Goal: Task Accomplishment & Management: Manage account settings

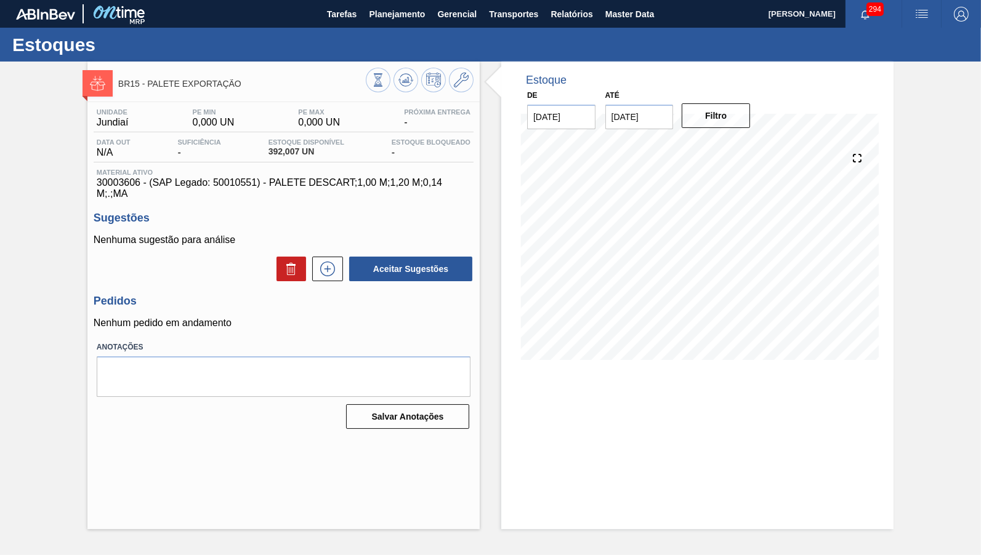
click at [392, 30] on div "Estoques" at bounding box center [490, 45] width 981 height 34
click at [391, 17] on span "Planejamento" at bounding box center [397, 14] width 56 height 15
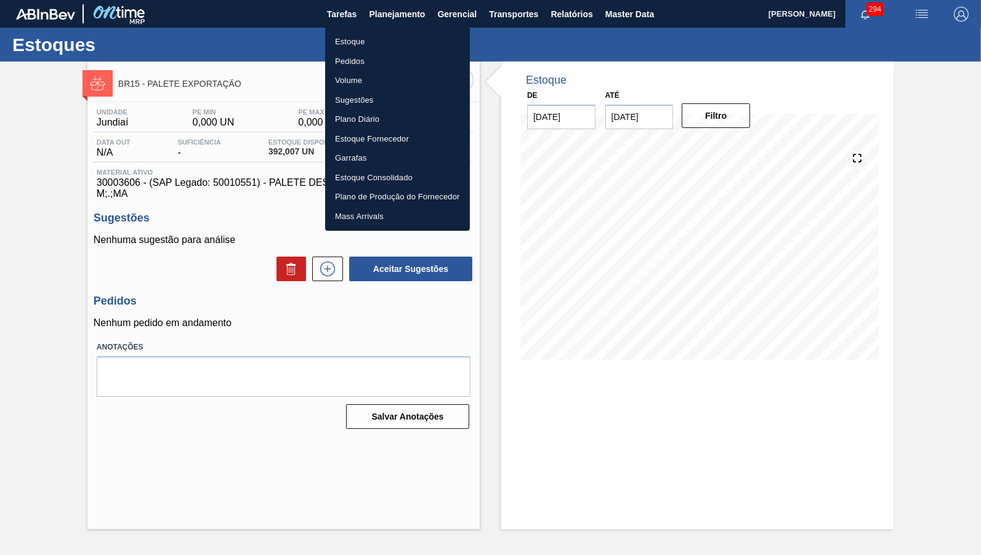
click at [367, 41] on li "Estoque" at bounding box center [397, 42] width 145 height 20
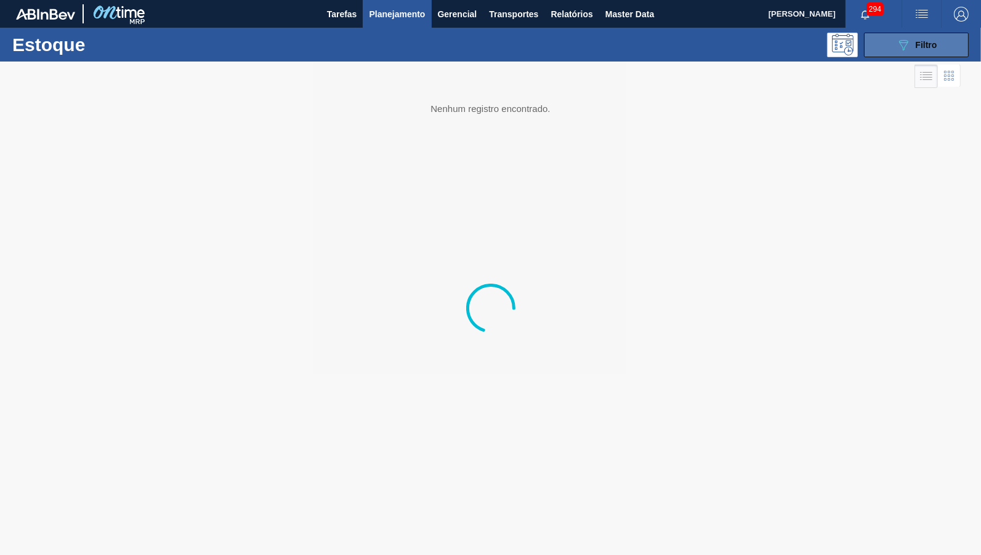
click at [920, 39] on div "089F7B8B-B2A5-4AFE-B5C0-19BA573D28AC Filtro" at bounding box center [916, 45] width 41 height 15
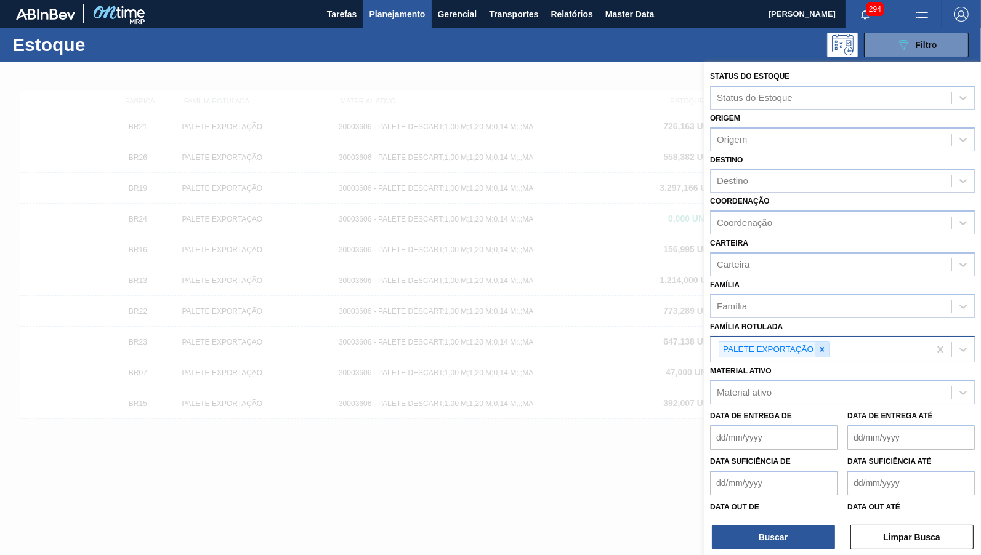
click at [821, 342] on div at bounding box center [822, 349] width 14 height 15
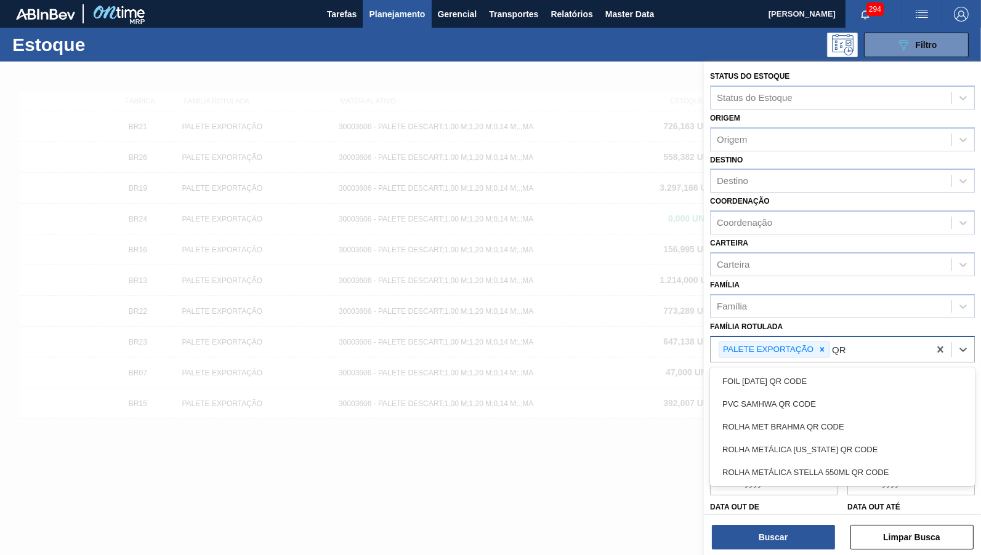
type Rotulada "Q"
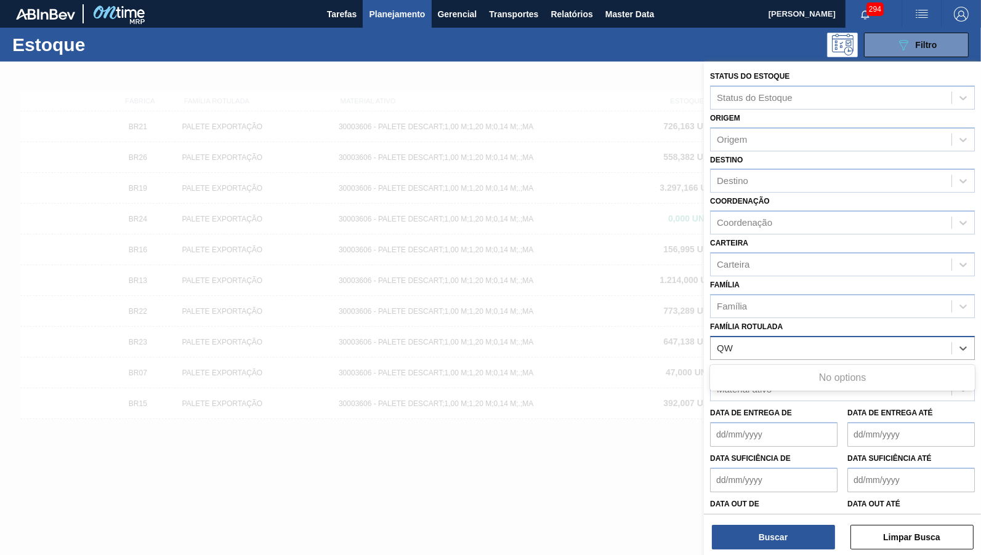
type Rotulada "Q"
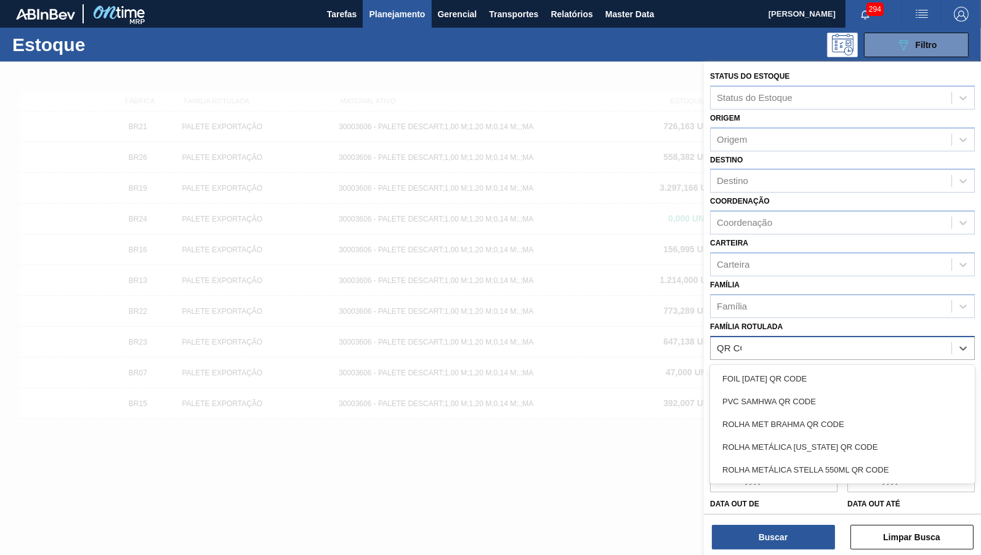
type Rotulada "QR CODE"
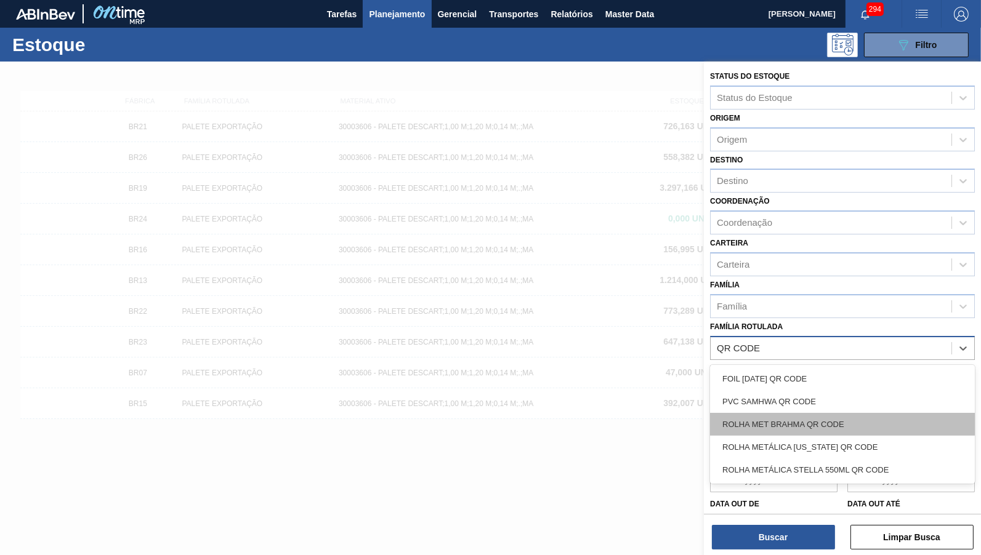
click at [875, 413] on div "ROLHA MET BRAHMA QR CODE" at bounding box center [842, 424] width 265 height 23
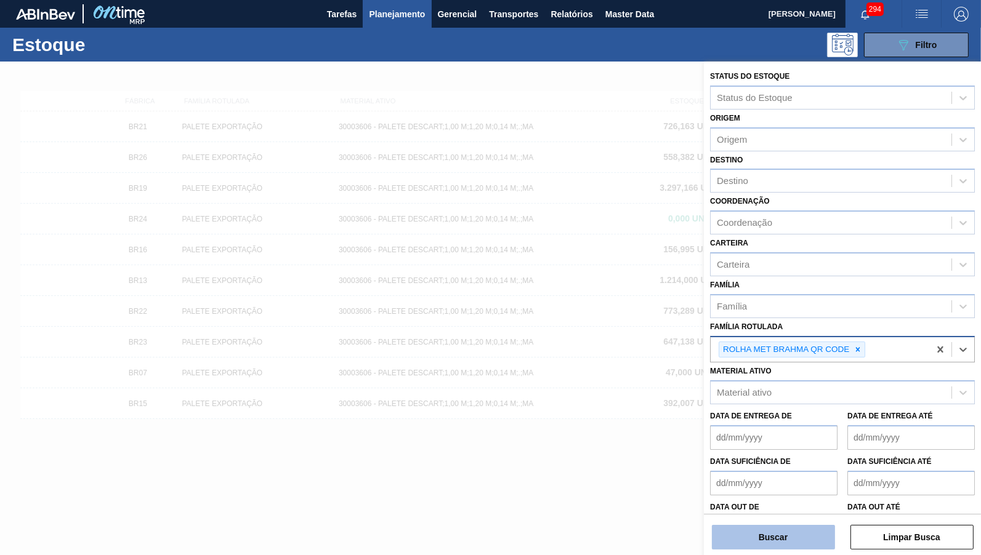
click at [806, 536] on button "Buscar" at bounding box center [773, 537] width 123 height 25
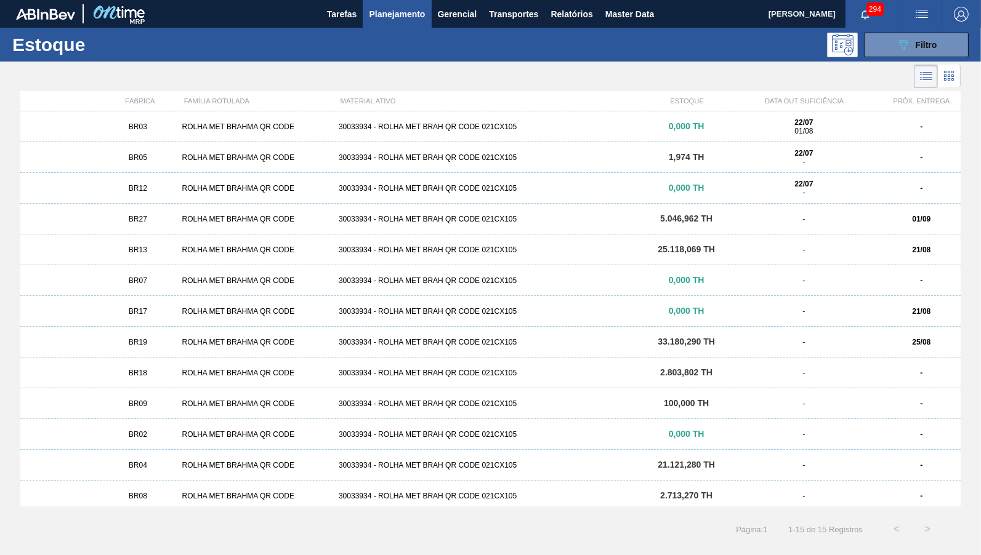
click at [678, 227] on div "BR27 ROLHA MET BRAHMA QR CODE 30033934 - ROLHA MET BRAH QR CODE 021CX105 5.046,…" at bounding box center [490, 219] width 940 height 31
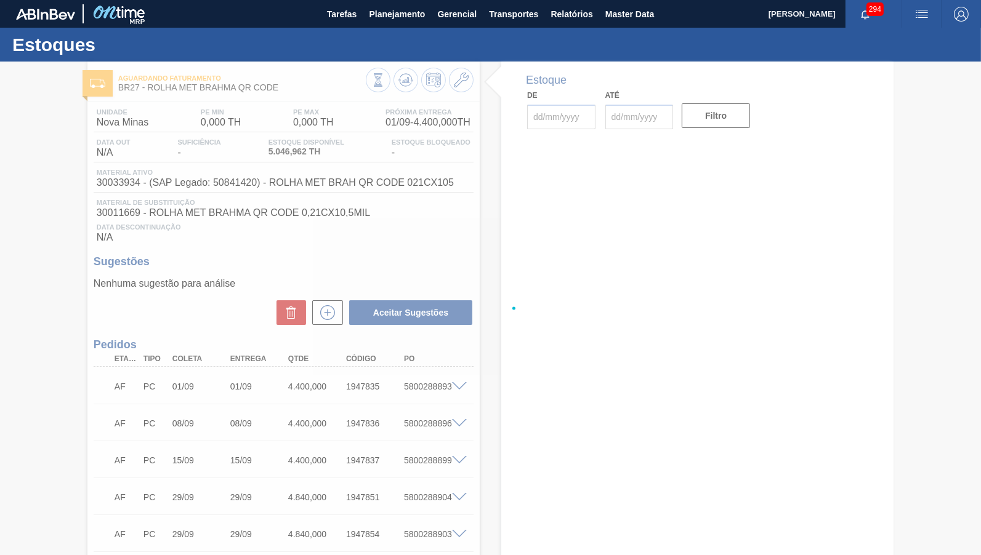
type input "[DATE]"
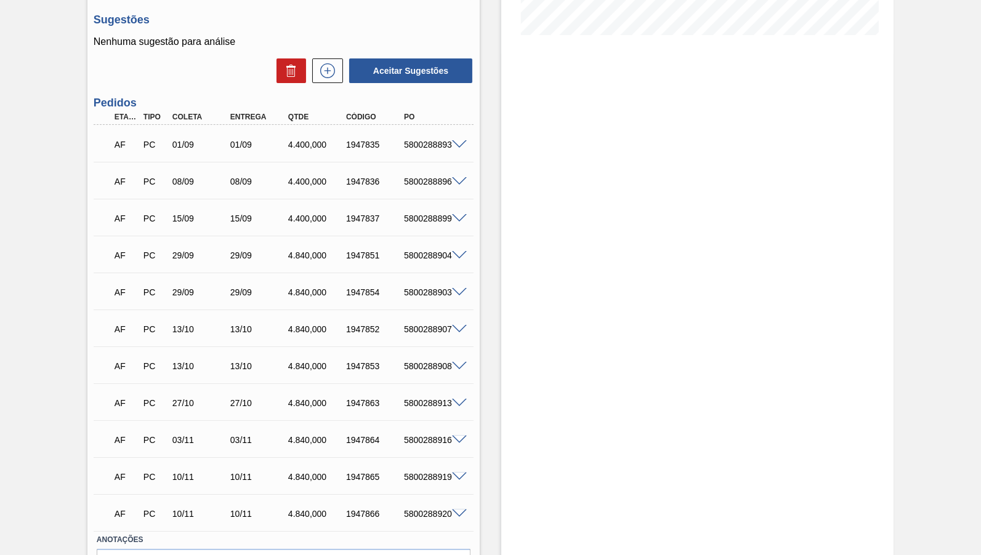
scroll to position [345, 0]
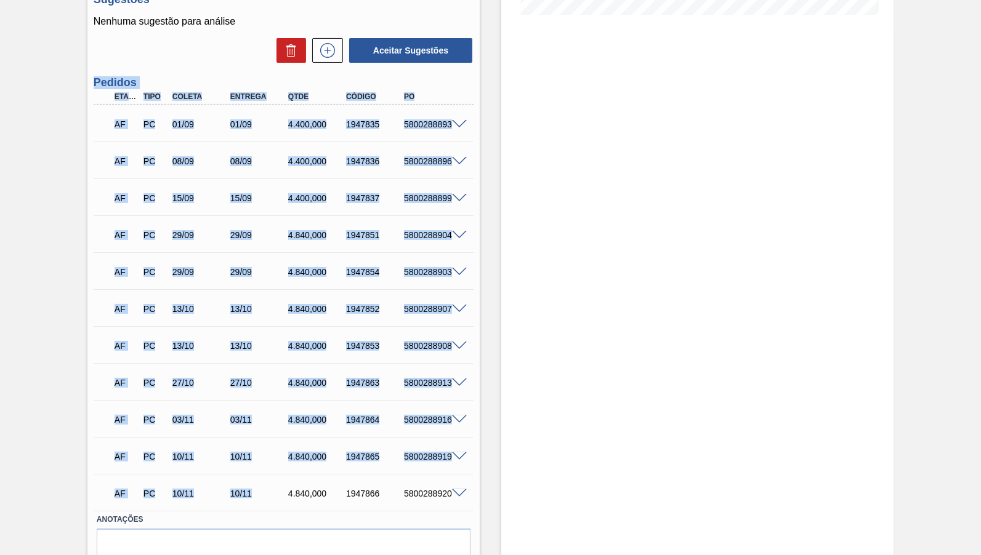
drag, startPoint x: 230, startPoint y: 490, endPoint x: 261, endPoint y: 478, distance: 32.9
click at [261, 489] on div "10/11" at bounding box center [259, 494] width 64 height 10
click at [235, 480] on div "AF PC 10/11 10/11 4.840,000 1947866 5800288920" at bounding box center [280, 492] width 347 height 25
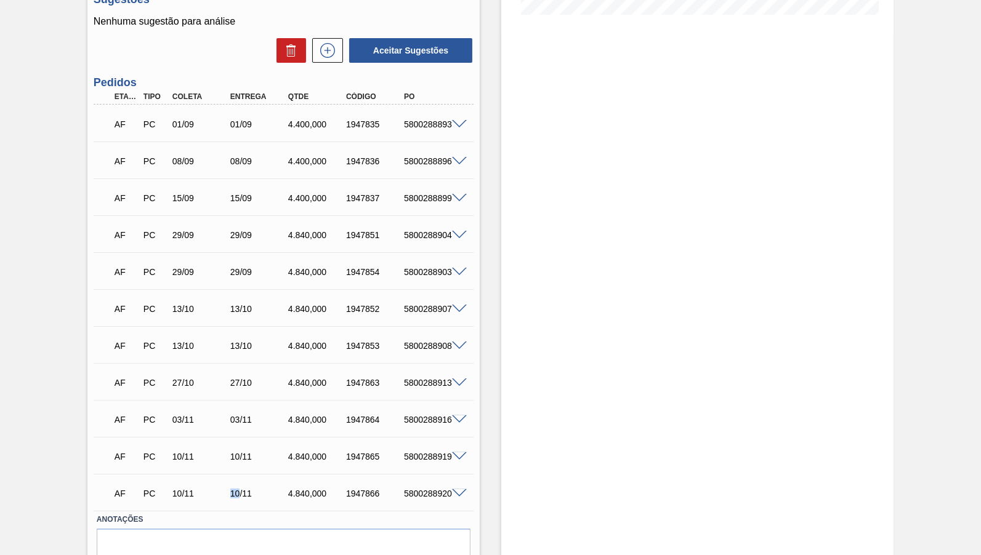
click at [235, 480] on div "AF PC 10/11 10/11 4.840,000 1947866 5800288920" at bounding box center [280, 492] width 347 height 25
click at [561, 355] on div "Estoque De [DATE] Até [DATE] Filtro" at bounding box center [697, 164] width 392 height 896
drag, startPoint x: 235, startPoint y: 189, endPoint x: 263, endPoint y: 191, distance: 27.8
click at [263, 193] on div "15/09" at bounding box center [259, 198] width 64 height 10
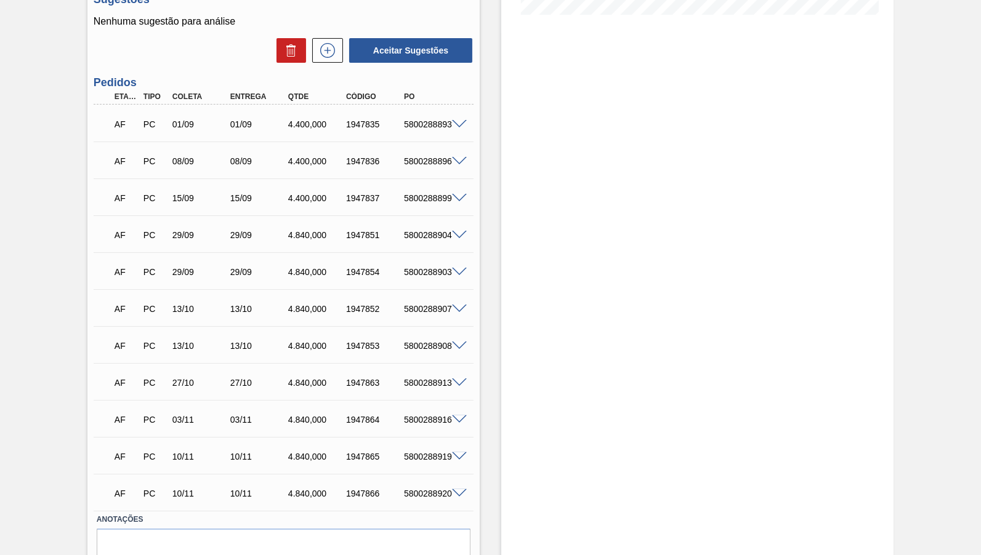
click at [620, 236] on div "Estoque De [DATE] Até [DATE] Filtro" at bounding box center [697, 164] width 392 height 896
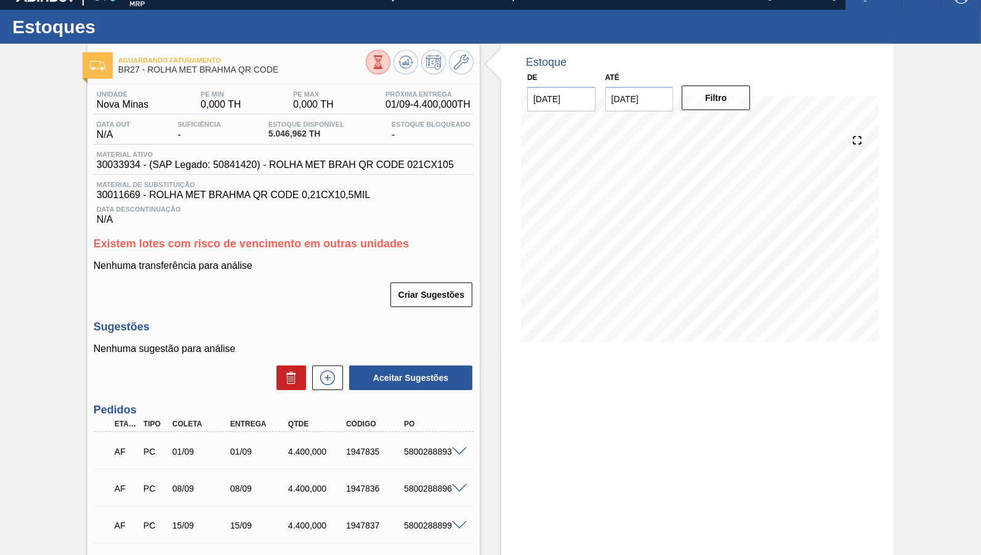
scroll to position [0, 0]
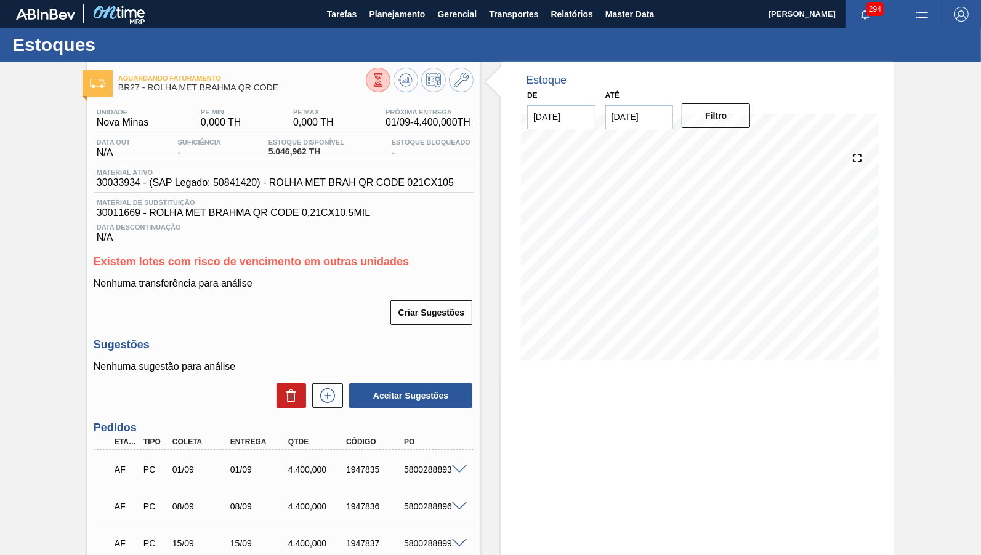
click at [196, 179] on span "30033934 - (SAP Legado: 50841420) - ROLHA MET BRAH QR CODE 021CX105" at bounding box center [275, 182] width 357 height 11
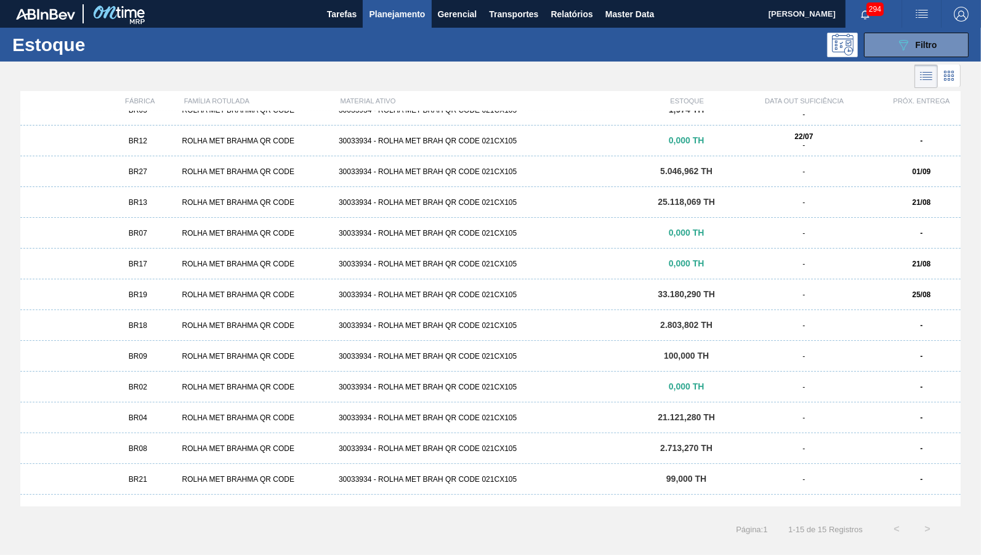
scroll to position [57, 0]
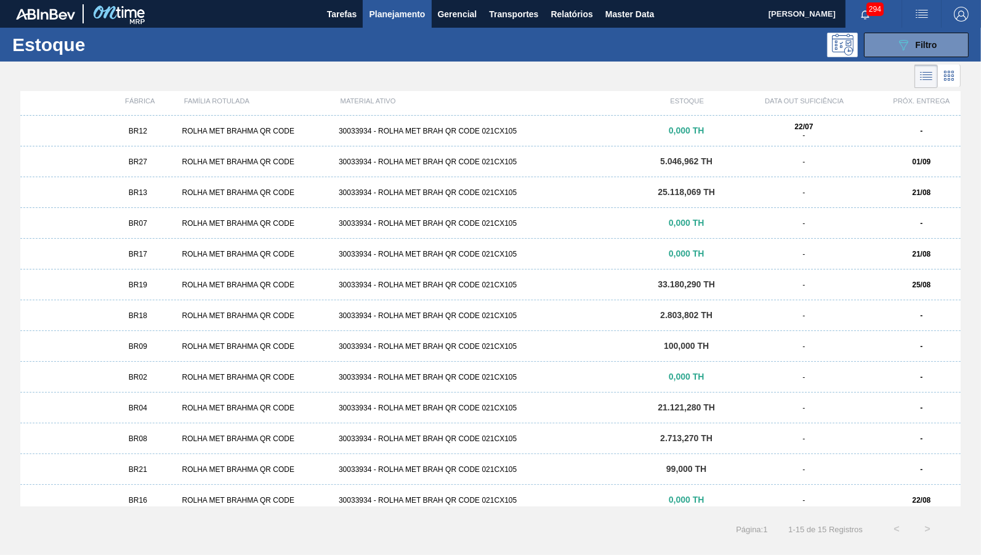
click at [323, 191] on div "ROLHA MET BRAHMA QR CODE" at bounding box center [255, 192] width 157 height 9
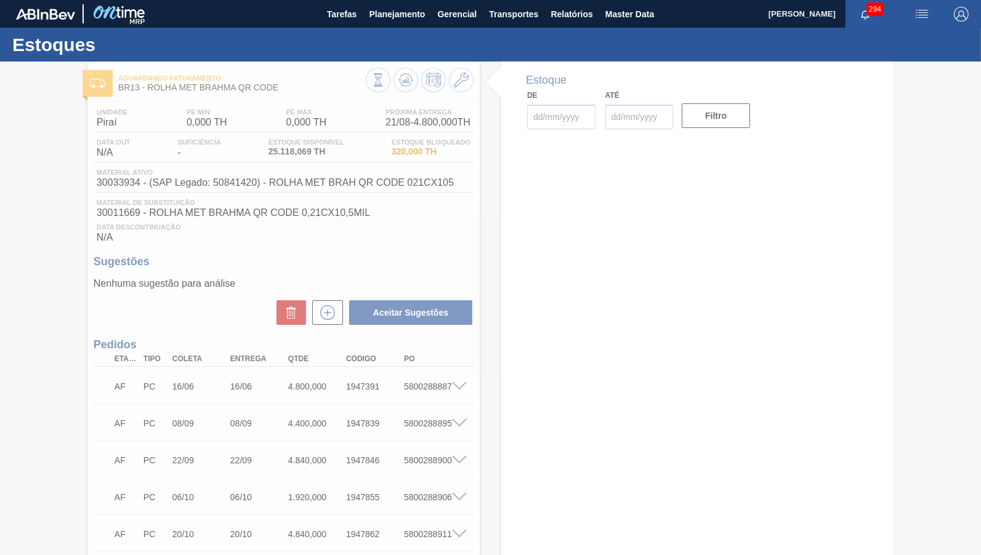
type input "[DATE]"
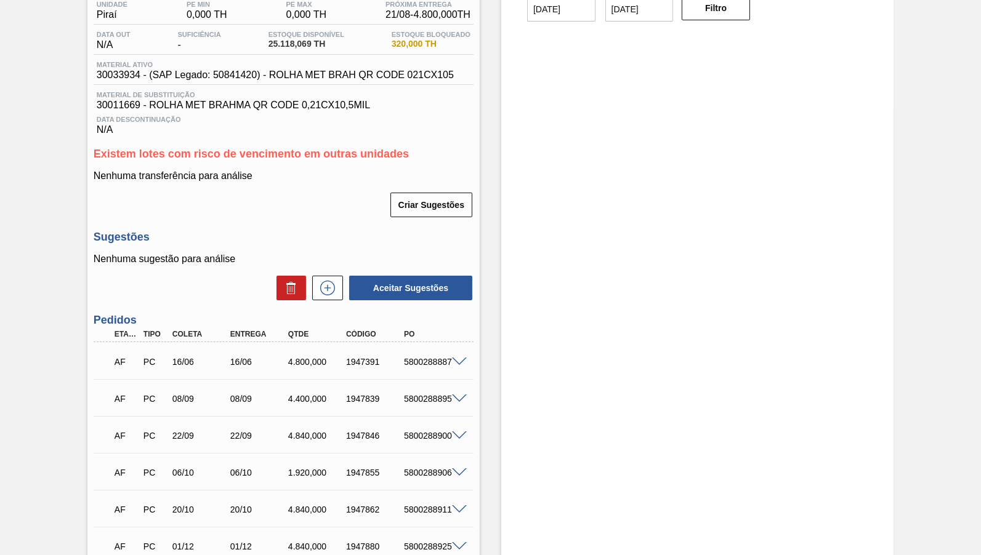
scroll to position [57, 0]
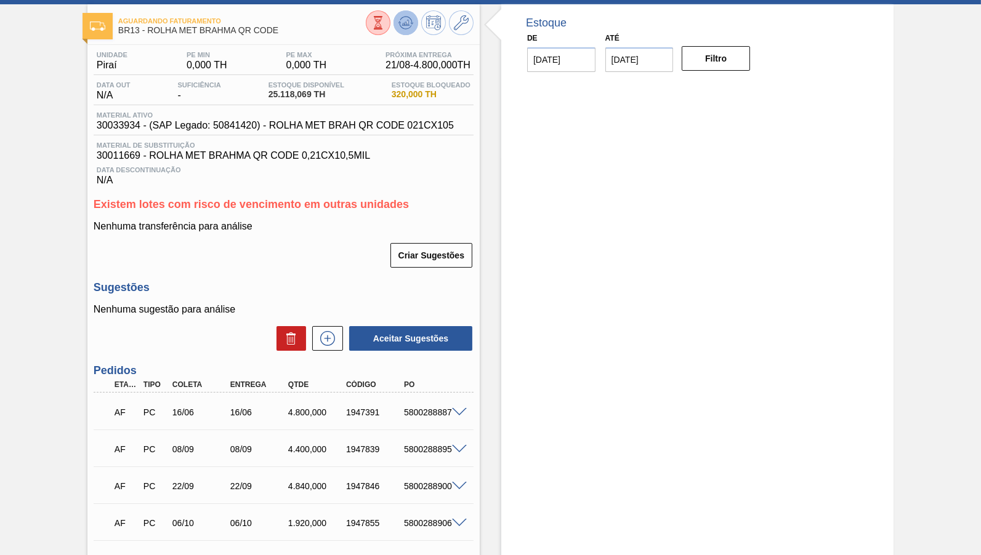
click at [396, 22] on button at bounding box center [405, 22] width 25 height 25
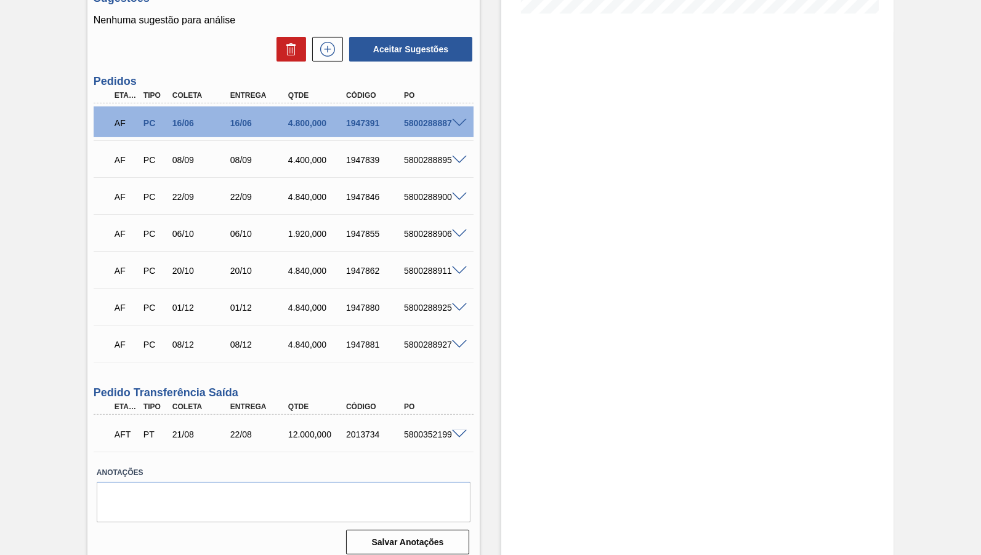
scroll to position [350, 0]
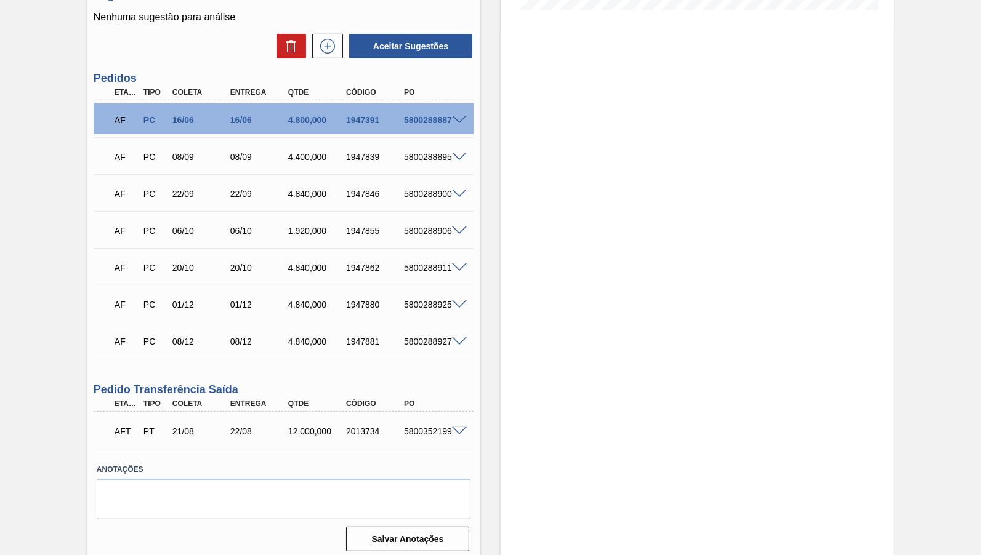
click at [457, 430] on div "5800352199" at bounding box center [433, 432] width 64 height 10
click at [457, 429] on span at bounding box center [459, 431] width 15 height 9
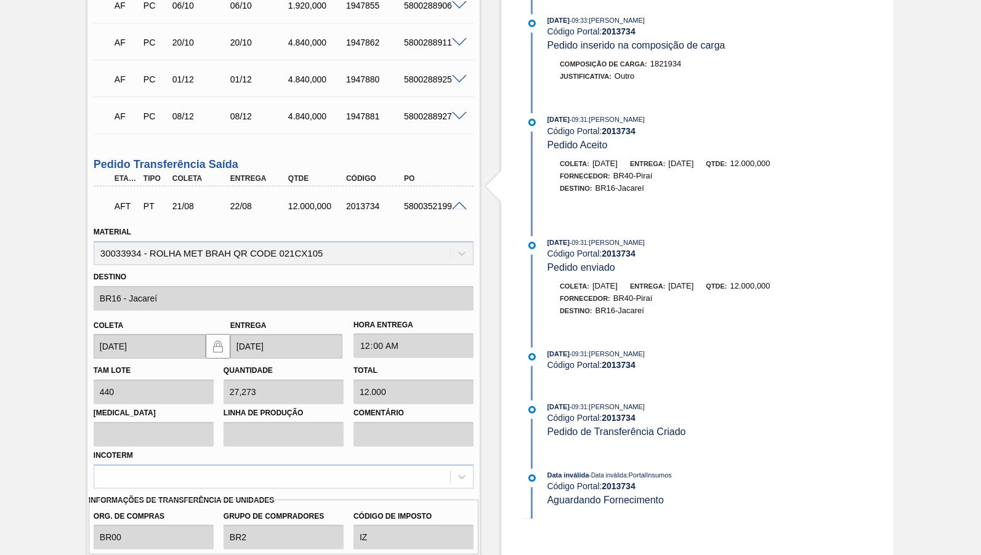
scroll to position [580, 0]
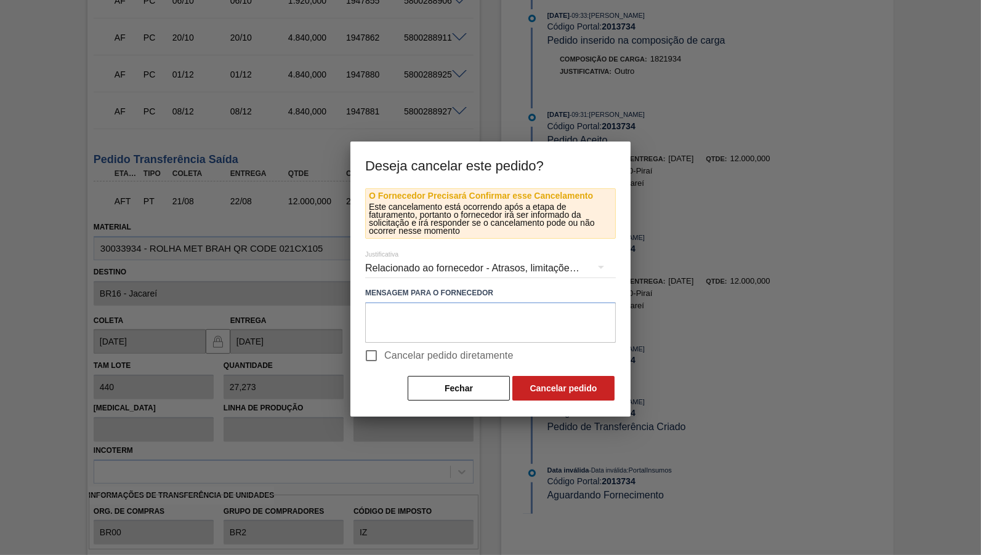
click at [390, 358] on span "Cancelar pedido diretamente" at bounding box center [448, 355] width 129 height 15
click at [384, 358] on input "Cancelar pedido diretamente" at bounding box center [371, 356] width 26 height 26
checkbox input "true"
click at [412, 270] on div "Relacionado ao fornecedor - Atrasos, limitações de capacidade, etc." at bounding box center [490, 268] width 251 height 34
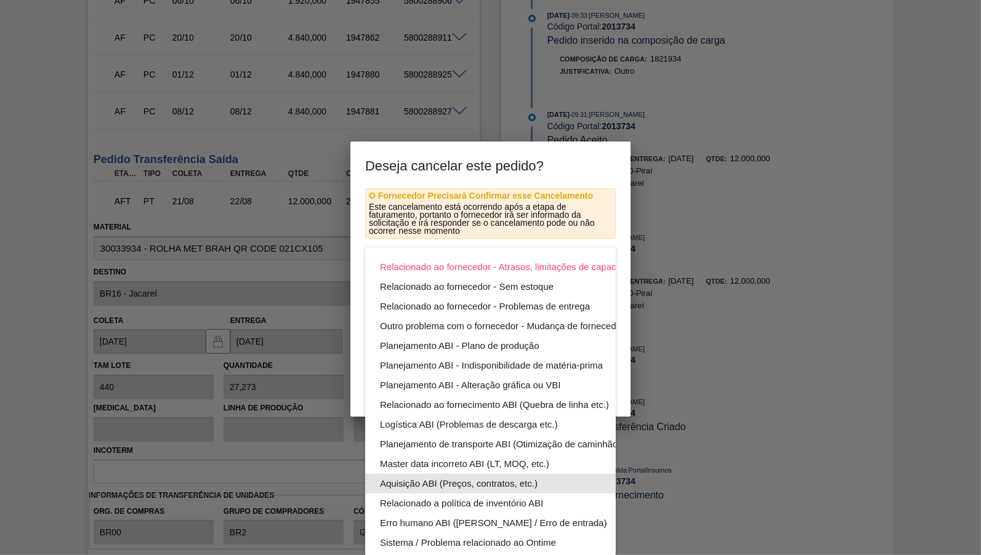
scroll to position [66, 0]
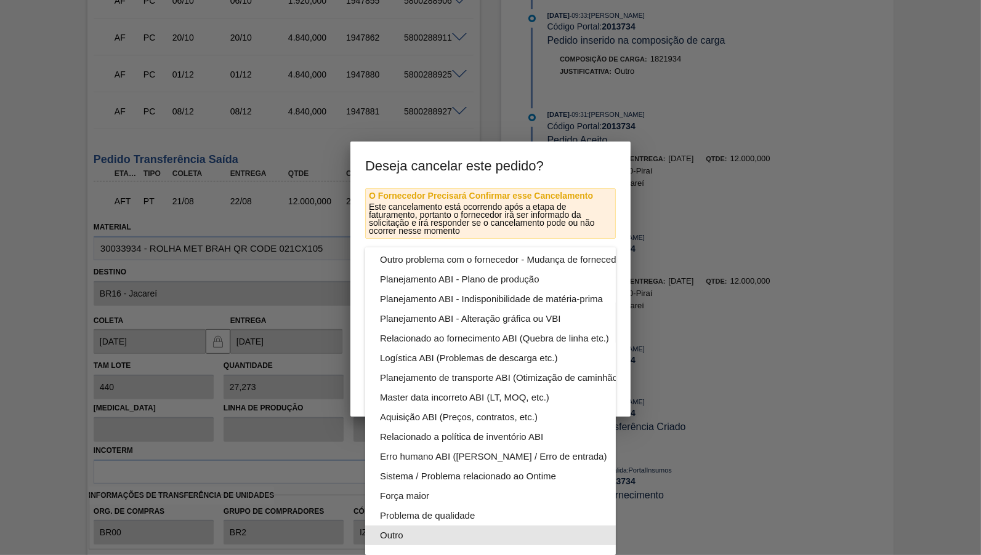
click at [412, 533] on div "Outro" at bounding box center [519, 536] width 279 height 20
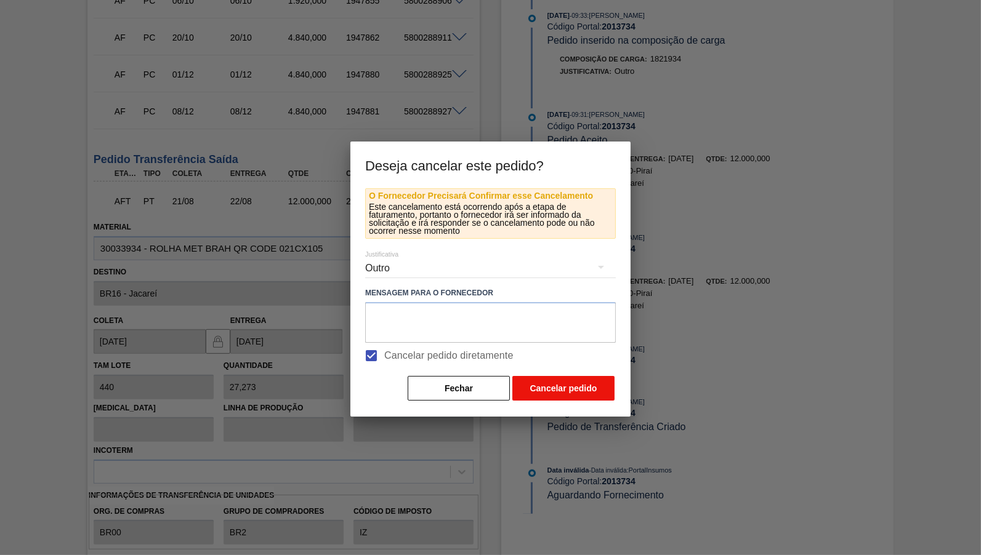
click at [552, 380] on button "Cancelar pedido" at bounding box center [563, 388] width 102 height 25
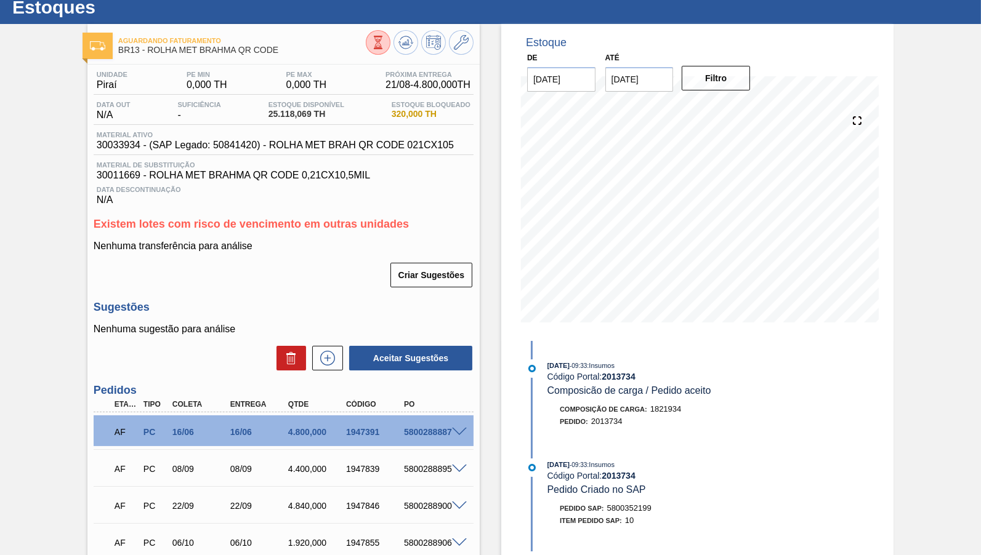
scroll to position [57, 0]
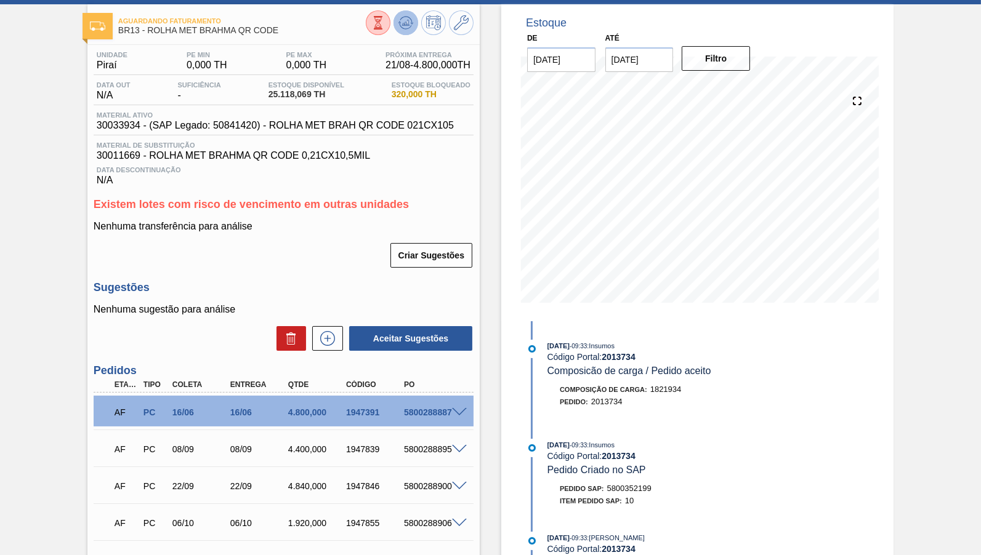
click at [385, 28] on icon at bounding box center [378, 23] width 14 height 14
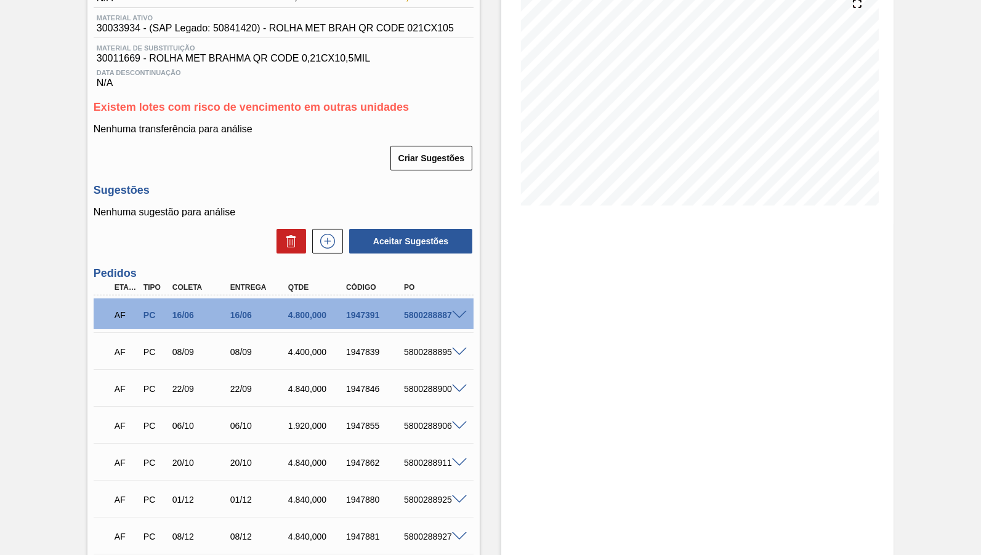
scroll to position [230, 0]
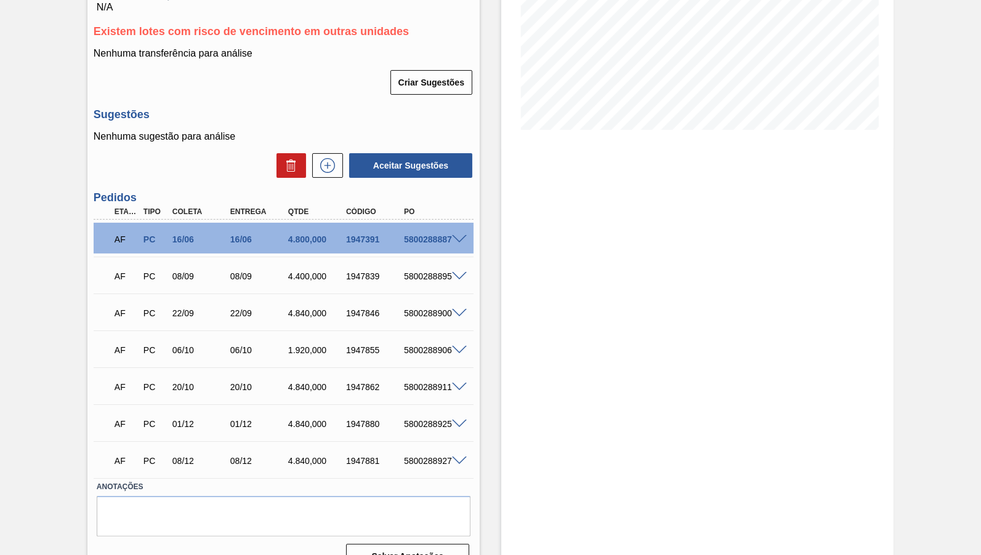
click at [419, 235] on div "5800288887" at bounding box center [433, 240] width 64 height 10
click at [666, 310] on div "Estoque De [DATE] Até [DATE] Filtro" at bounding box center [697, 205] width 392 height 748
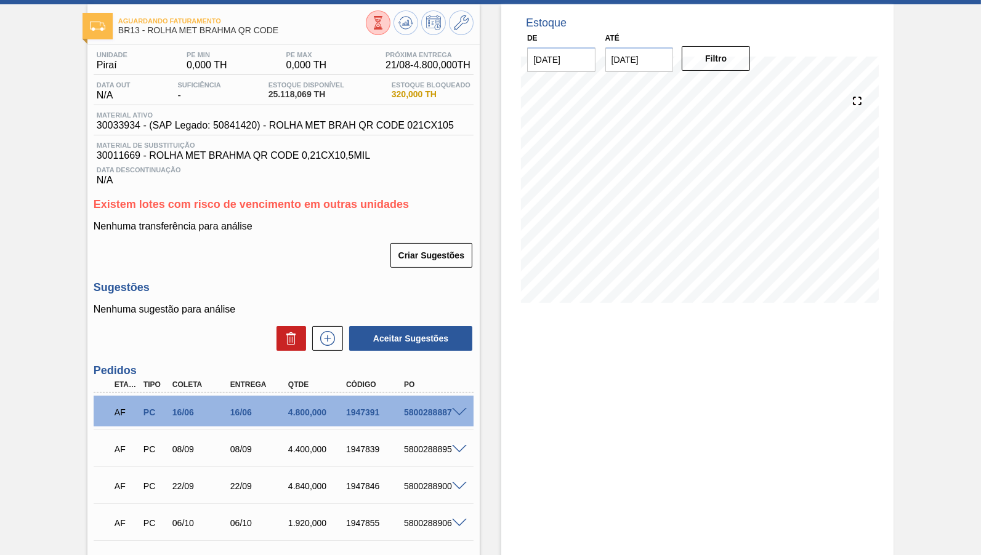
click at [107, 65] on span "Piraí" at bounding box center [112, 65] width 31 height 11
copy span "Piraí"
click at [573, 372] on div "Estoque De [DATE] Até [DATE] Filtro" at bounding box center [697, 378] width 392 height 748
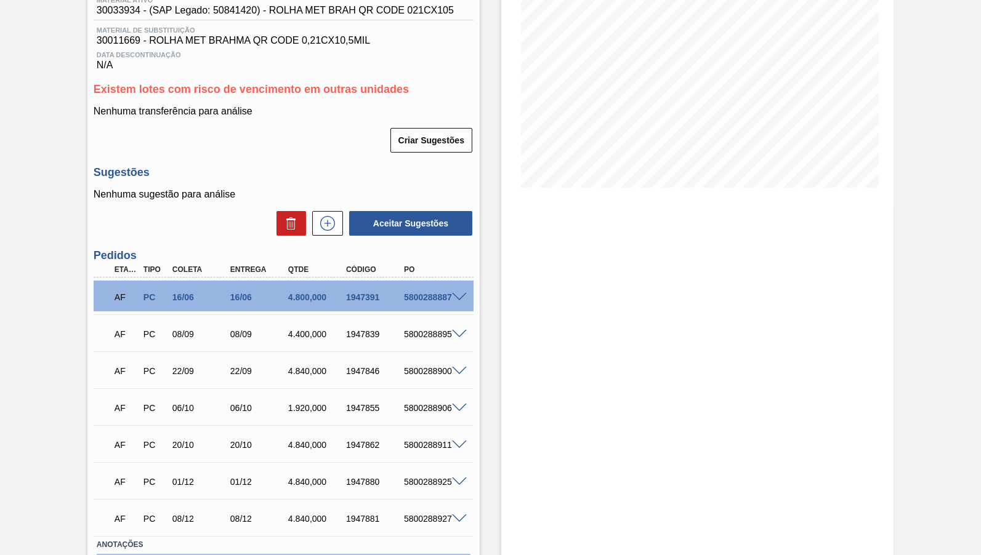
click at [303, 306] on div "AF PC 16/06 16/06 4.800,000 1947391 5800288887 Material 30033934 - ROLHA MET BR…" at bounding box center [284, 296] width 380 height 37
click at [297, 293] on div "4.800,000" at bounding box center [317, 297] width 64 height 10
click at [297, 297] on div "4.800,000" at bounding box center [317, 297] width 64 height 10
drag, startPoint x: 215, startPoint y: 290, endPoint x: 252, endPoint y: 281, distance: 37.9
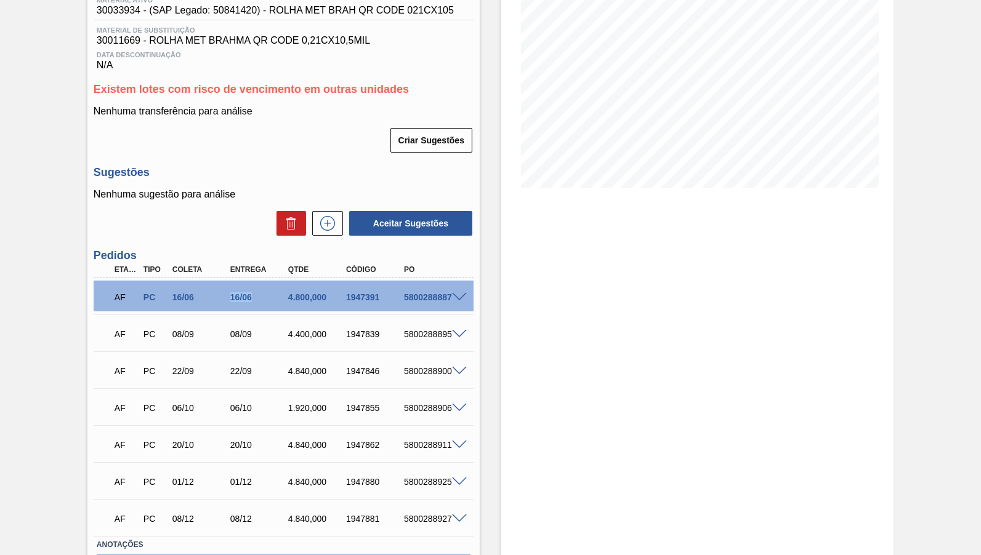
click at [233, 292] on div "16/06" at bounding box center [201, 297] width 64 height 10
click at [402, 292] on div "5800288887" at bounding box center [433, 297] width 64 height 10
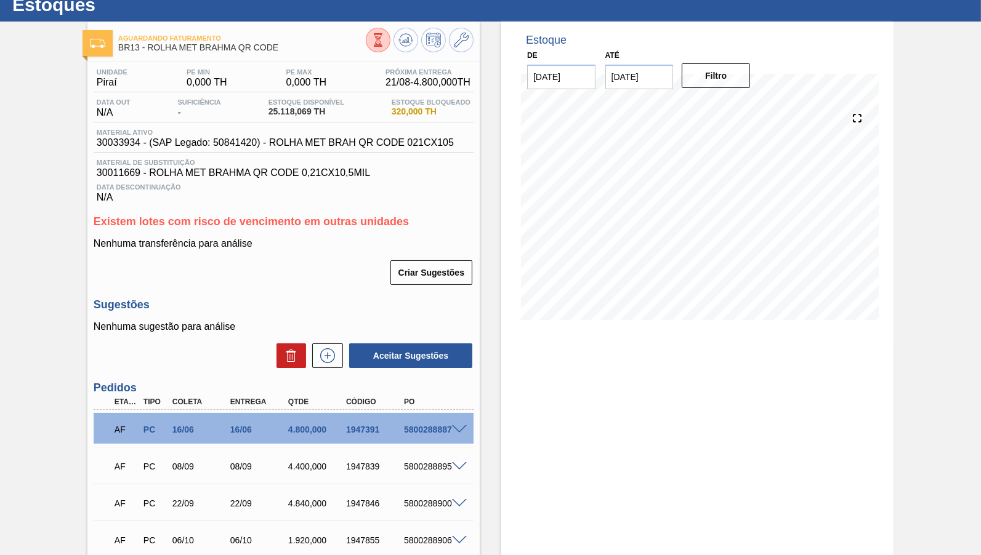
scroll to position [0, 0]
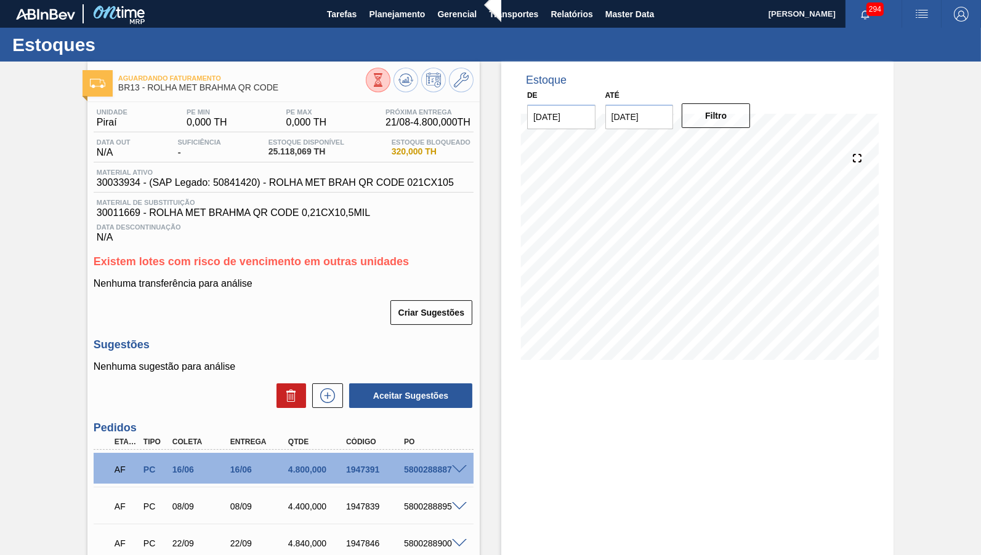
click at [300, 147] on div "Estoque Disponível 25.118,069 TH" at bounding box center [306, 149] width 82 height 20
click at [293, 470] on div "AF PC 16/06 16/06 4.800,000 1947391 5800288887" at bounding box center [280, 468] width 347 height 25
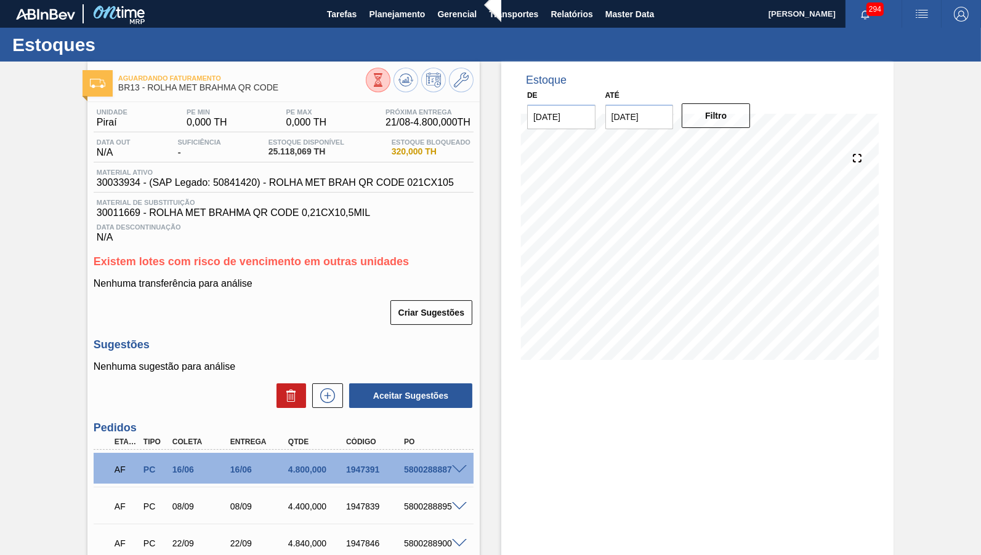
click at [289, 469] on div "AF PC 16/06 16/06 4.800,000 1947391 5800288887" at bounding box center [280, 468] width 347 height 25
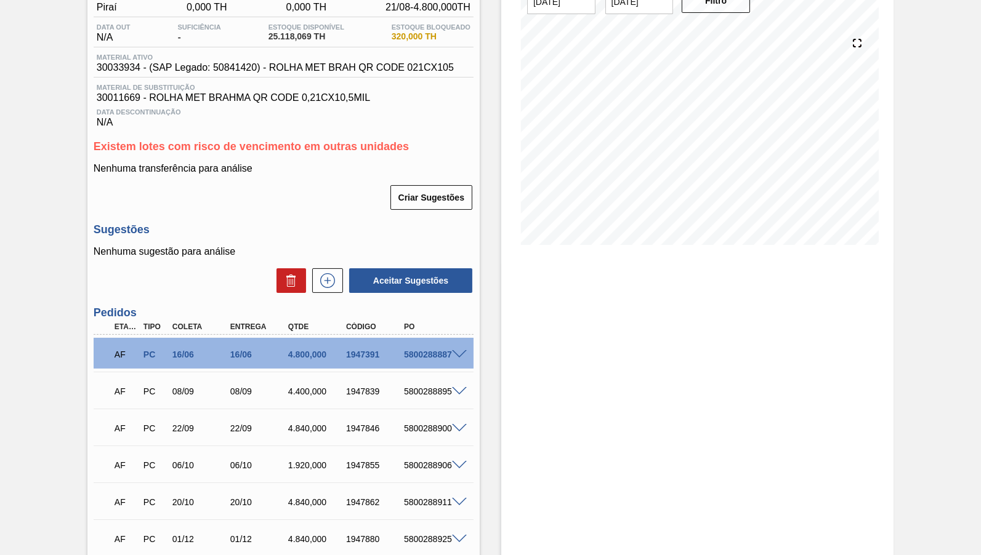
click at [620, 372] on div "Estoque De [DATE] Até [DATE] Filtro" at bounding box center [697, 320] width 392 height 748
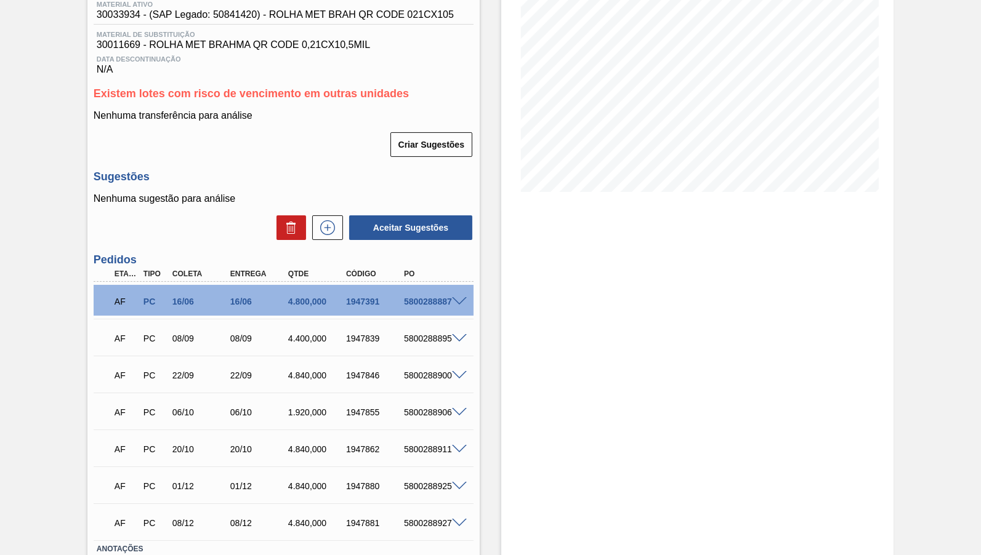
scroll to position [247, 0]
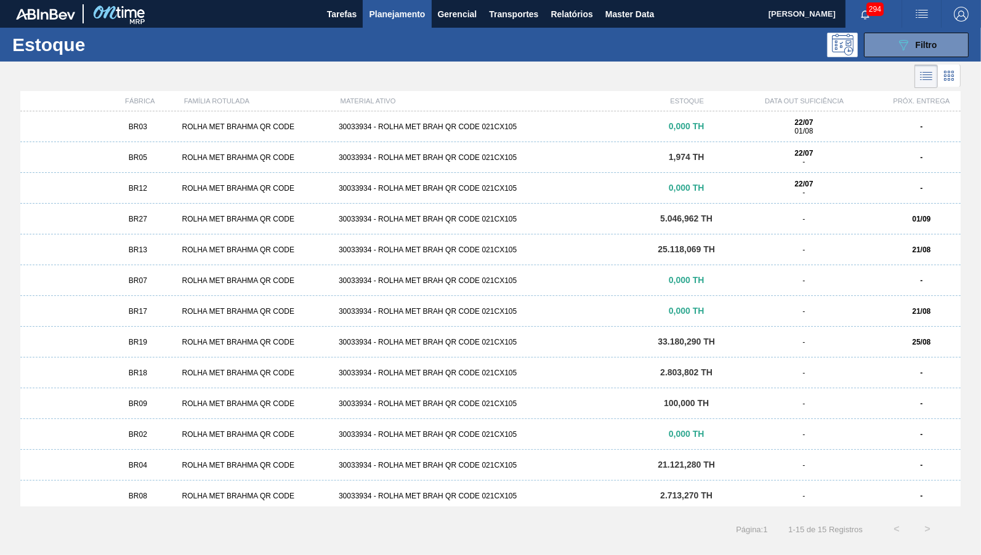
click at [275, 312] on div "ROLHA MET BRAHMA QR CODE" at bounding box center [255, 311] width 157 height 9
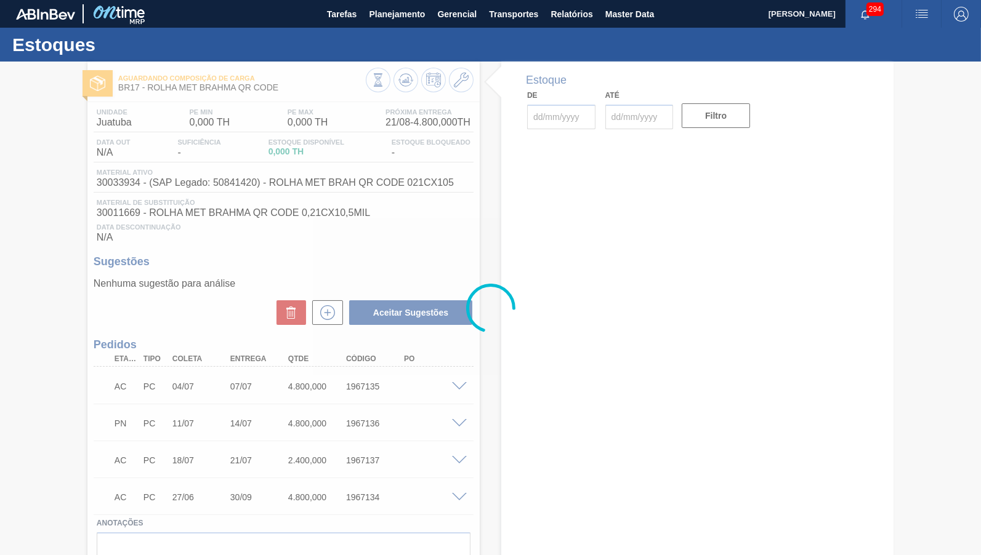
type input "[DATE]"
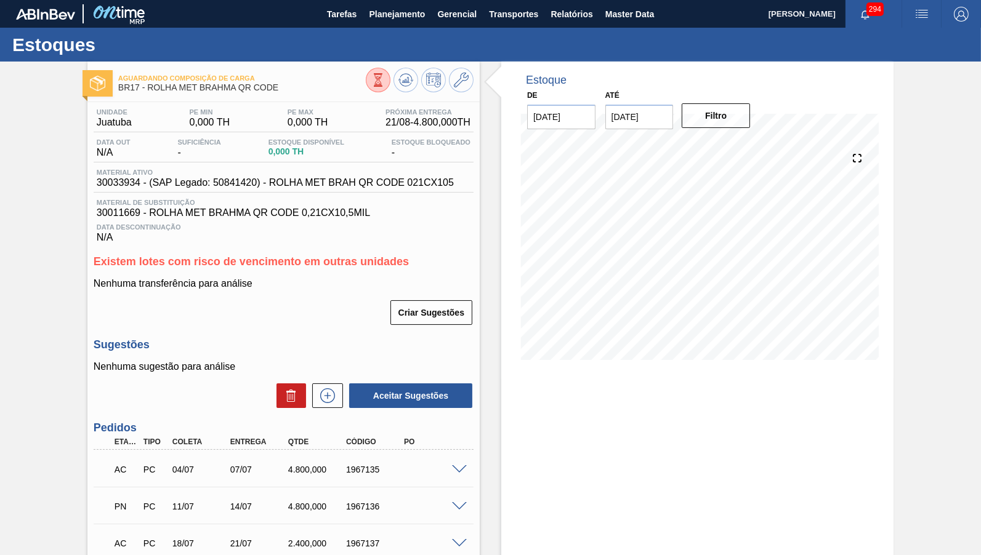
click at [703, 461] on div "Estoque De [DATE] Até [DATE] Filtro" at bounding box center [697, 380] width 392 height 637
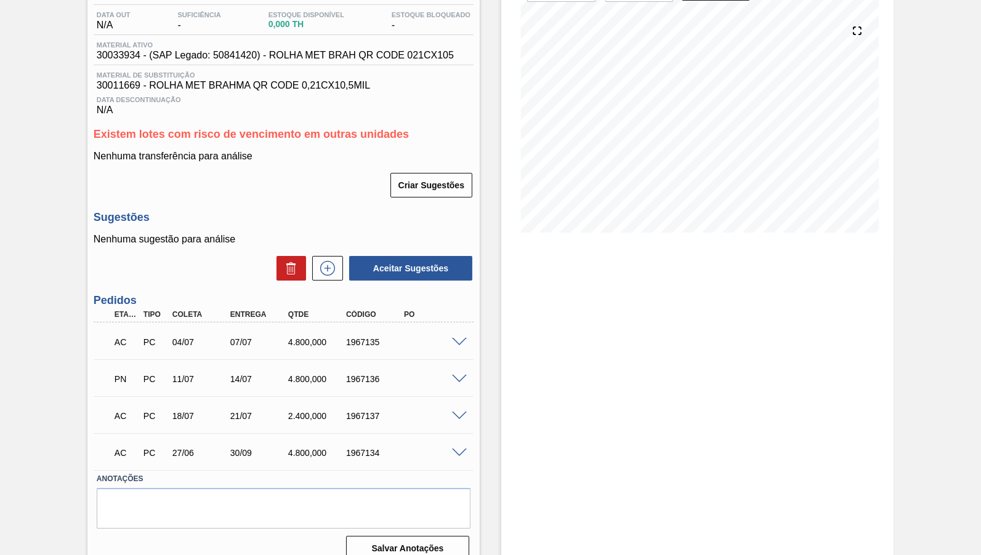
scroll to position [136, 0]
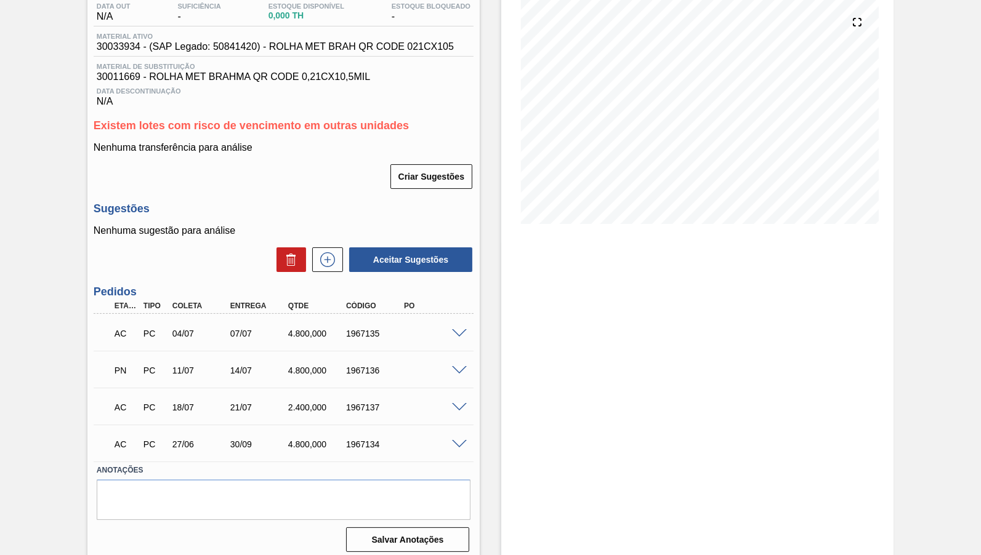
click at [472, 318] on div "AC PC 04/07 07/07 4.800,000 1967135" at bounding box center [284, 332] width 380 height 31
click at [464, 330] on span at bounding box center [459, 333] width 15 height 9
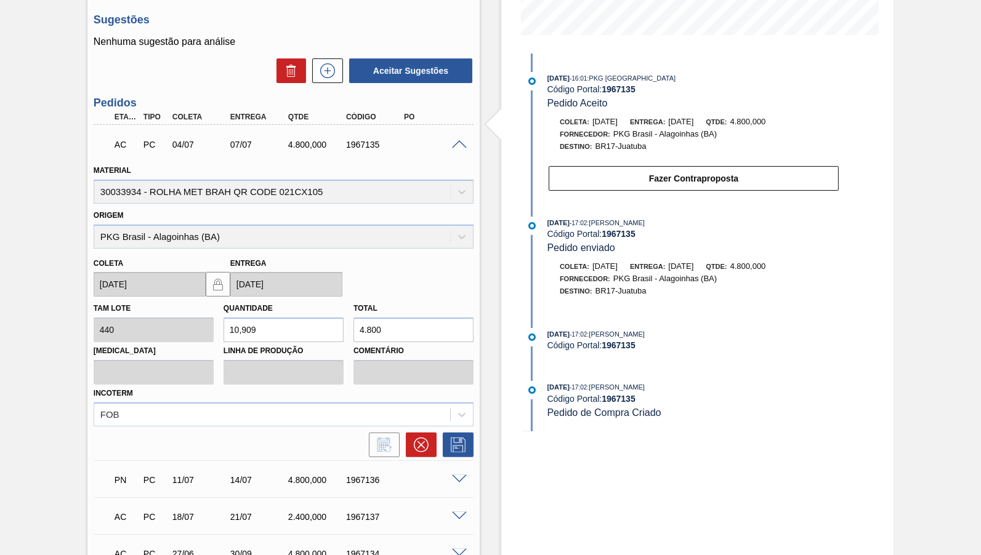
scroll to position [251, 0]
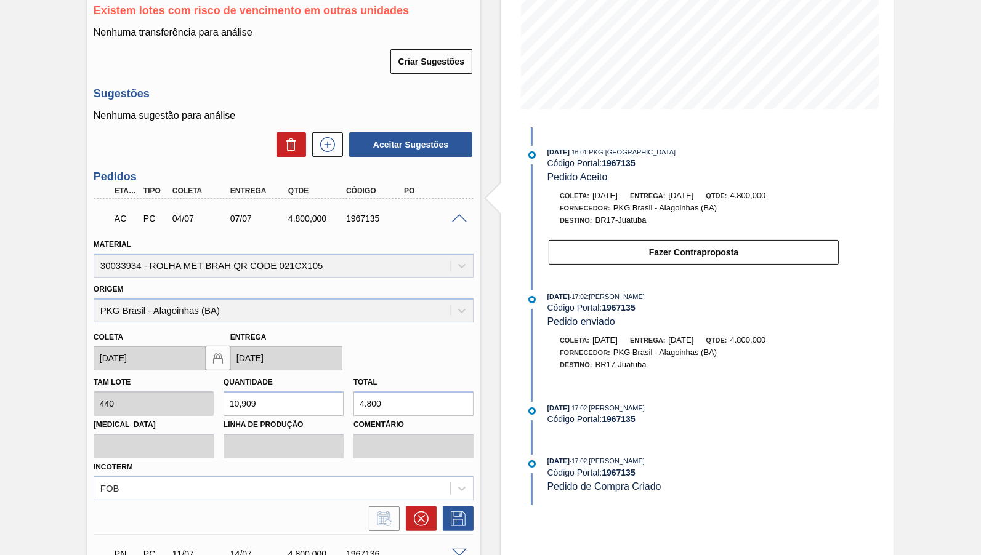
click at [364, 207] on div "AC PC 04/07 07/07 4.800,000 1967135" at bounding box center [280, 217] width 347 height 25
copy div "1967135"
click at [459, 217] on div "AC PC 04/07 07/07 4.800,000 1967135" at bounding box center [284, 217] width 380 height 31
click at [458, 214] on span at bounding box center [459, 218] width 15 height 9
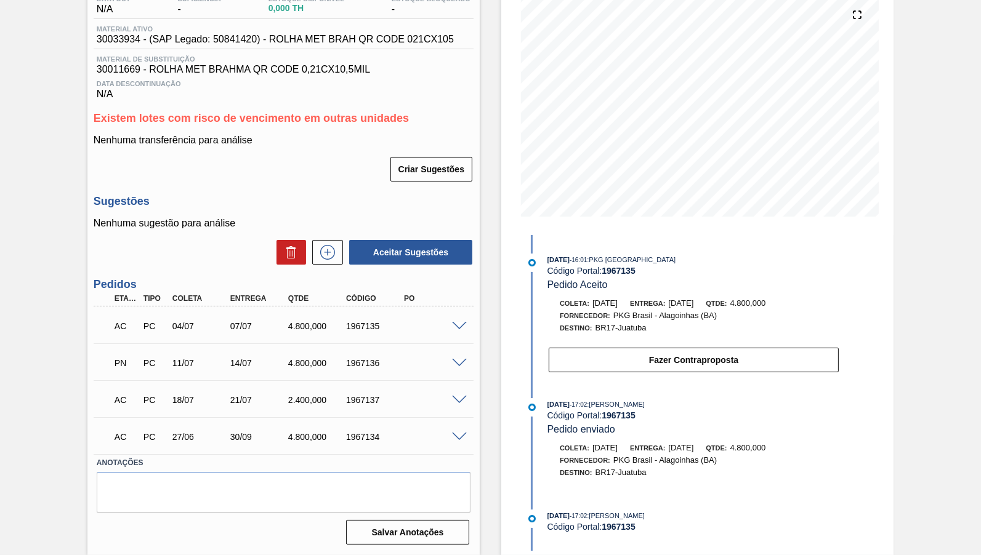
scroll to position [136, 0]
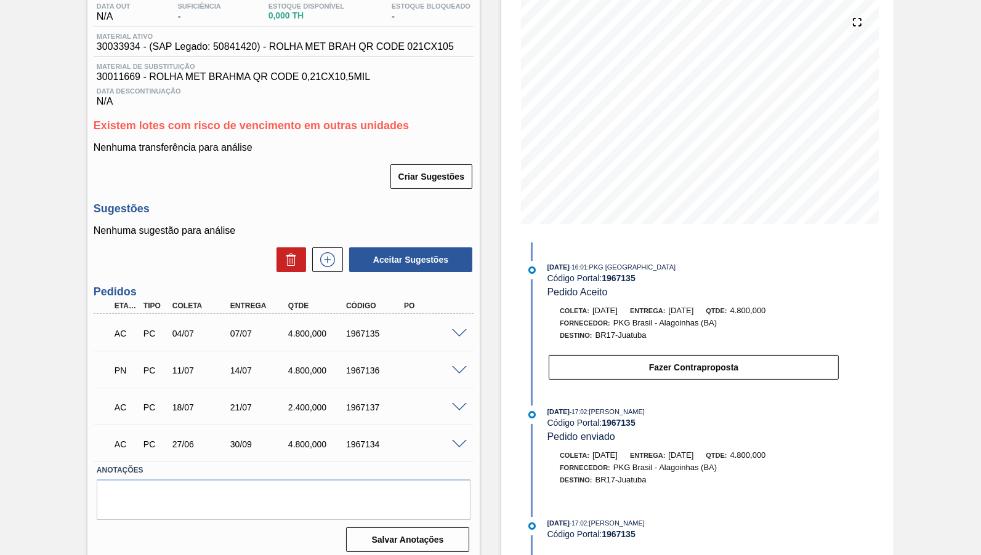
click at [457, 329] on span at bounding box center [459, 333] width 15 height 9
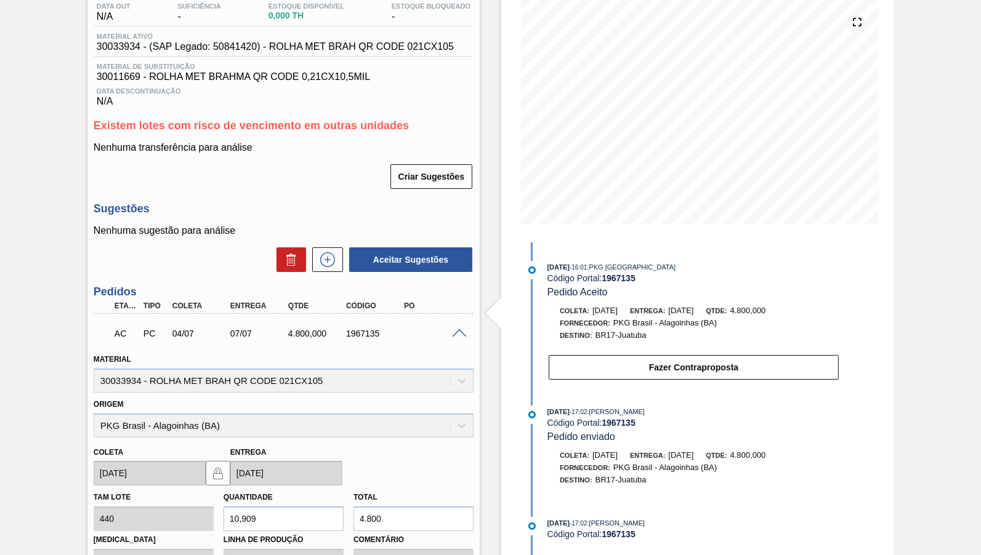
scroll to position [309, 0]
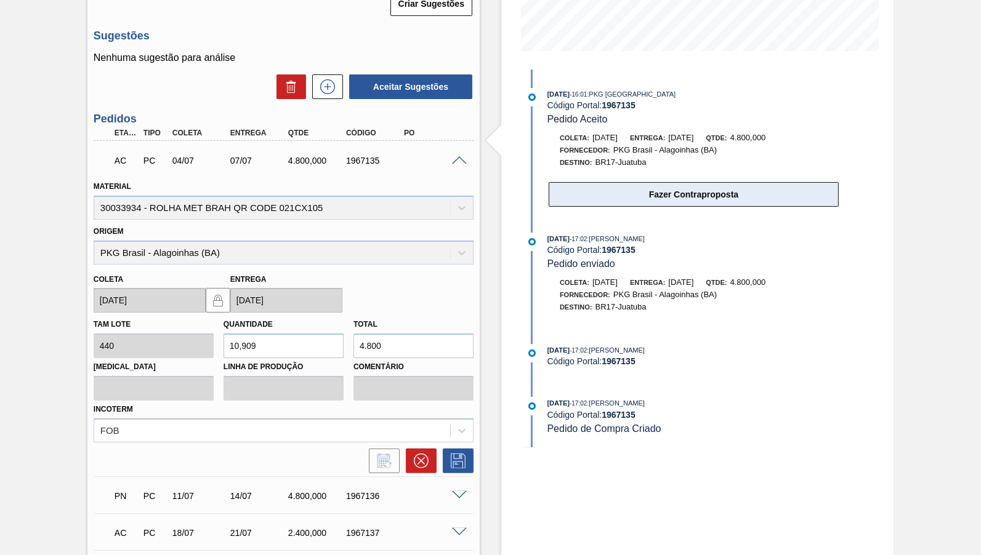
click at [635, 193] on button "Fazer Contraproposta" at bounding box center [694, 194] width 290 height 25
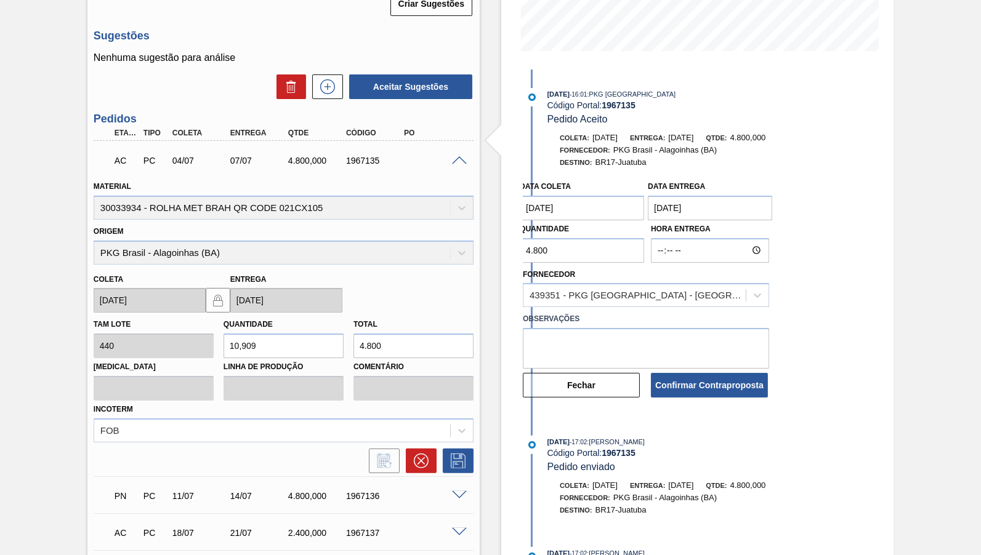
click at [688, 207] on entrega "[DATE]" at bounding box center [710, 208] width 124 height 25
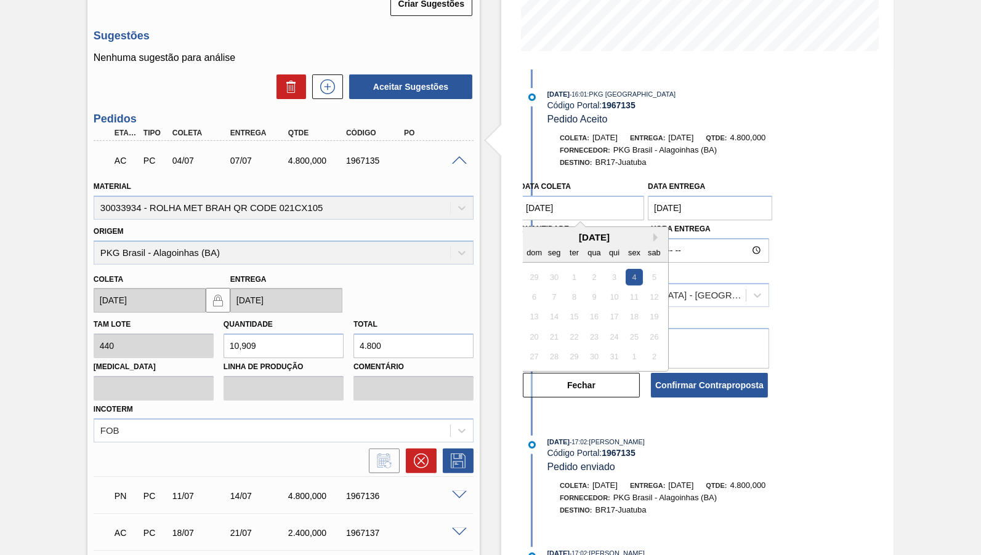
click at [593, 202] on coleta "[DATE]" at bounding box center [582, 208] width 124 height 25
click at [685, 292] on div "439351 - PKG [GEOGRAPHIC_DATA] - [GEOGRAPHIC_DATA] (BA)" at bounding box center [637, 296] width 217 height 10
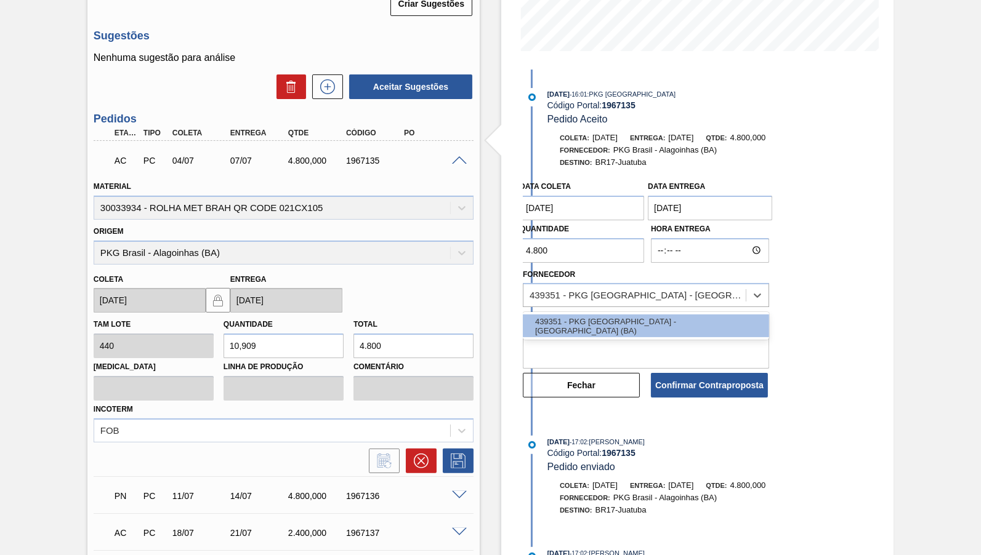
click at [707, 206] on entrega "[DATE]" at bounding box center [710, 208] width 124 height 25
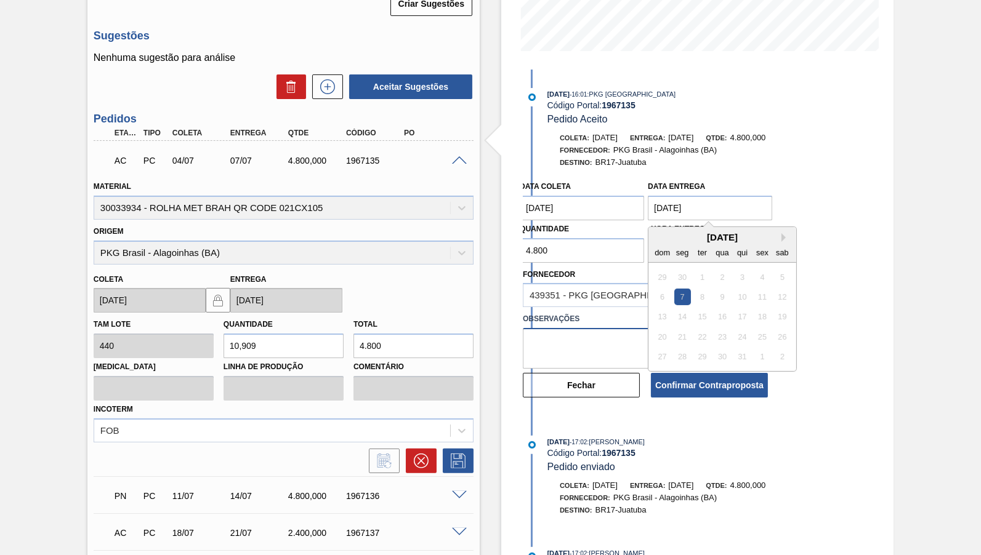
click at [584, 328] on textarea at bounding box center [646, 348] width 246 height 41
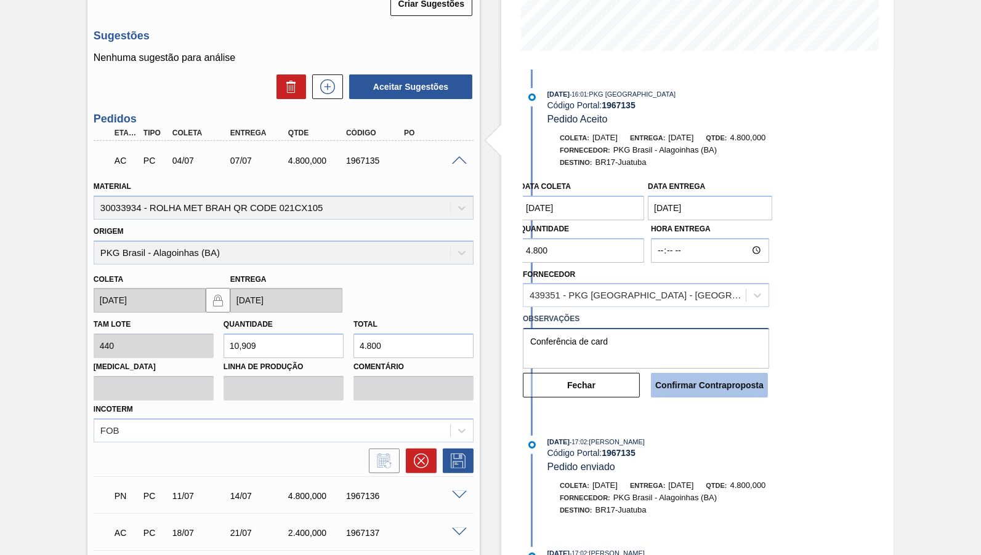
type textarea "Conferência de card"
click at [753, 373] on button "Confirmar Contraproposta" at bounding box center [709, 385] width 117 height 25
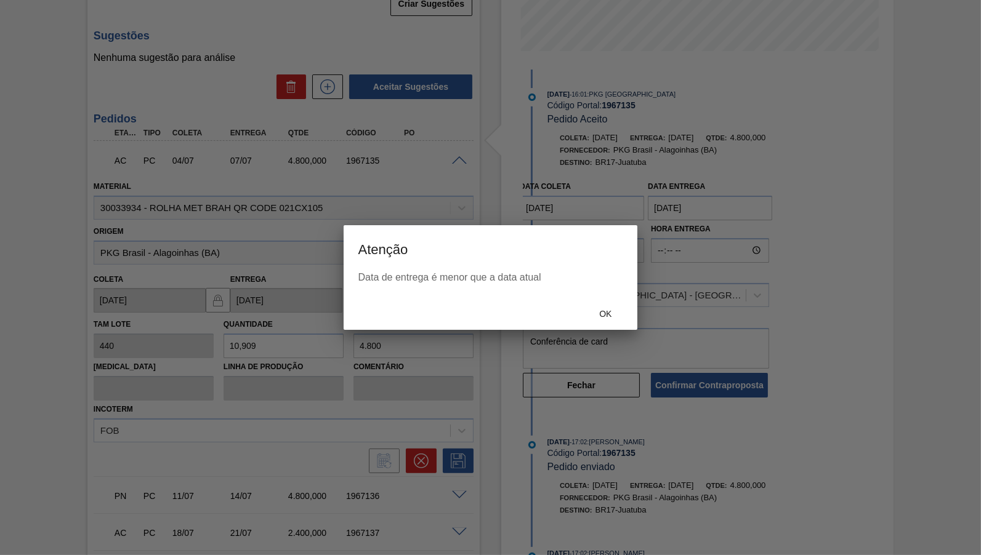
click at [683, 220] on div at bounding box center [490, 277] width 981 height 555
click at [603, 324] on div "Ok" at bounding box center [605, 314] width 54 height 23
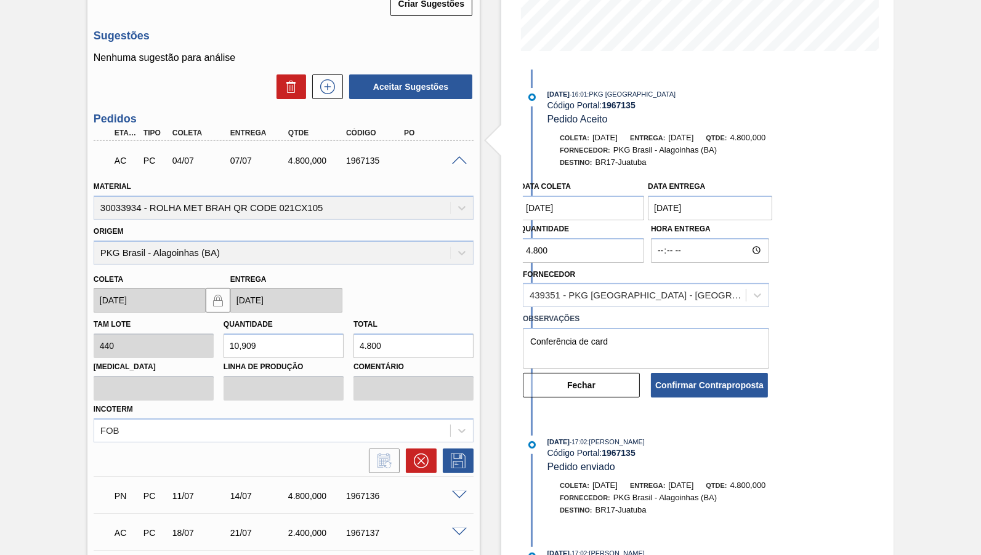
click at [592, 206] on coleta "[DATE]" at bounding box center [582, 208] width 124 height 25
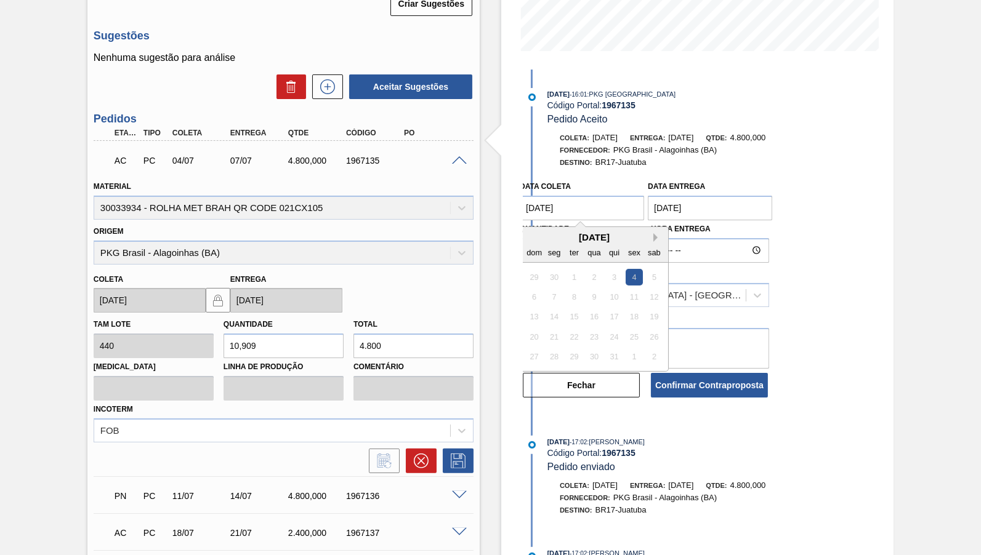
click at [653, 233] on button "Next Month" at bounding box center [657, 237] width 9 height 9
click at [606, 329] on div "21" at bounding box center [614, 337] width 17 height 17
type coleta "[DATE]"
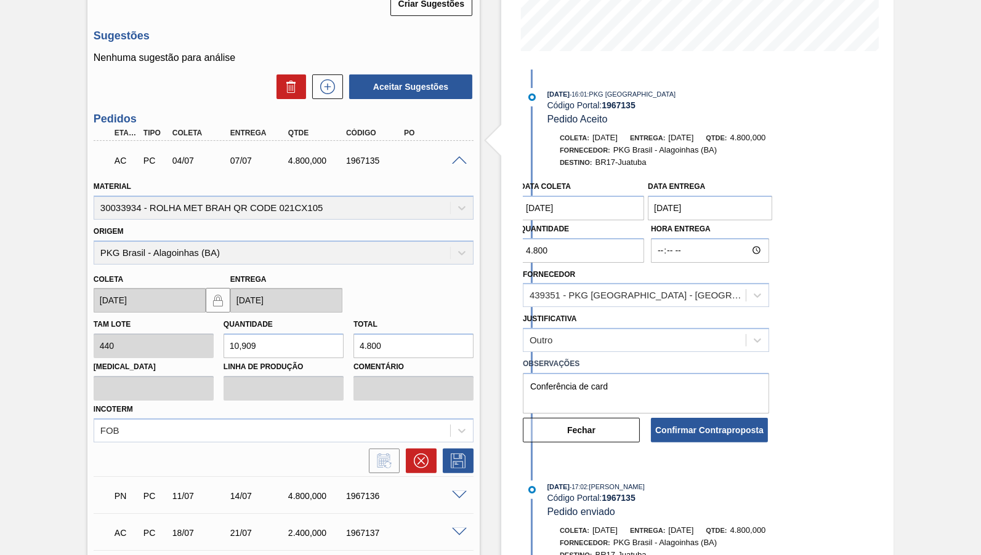
click at [661, 356] on label "Observações" at bounding box center [646, 364] width 246 height 18
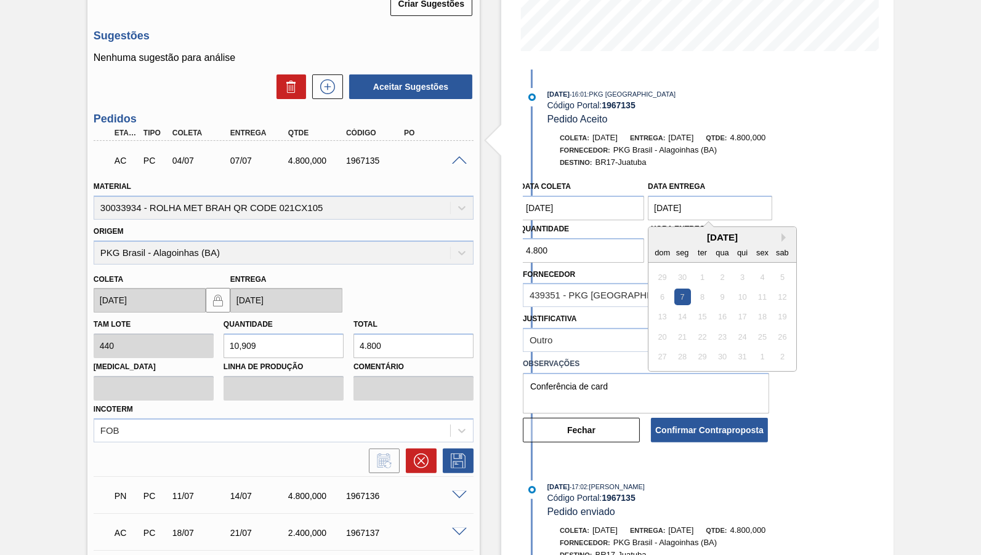
click at [691, 210] on entrega "[DATE]" at bounding box center [710, 208] width 124 height 25
click at [781, 233] on button "Next Month" at bounding box center [785, 237] width 9 height 9
click at [682, 348] on div "25" at bounding box center [682, 356] width 17 height 17
type entrega "[DATE]"
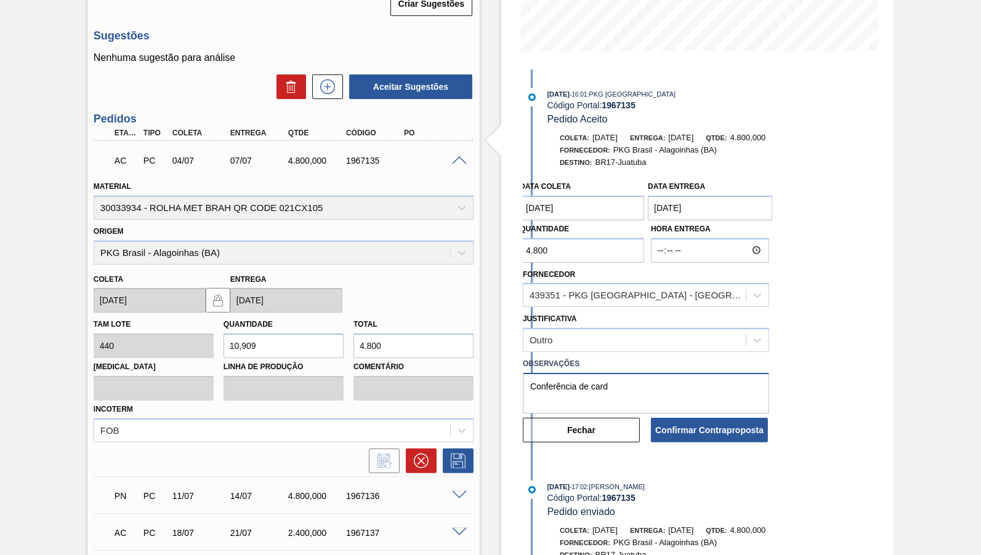
click at [662, 377] on textarea "Conferência de card" at bounding box center [646, 393] width 246 height 41
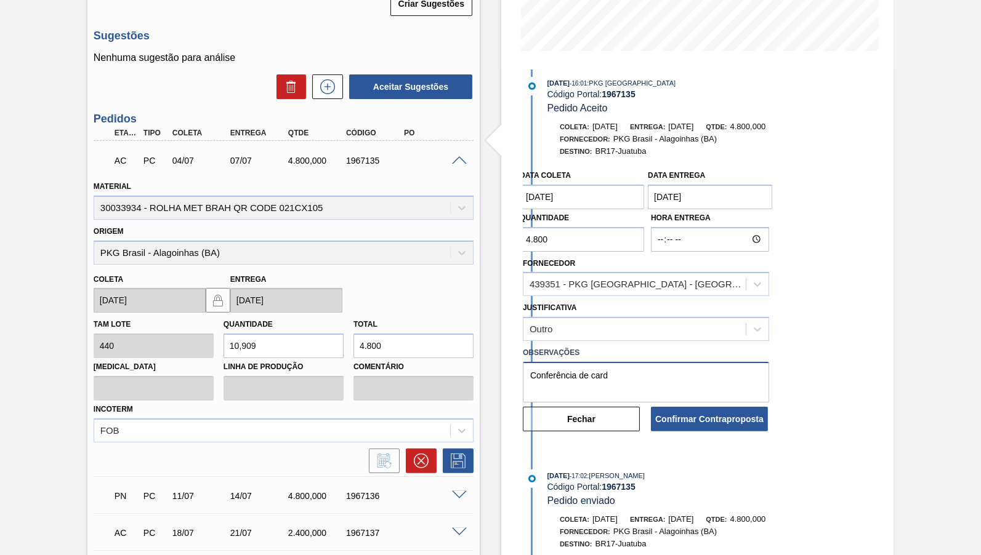
scroll to position [14, 0]
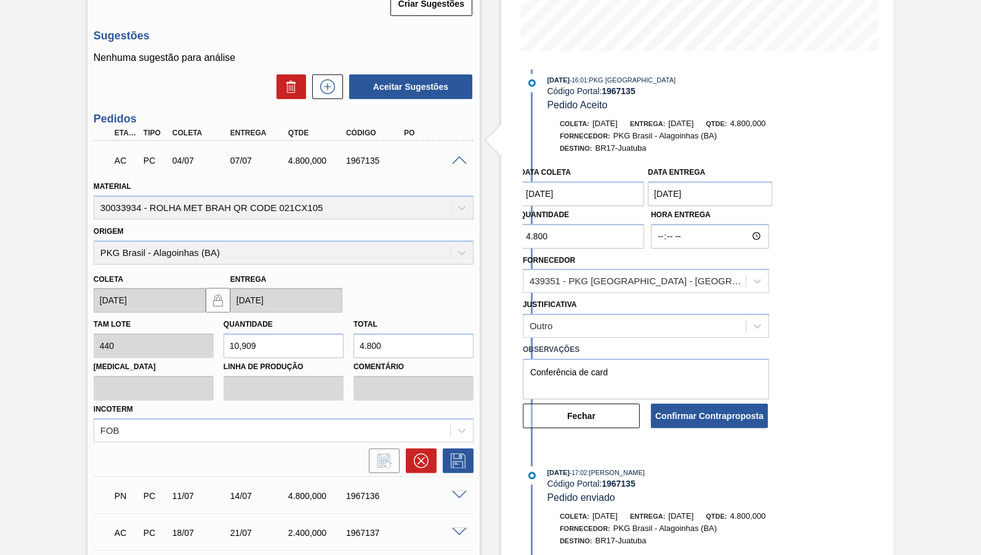
click at [595, 197] on coleta "[DATE]" at bounding box center [582, 194] width 124 height 25
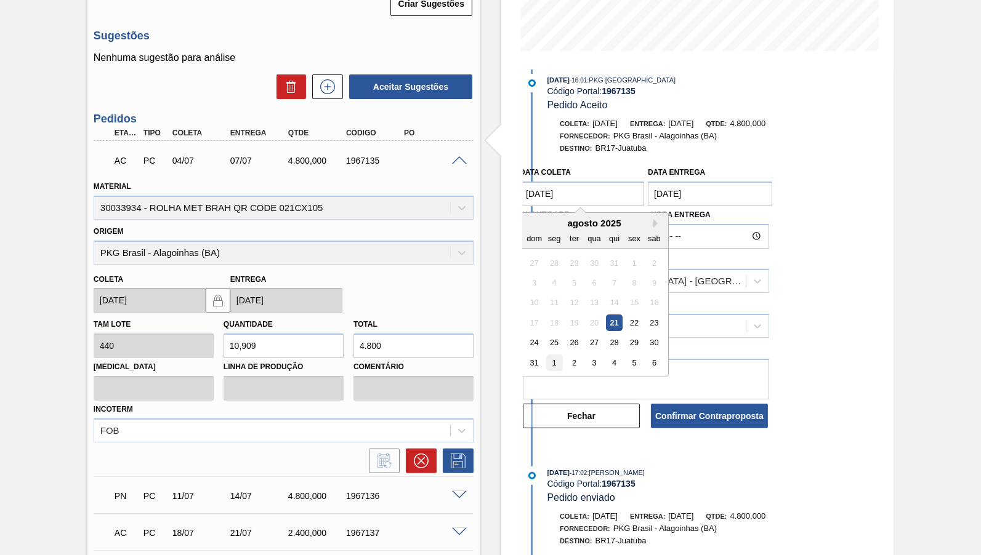
click at [550, 355] on div "1" at bounding box center [554, 363] width 17 height 17
type coleta "[DATE]"
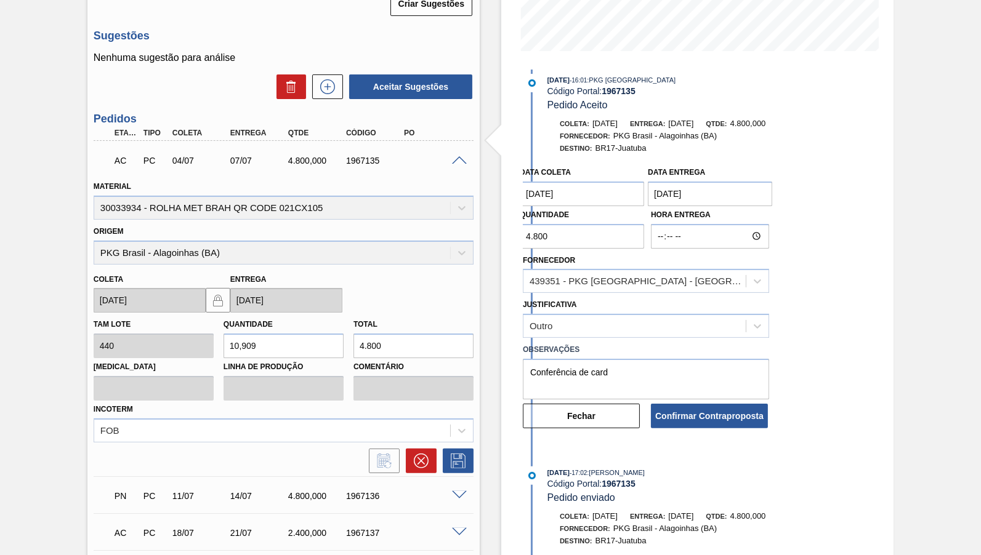
click at [701, 196] on entrega "[DATE]" at bounding box center [710, 194] width 124 height 25
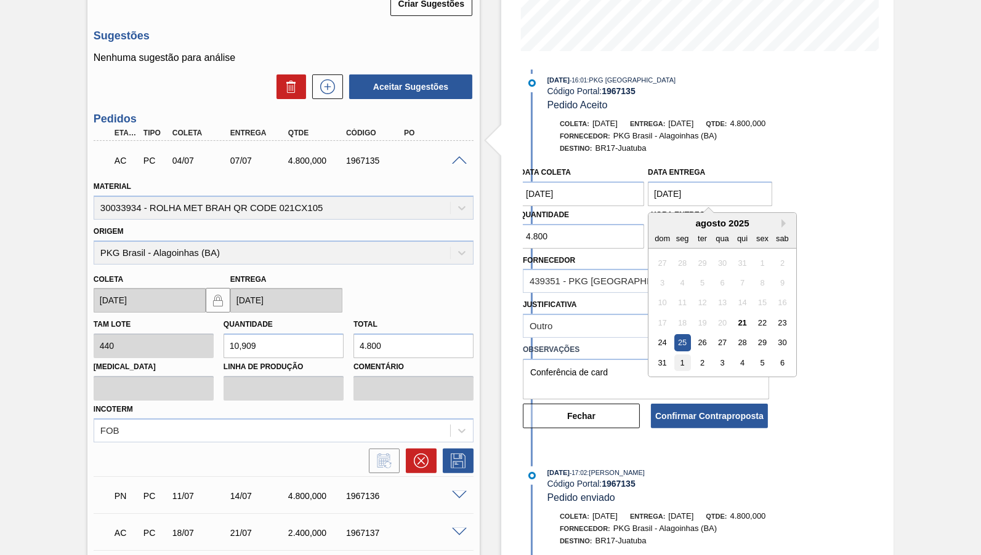
click at [677, 355] on div "1" at bounding box center [682, 363] width 17 height 17
type entrega "[DATE]"
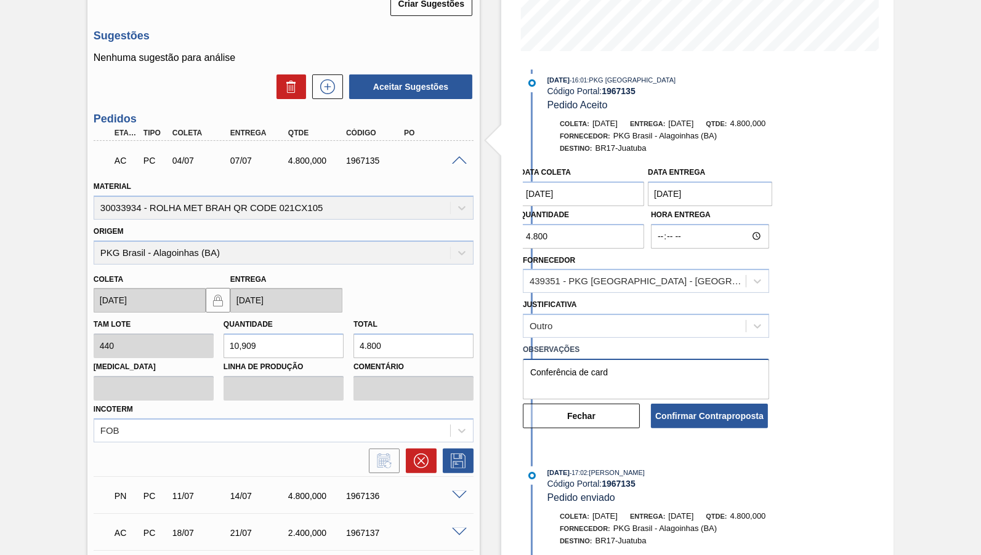
click at [669, 360] on textarea "Conferência de card" at bounding box center [646, 379] width 246 height 41
click at [689, 408] on button "Confirmar Contraproposta" at bounding box center [709, 416] width 117 height 25
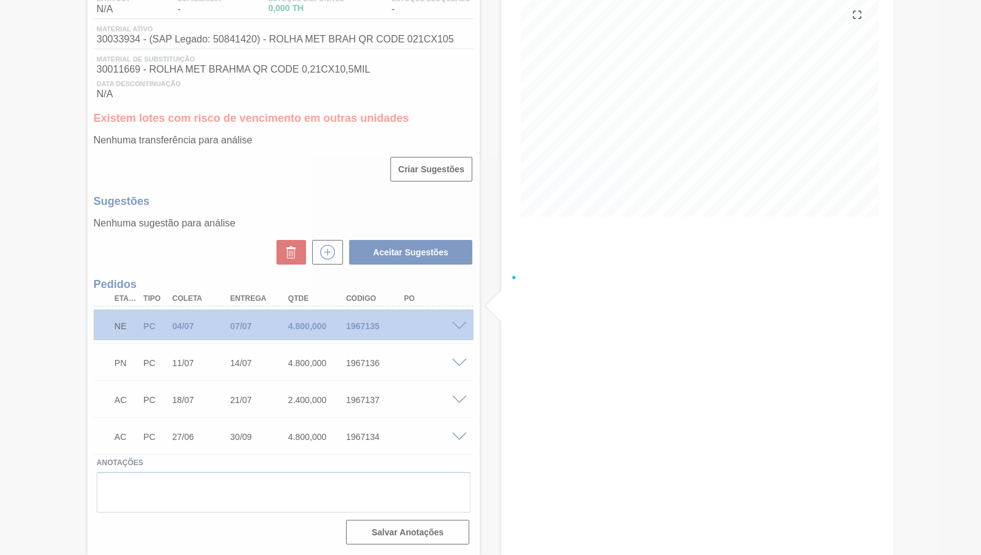
scroll to position [136, 0]
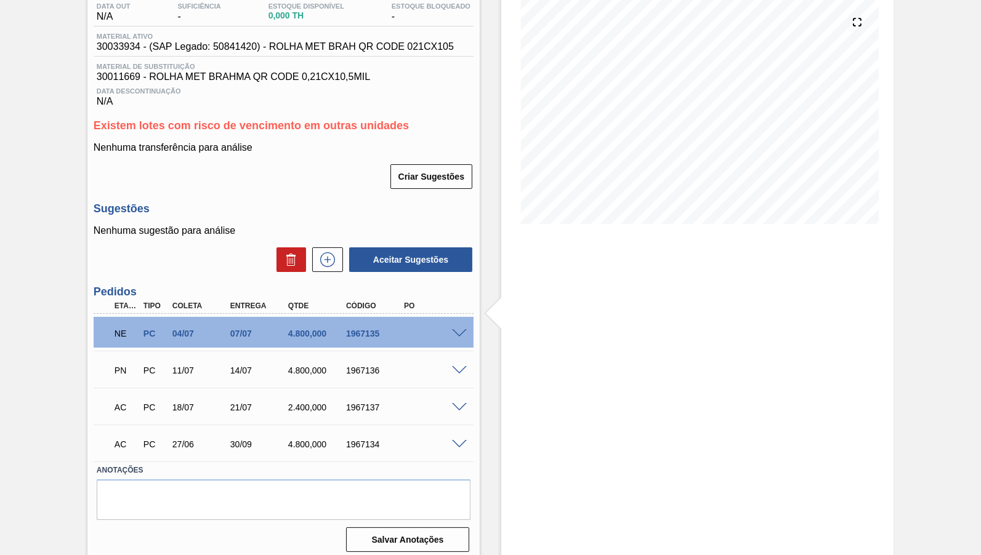
click at [467, 365] on div at bounding box center [461, 369] width 25 height 9
click at [459, 368] on span at bounding box center [459, 370] width 15 height 9
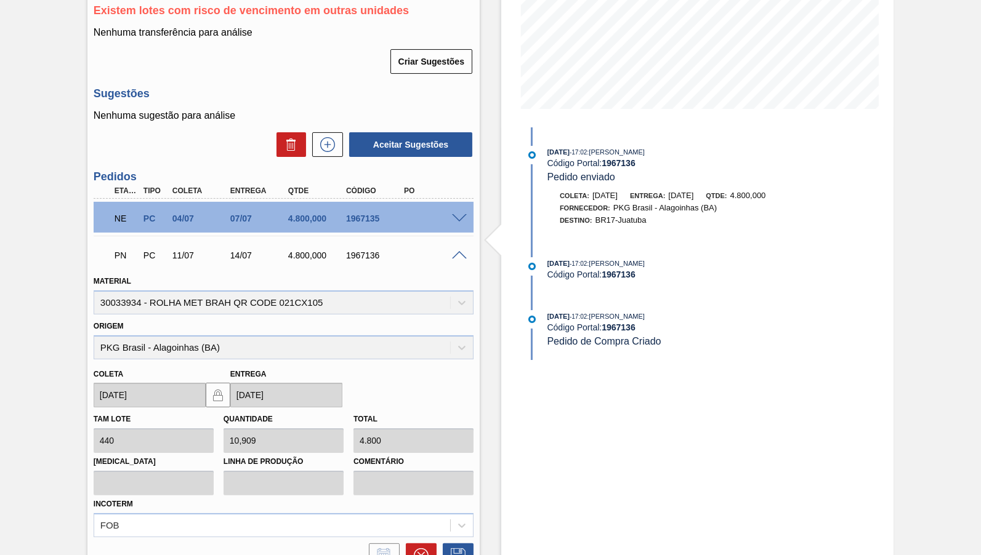
scroll to position [309, 0]
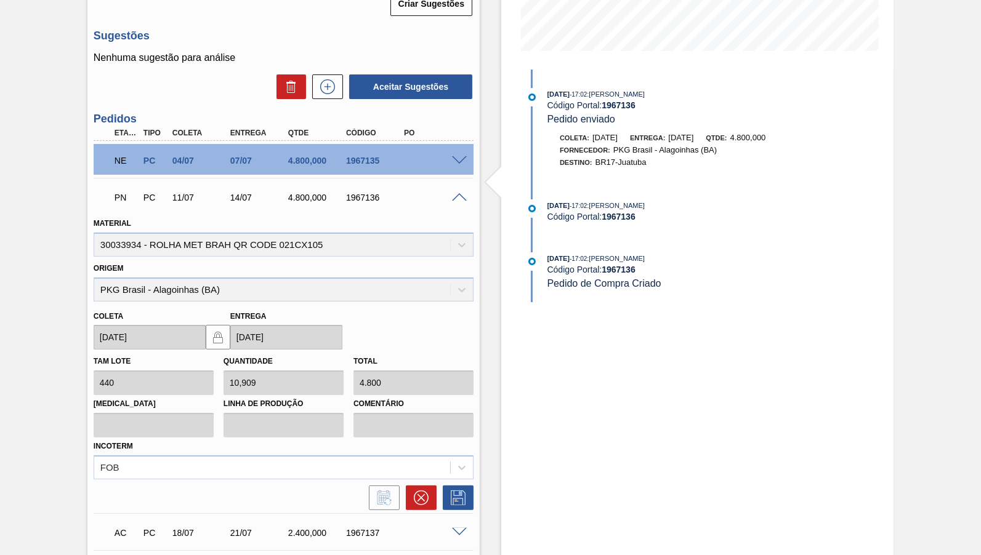
click at [462, 193] on span at bounding box center [459, 197] width 15 height 9
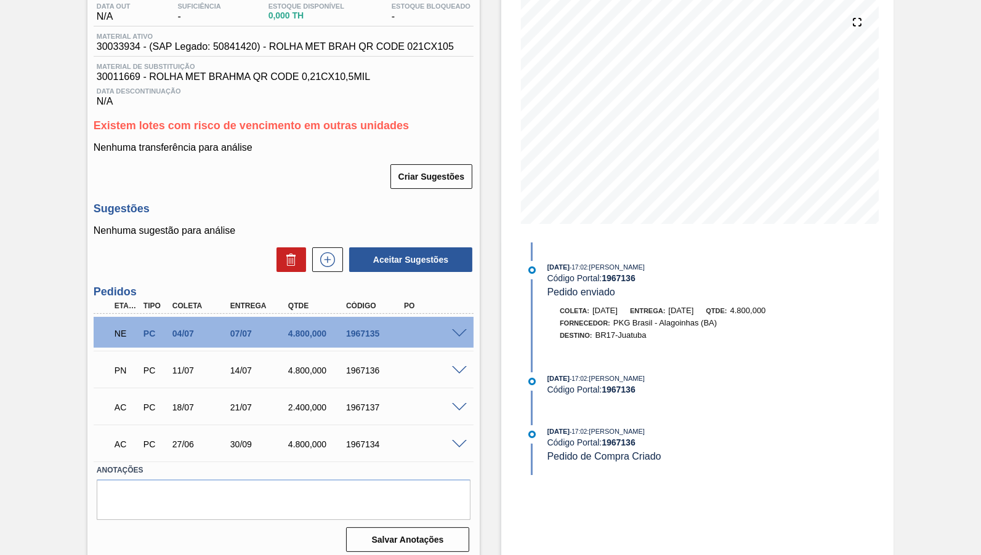
click at [464, 402] on div at bounding box center [461, 406] width 25 height 9
click at [464, 403] on span at bounding box center [459, 407] width 15 height 9
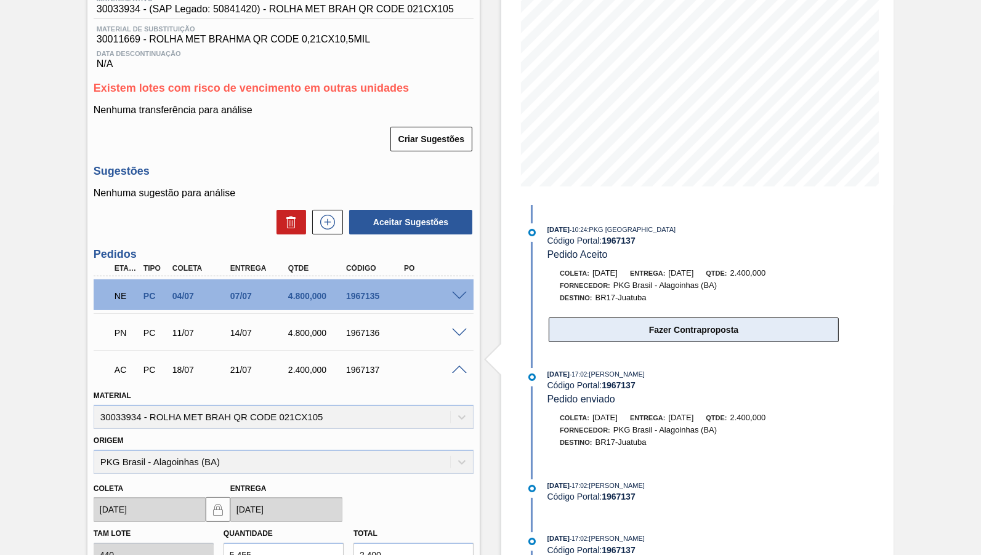
scroll to position [194, 0]
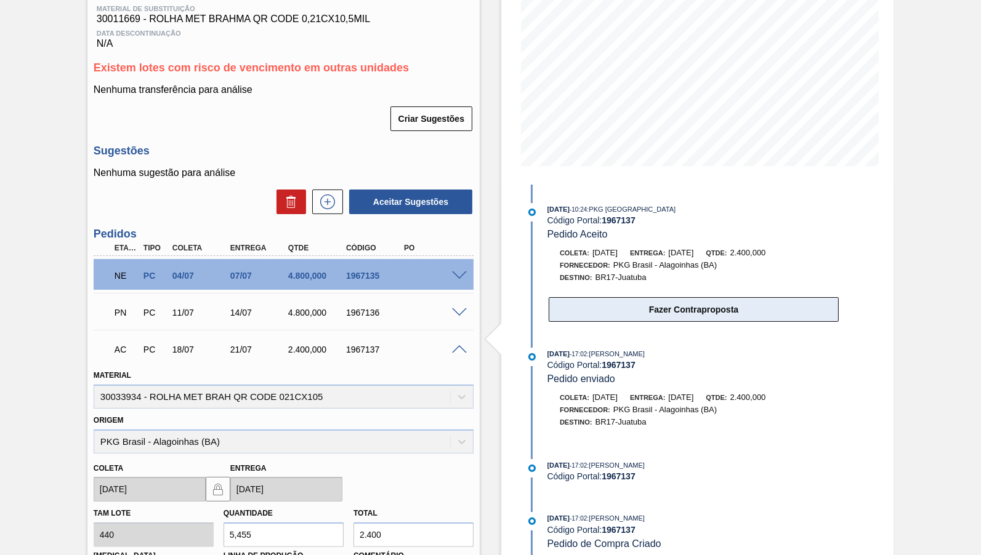
click at [642, 308] on button "Fazer Contraproposta" at bounding box center [694, 309] width 290 height 25
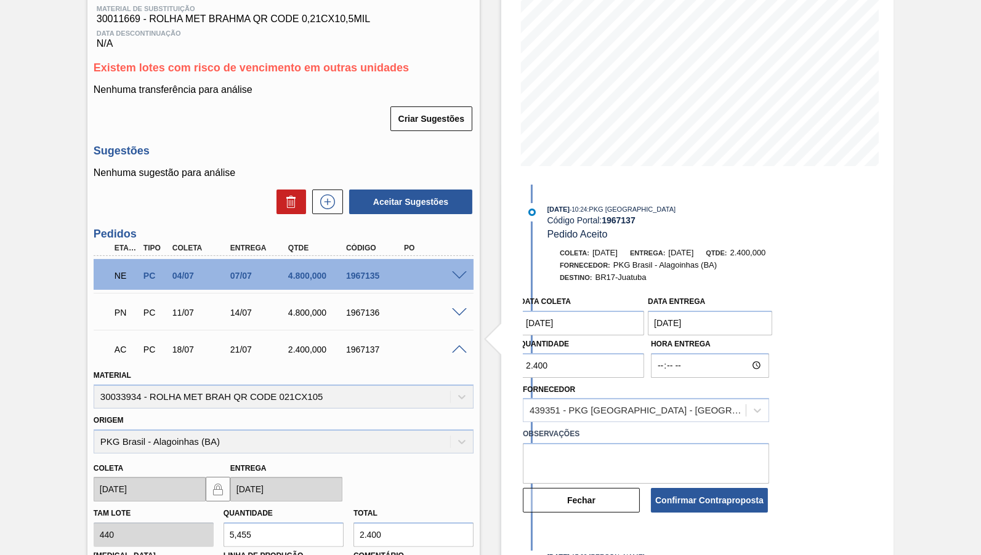
click at [570, 336] on div "Quantidade 2.400" at bounding box center [582, 357] width 124 height 42
click at [567, 311] on coleta "[DATE]" at bounding box center [582, 323] width 124 height 25
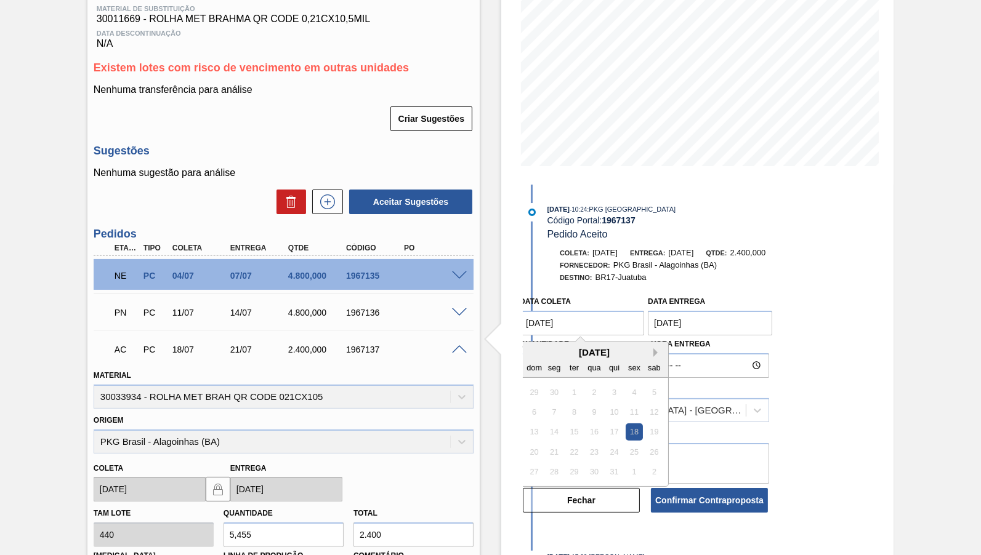
click at [653, 348] on button "Next Month" at bounding box center [657, 352] width 9 height 9
click at [550, 484] on div "1" at bounding box center [554, 492] width 17 height 17
type coleta "[DATE]"
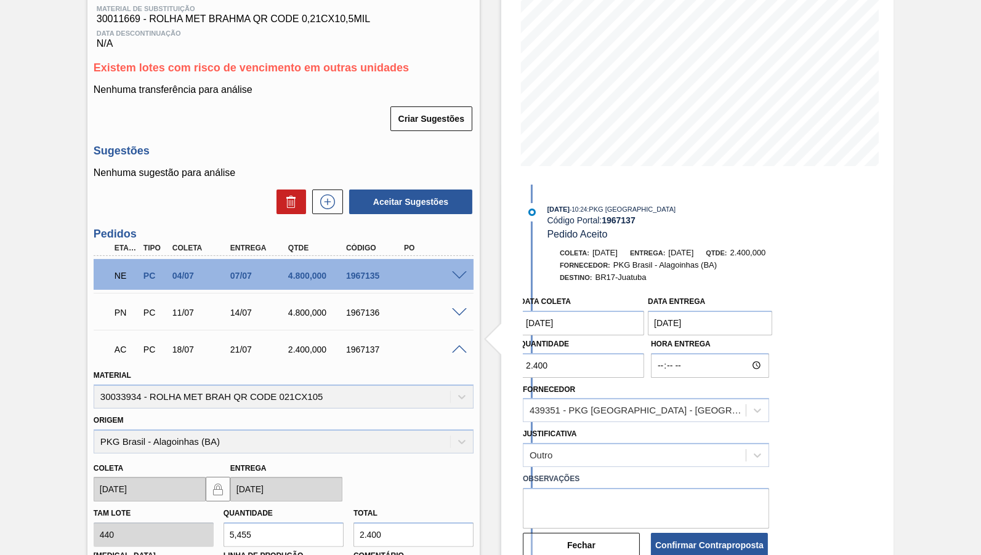
click at [701, 318] on entrega "[DATE]" at bounding box center [710, 323] width 124 height 25
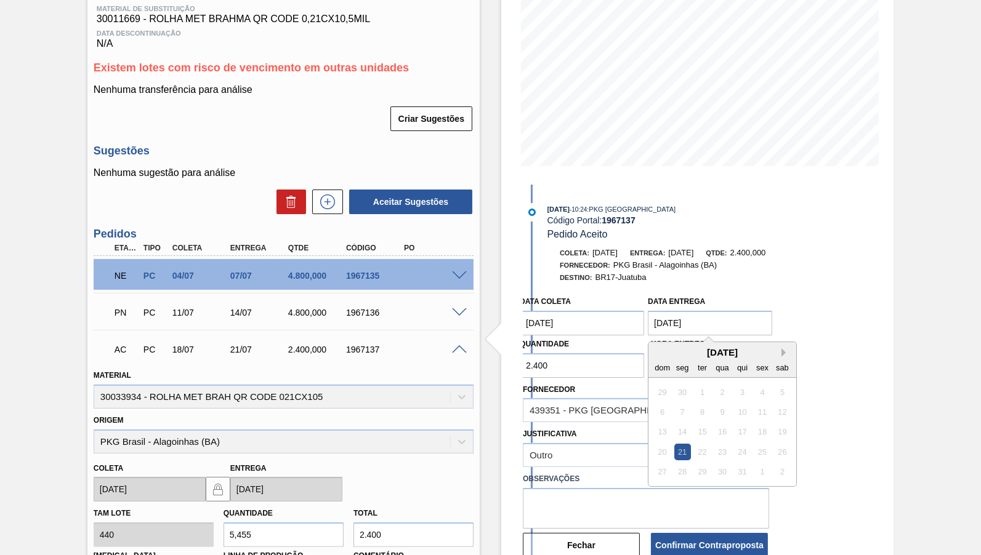
click at [781, 350] on button "Next Month" at bounding box center [785, 352] width 9 height 9
click at [678, 484] on div "1" at bounding box center [682, 492] width 17 height 17
type entrega "[DATE]"
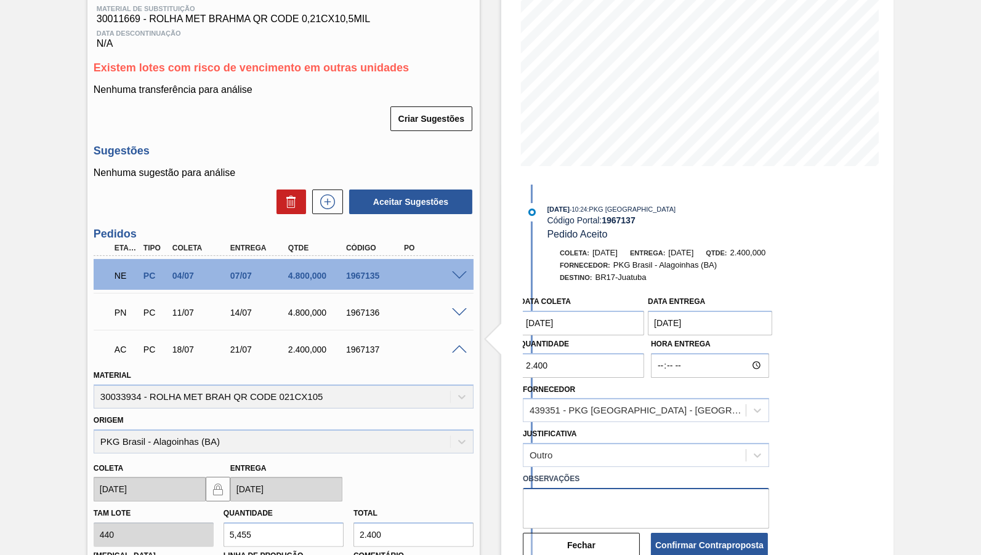
click at [552, 491] on textarea at bounding box center [646, 508] width 246 height 41
type textarea "A"
type textarea "C"
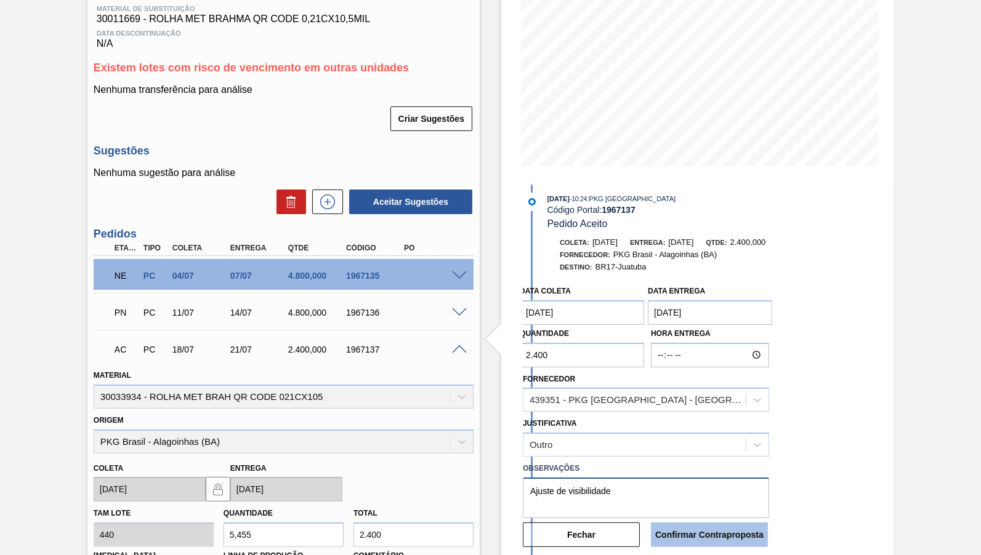
scroll to position [14, 0]
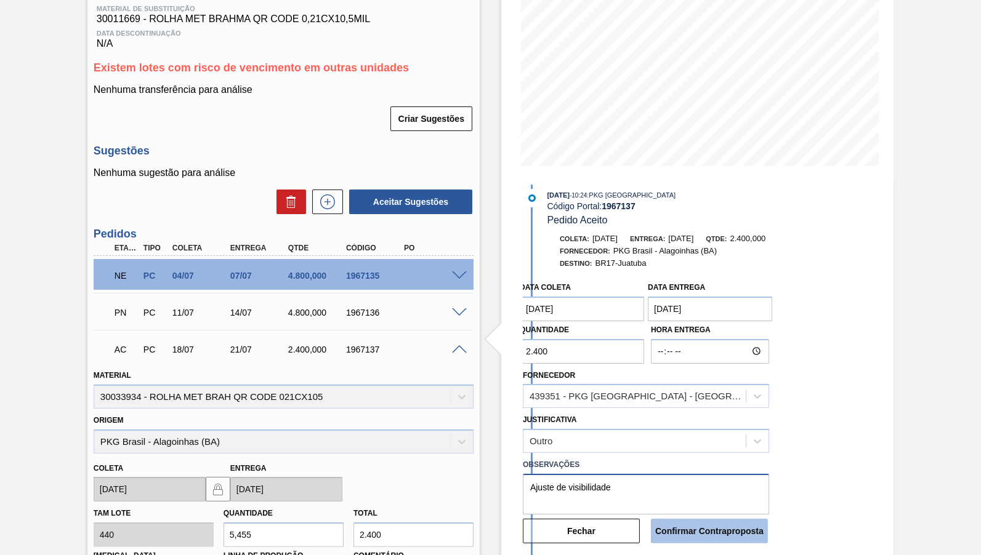
type textarea "Ajuste de visibilidade"
click at [675, 519] on button "Confirmar Contraproposta" at bounding box center [709, 531] width 117 height 25
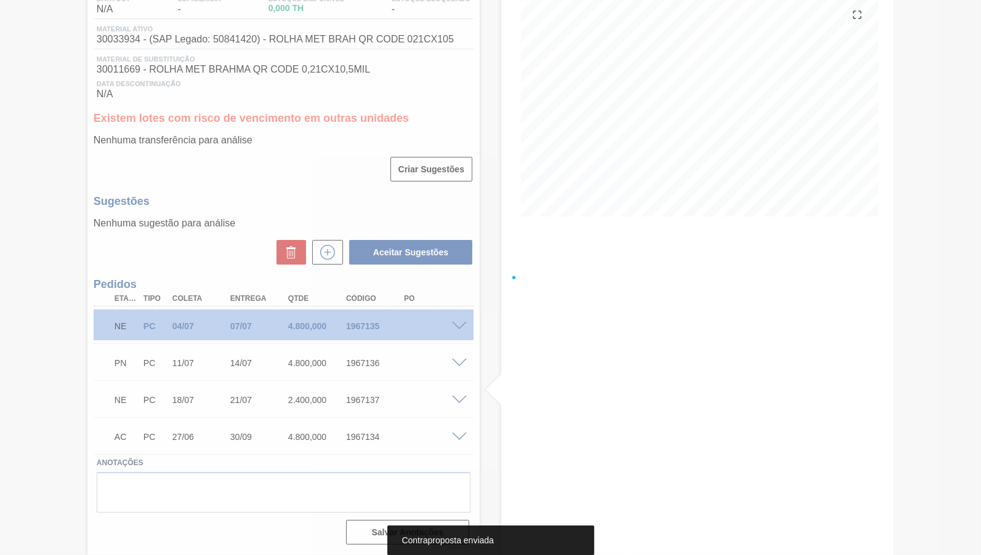
scroll to position [136, 0]
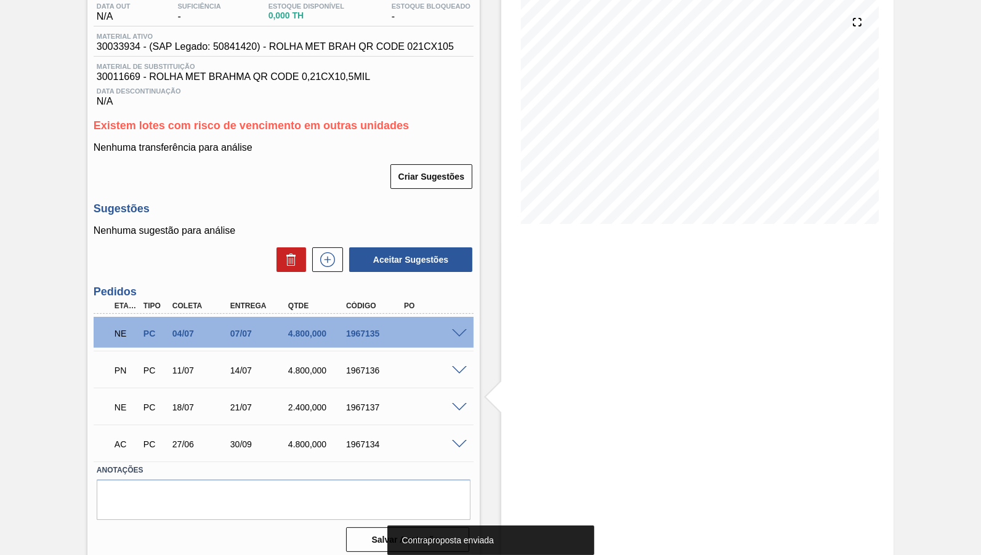
click at [461, 440] on span at bounding box center [459, 444] width 15 height 9
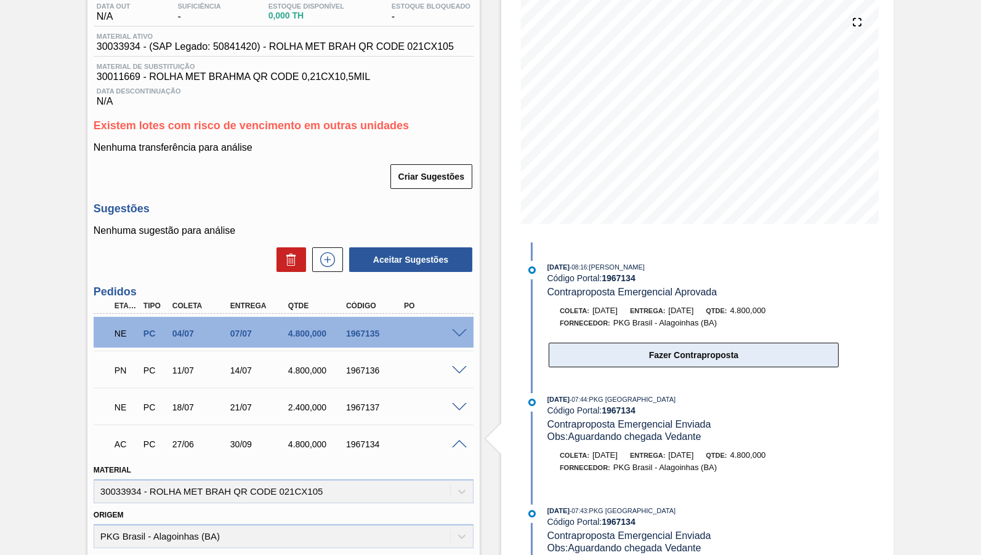
click at [621, 345] on button "Fazer Contraproposta" at bounding box center [694, 355] width 290 height 25
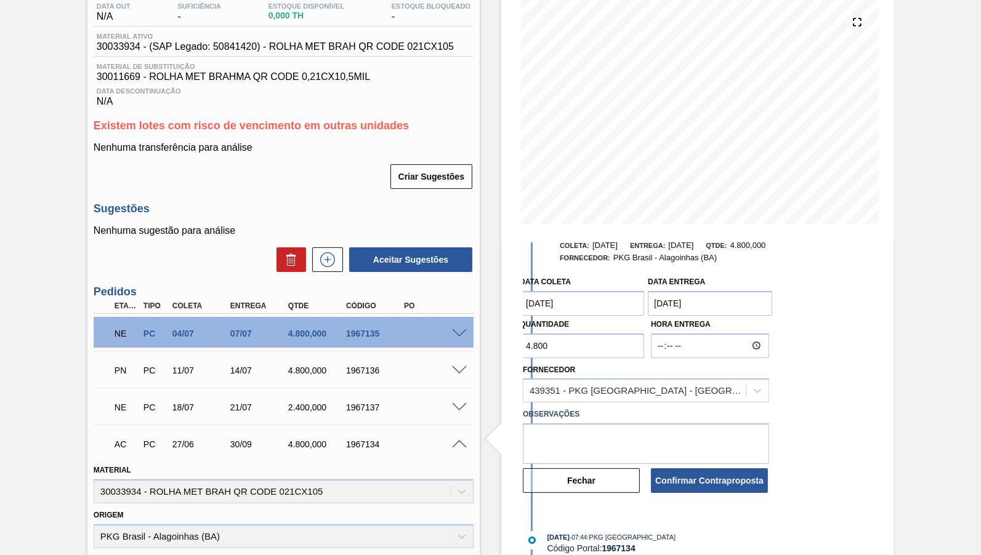
scroll to position [0, 0]
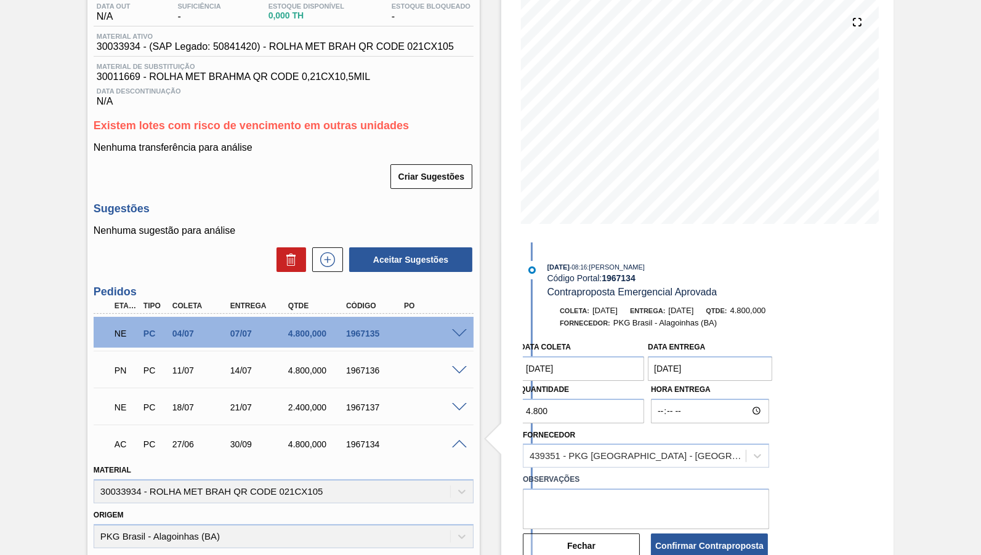
click at [600, 331] on div "Coleta: [DATE] Entrega: [DATE] Qtde: 4.800,000 Fornecedor: PKG [GEOGRAPHIC_DATA…" at bounding box center [681, 438] width 317 height 267
click at [604, 361] on coleta "[DATE]" at bounding box center [582, 368] width 124 height 25
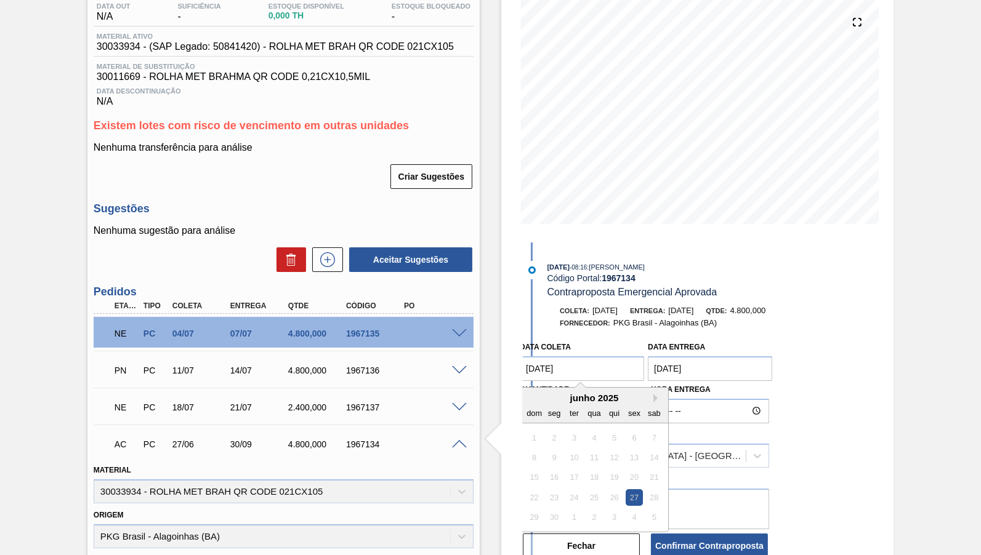
click at [640, 396] on div "junho 2025" at bounding box center [594, 398] width 148 height 10
click at [639, 396] on div "junho 2025" at bounding box center [594, 398] width 148 height 10
click at [653, 395] on button "Next Month" at bounding box center [657, 398] width 9 height 9
click at [653, 394] on button "Next Month" at bounding box center [657, 398] width 9 height 9
click at [552, 529] on div "1" at bounding box center [554, 537] width 17 height 17
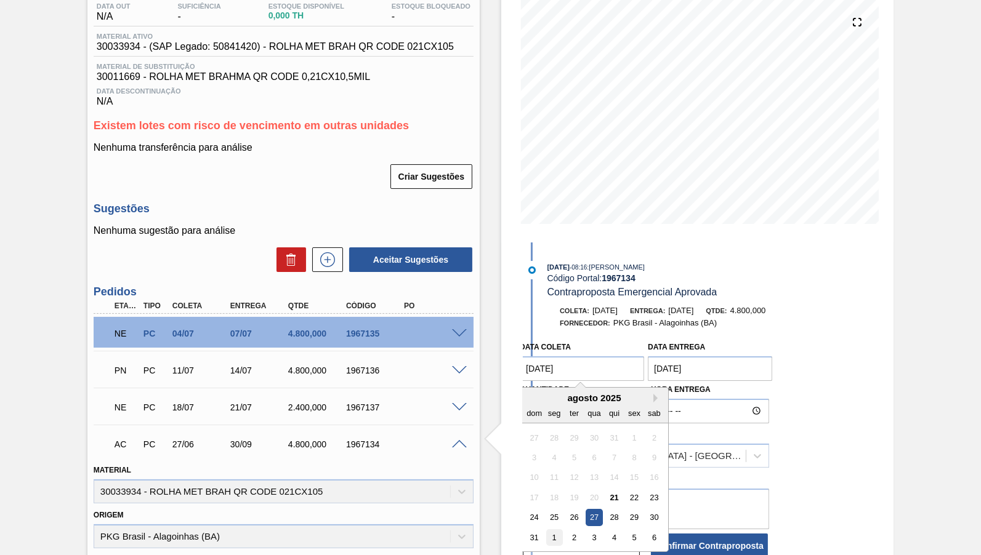
type coleta "[DATE]"
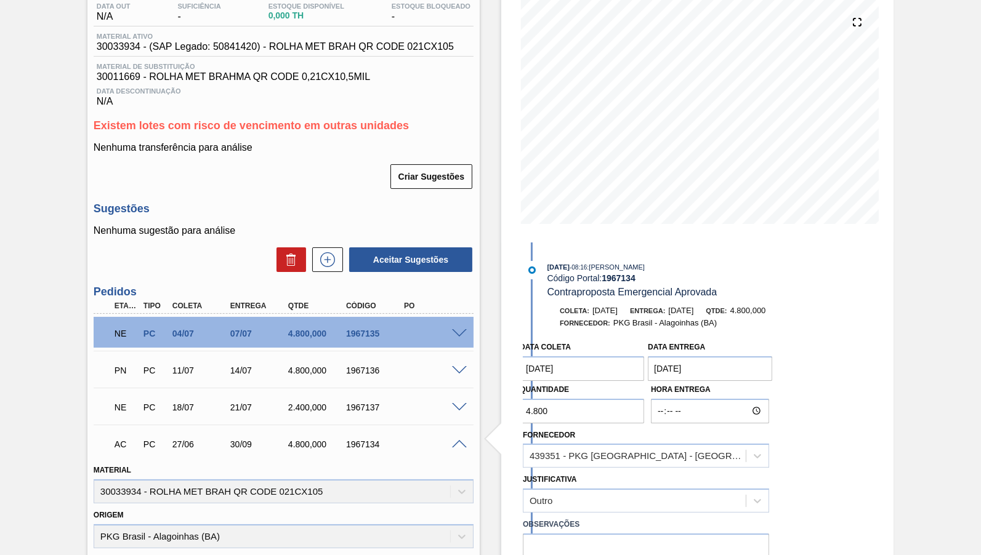
click at [581, 516] on label "Observações" at bounding box center [646, 525] width 246 height 18
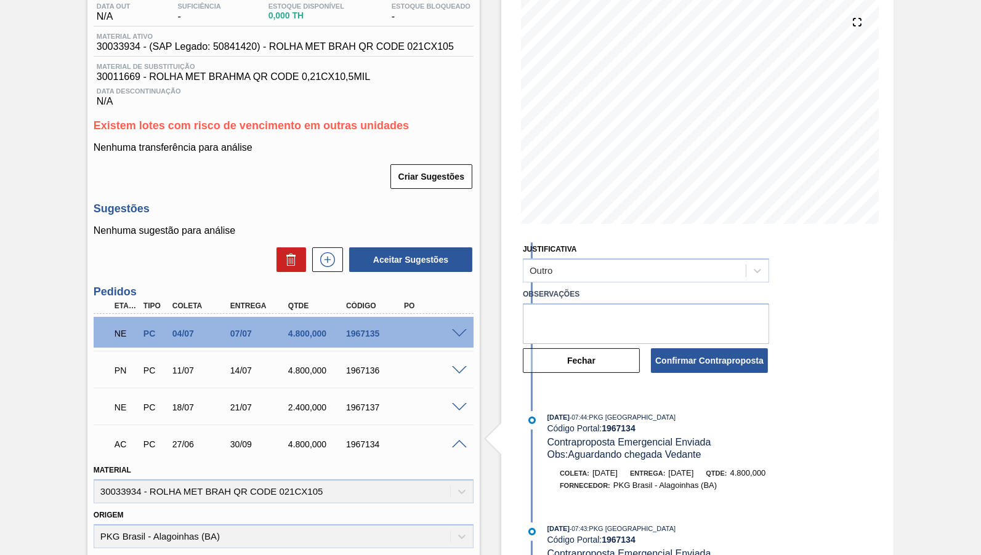
click at [611, 288] on label "Observações" at bounding box center [646, 295] width 246 height 18
click at [616, 316] on textarea at bounding box center [646, 324] width 246 height 41
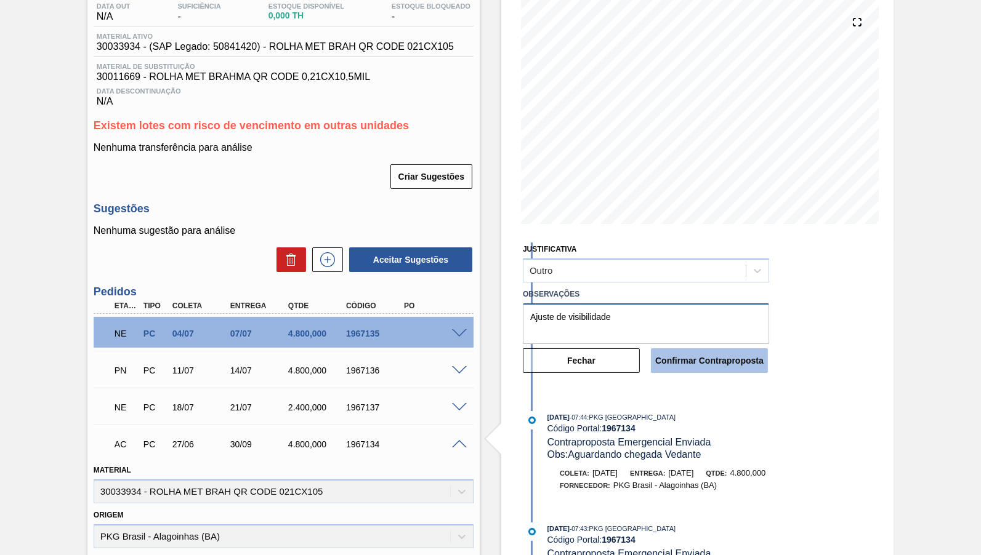
type textarea "Ajuste de visibilidade"
click at [707, 348] on button "Confirmar Contraproposta" at bounding box center [709, 360] width 117 height 25
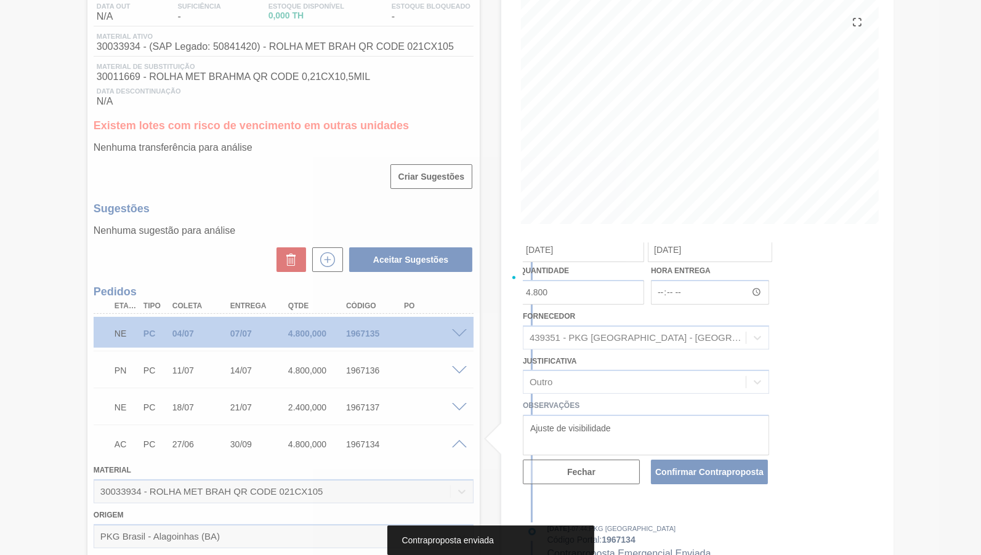
scroll to position [342, 0]
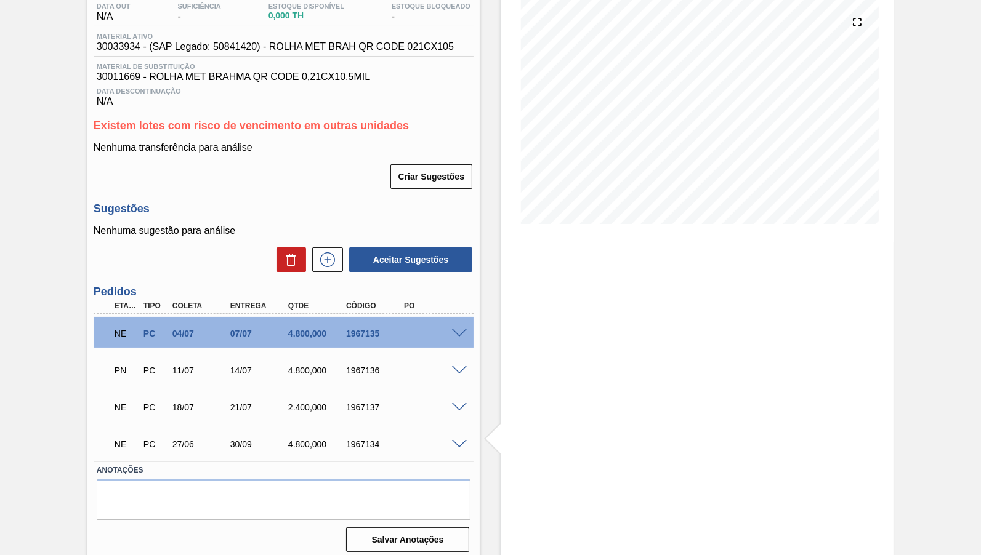
click at [461, 368] on span at bounding box center [459, 370] width 15 height 9
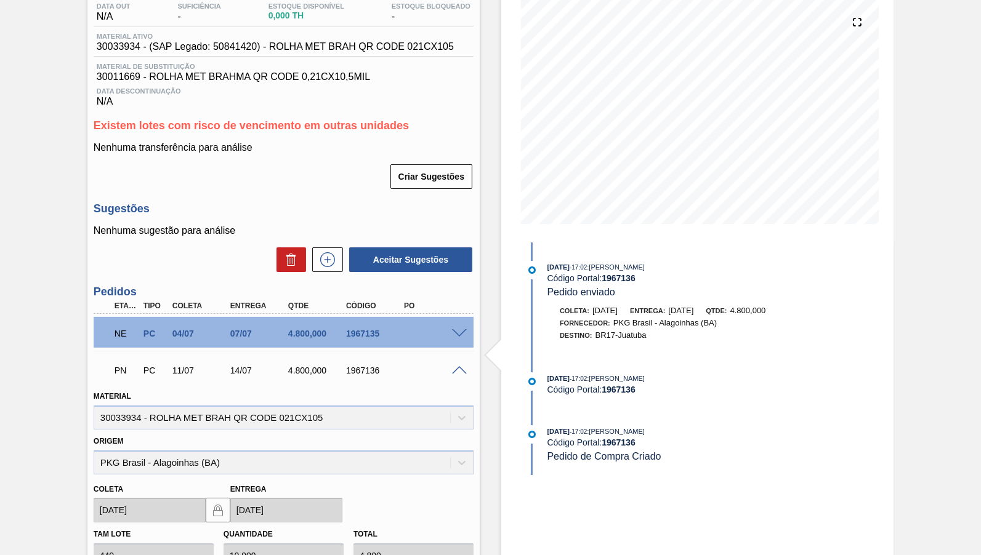
click at [465, 366] on span at bounding box center [459, 370] width 15 height 9
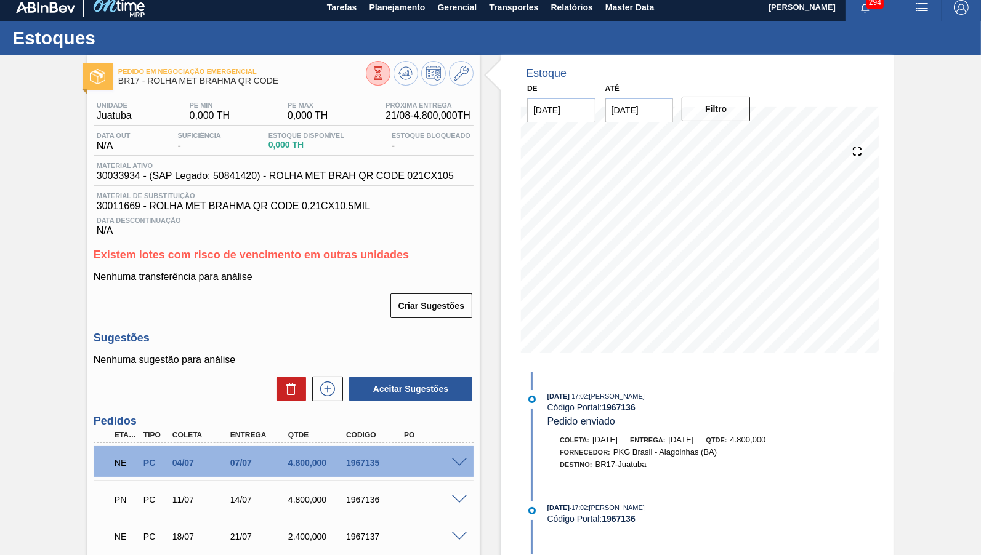
scroll to position [0, 0]
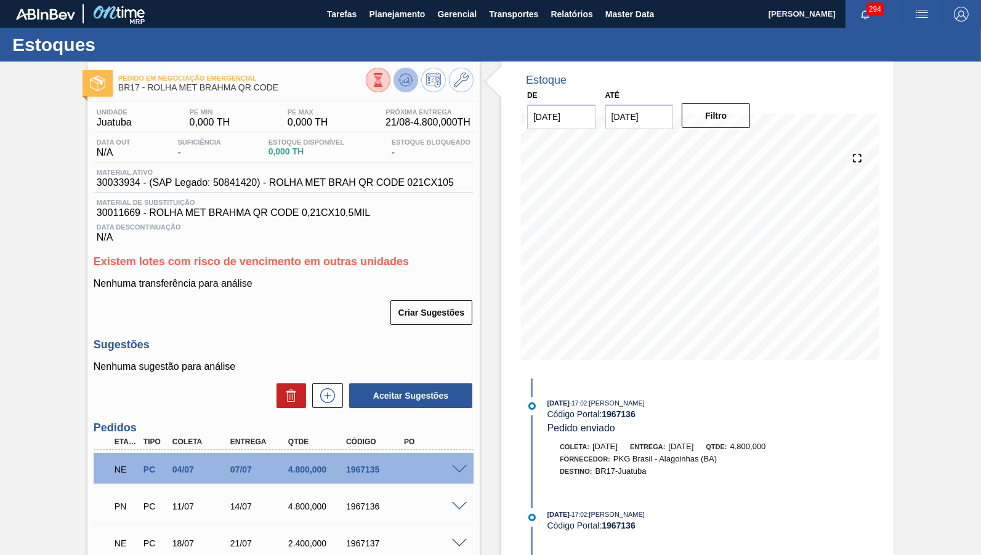
click at [385, 78] on icon at bounding box center [378, 80] width 14 height 14
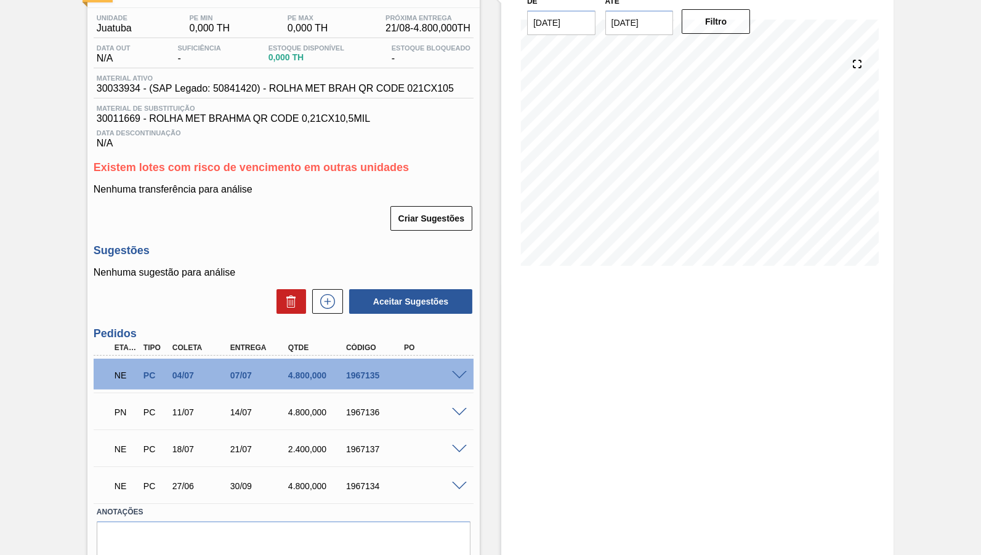
scroll to position [136, 0]
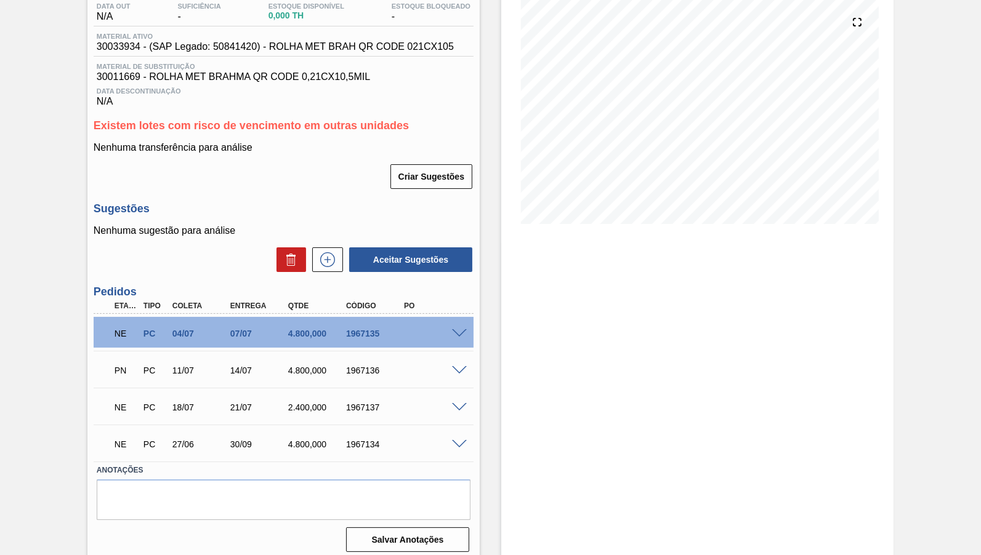
click at [353, 443] on div "1967134" at bounding box center [375, 445] width 64 height 10
drag, startPoint x: 501, startPoint y: 353, endPoint x: 512, endPoint y: 368, distance: 18.5
click at [501, 352] on div "Estoque De [DATE] Até [DATE] Filtro" at bounding box center [687, 244] width 414 height 637
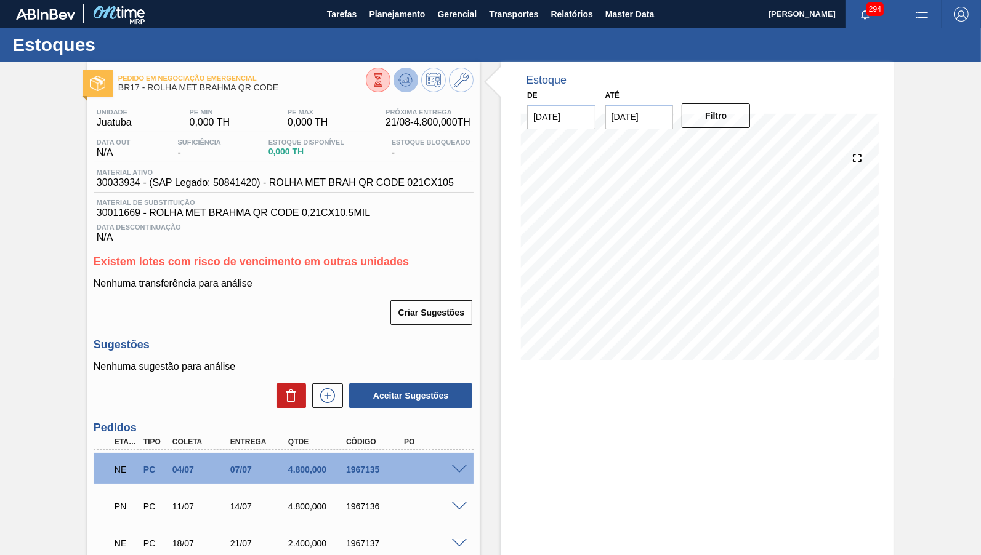
click at [395, 74] on button at bounding box center [405, 80] width 25 height 25
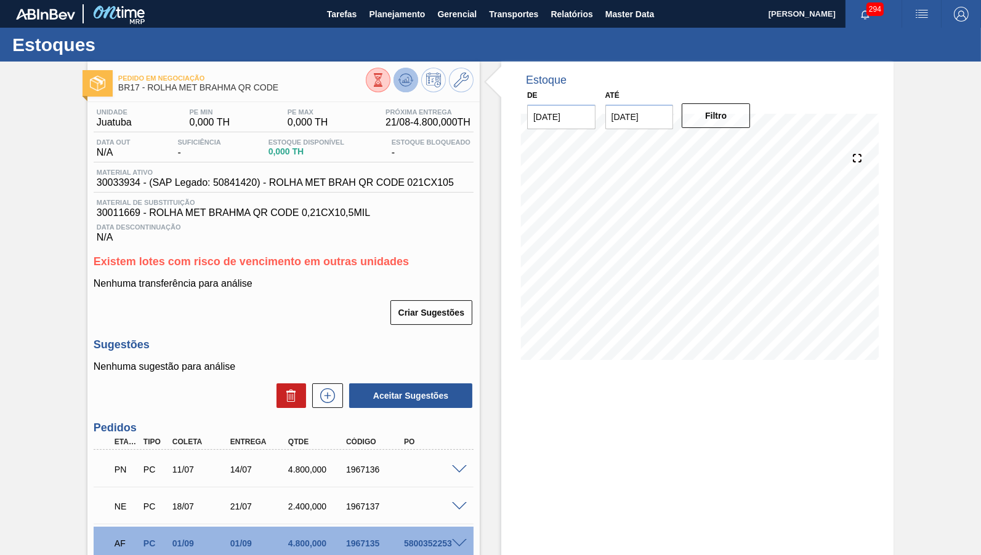
click at [385, 74] on icon at bounding box center [378, 80] width 14 height 14
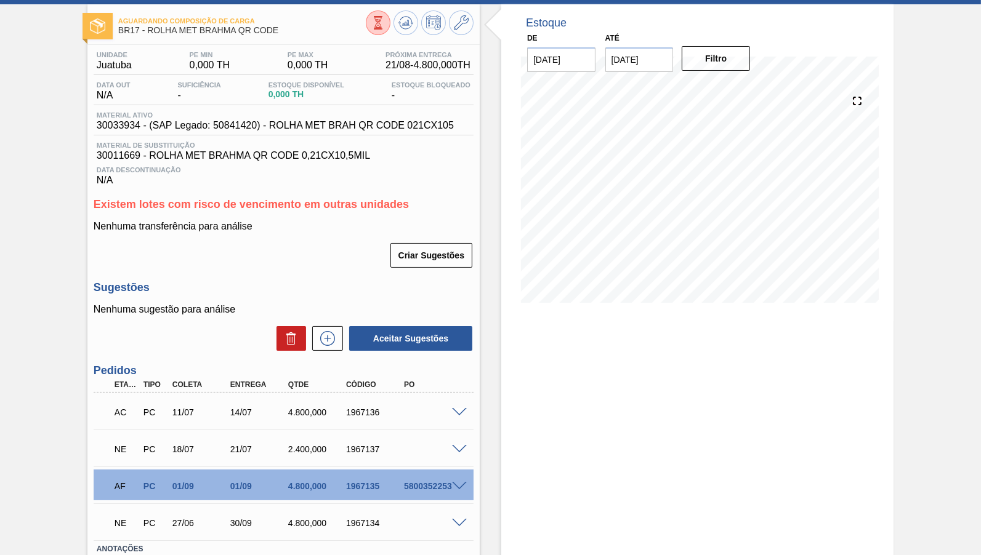
scroll to position [136, 0]
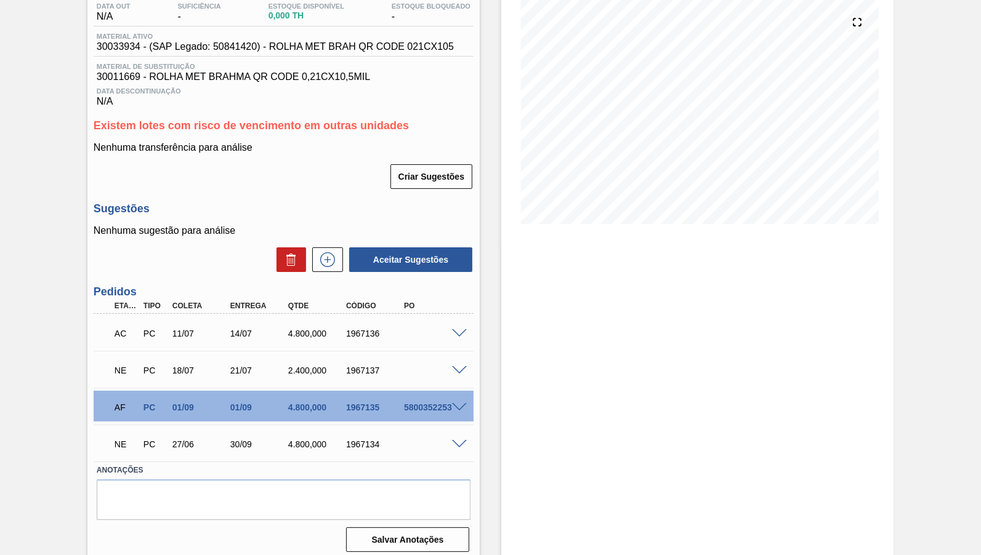
click at [421, 406] on div "5800352253" at bounding box center [433, 408] width 64 height 10
click at [423, 403] on div "5800352253" at bounding box center [433, 408] width 64 height 10
click at [457, 332] on div "AC PC 11/07 14/07 4.800,000 1967136" at bounding box center [284, 332] width 380 height 31
click at [457, 331] on div "AC PC 11/07 14/07 4.800,000 1967136" at bounding box center [284, 332] width 380 height 31
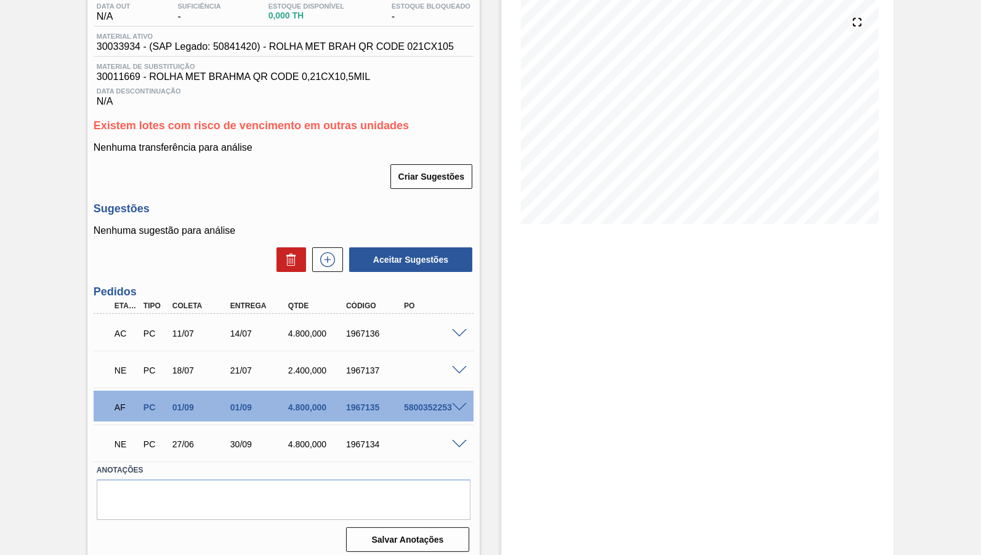
scroll to position [0, 0]
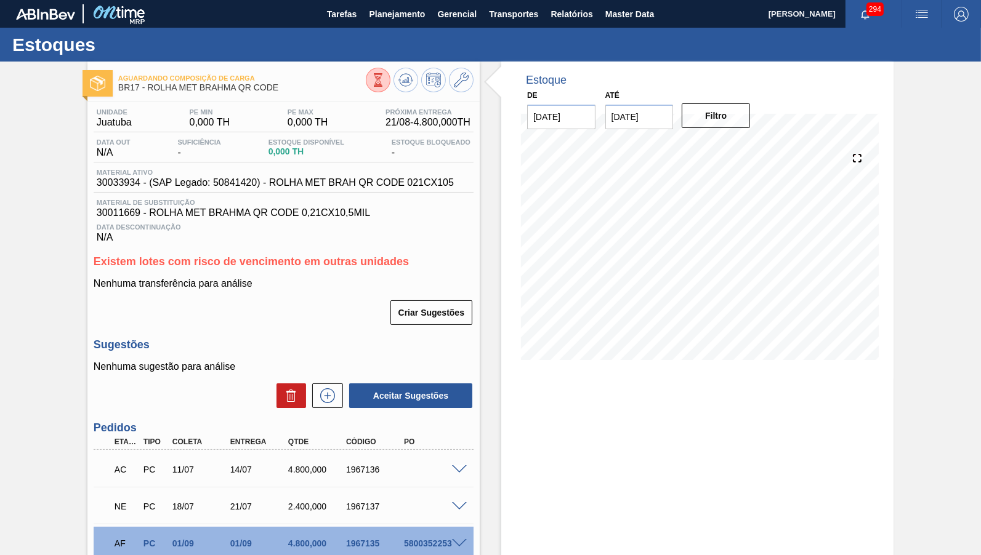
click at [404, 68] on div at bounding box center [420, 82] width 108 height 28
click at [385, 76] on icon at bounding box center [378, 80] width 14 height 14
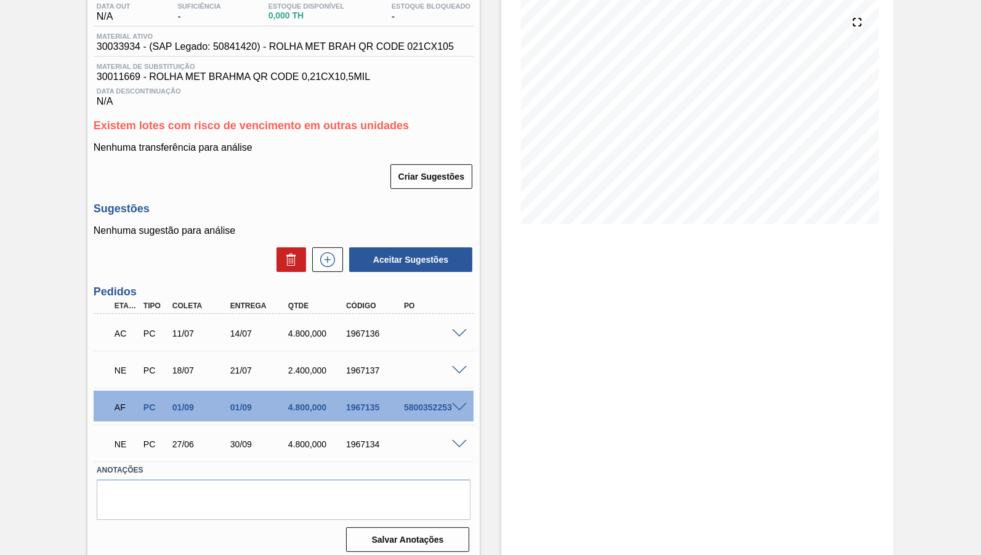
click at [454, 329] on span at bounding box center [459, 333] width 15 height 9
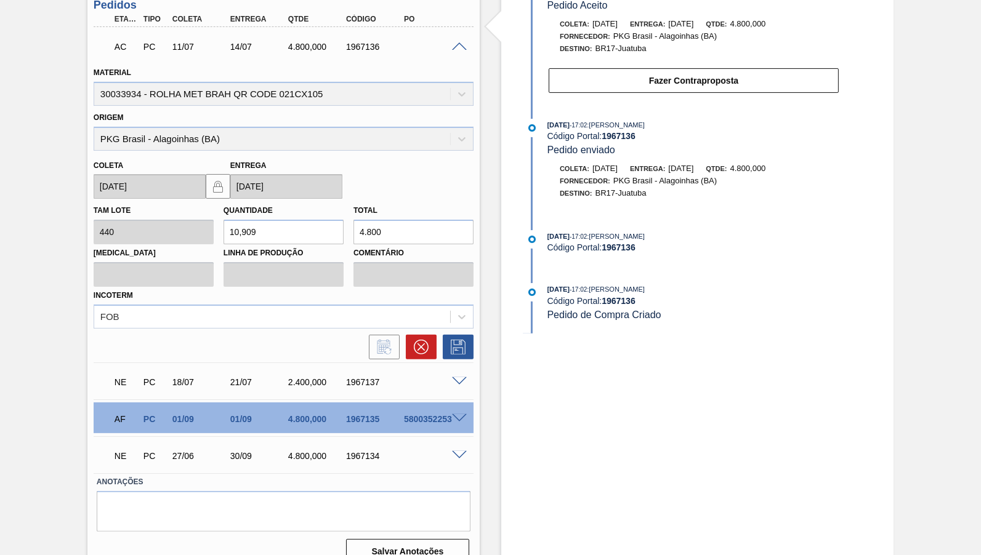
scroll to position [251, 0]
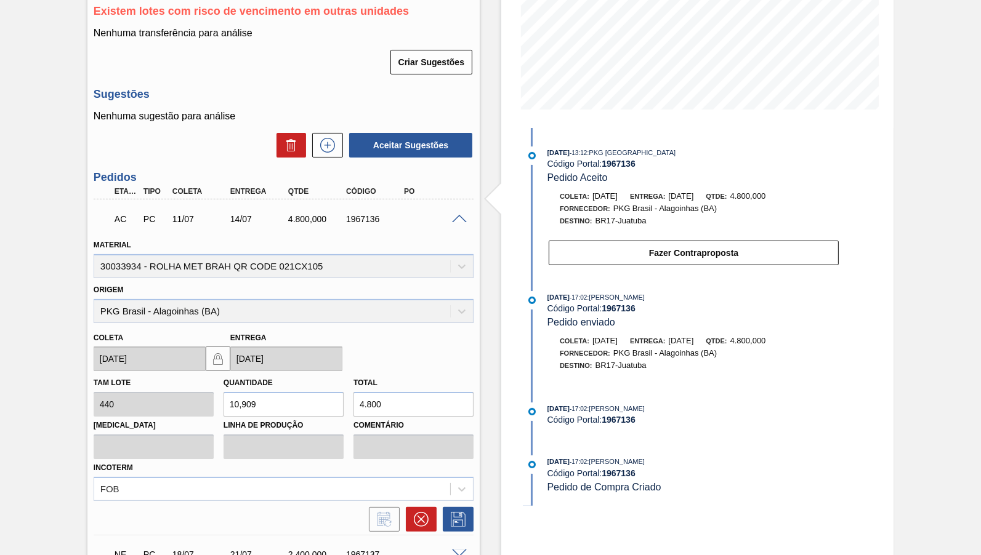
click at [457, 214] on div at bounding box center [461, 218] width 25 height 9
click at [461, 216] on span at bounding box center [459, 219] width 15 height 9
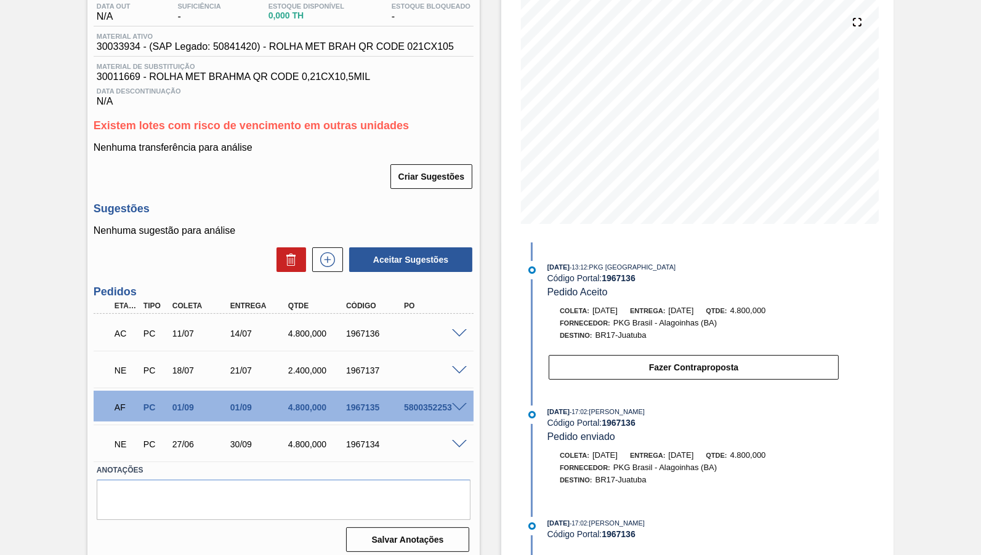
scroll to position [0, 0]
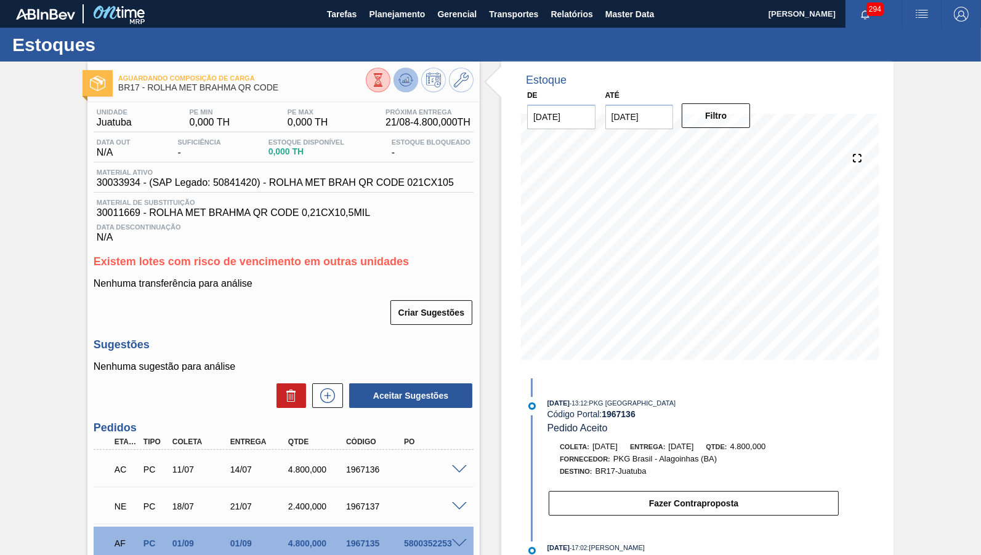
click at [385, 81] on icon at bounding box center [378, 80] width 14 height 14
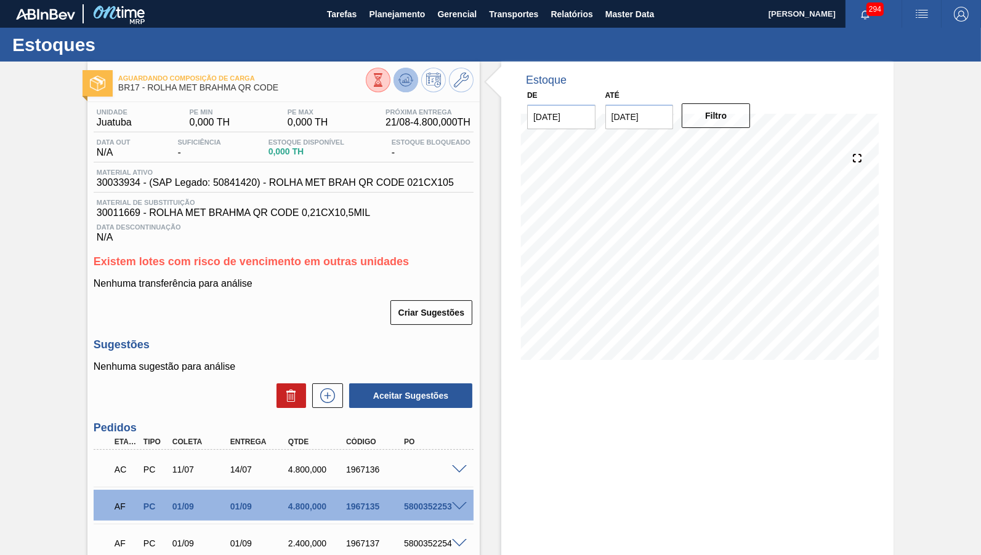
click at [385, 78] on icon at bounding box center [378, 80] width 14 height 14
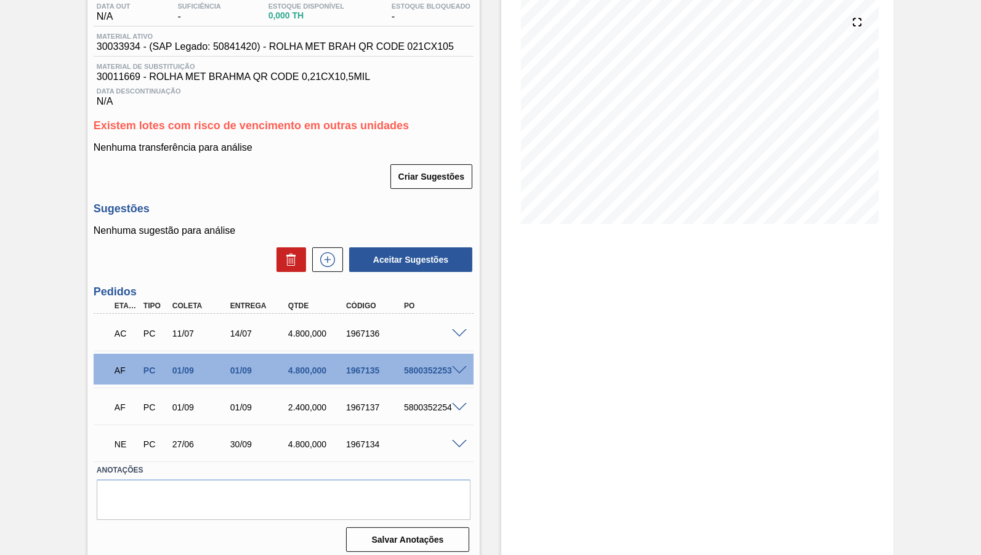
click at [463, 329] on span at bounding box center [459, 333] width 15 height 9
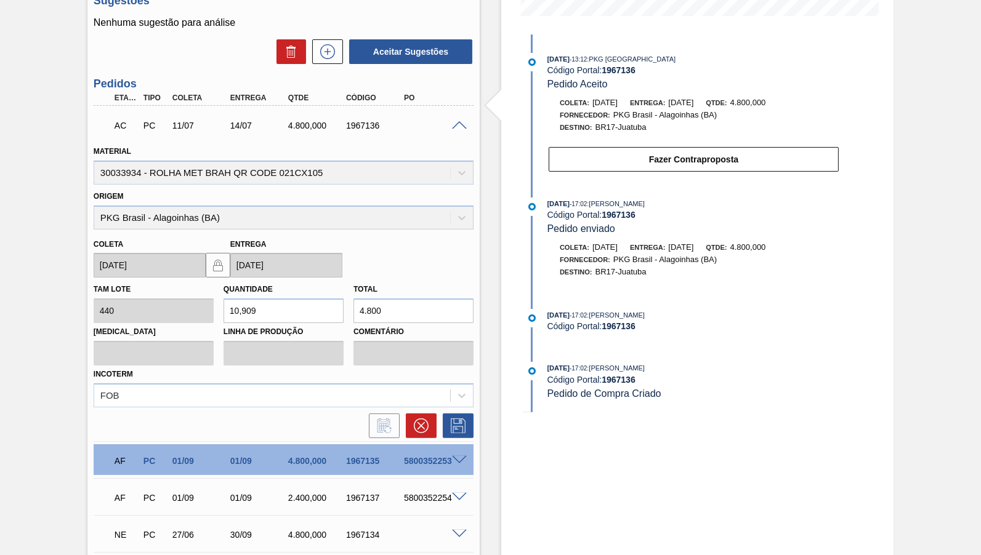
scroll to position [366, 0]
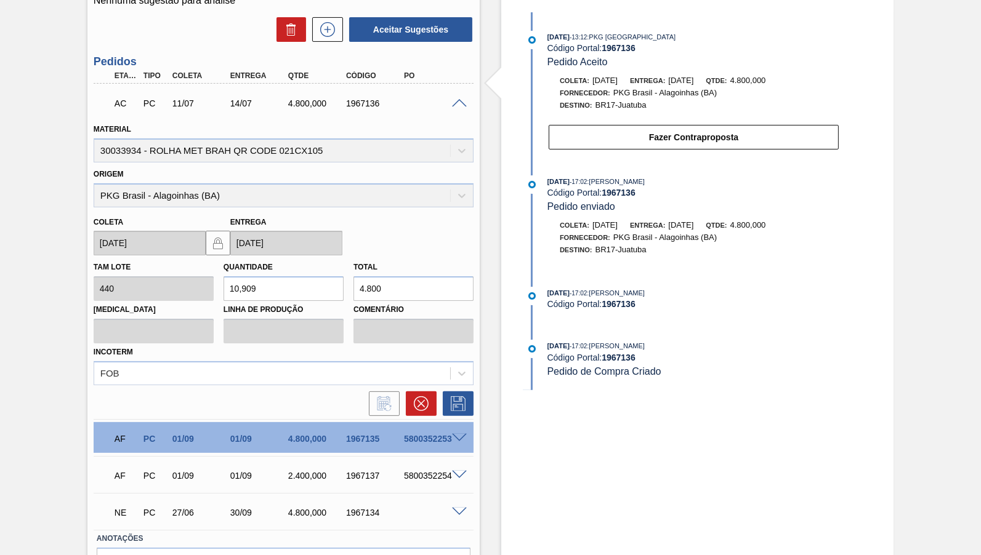
click at [462, 434] on span at bounding box center [459, 438] width 15 height 9
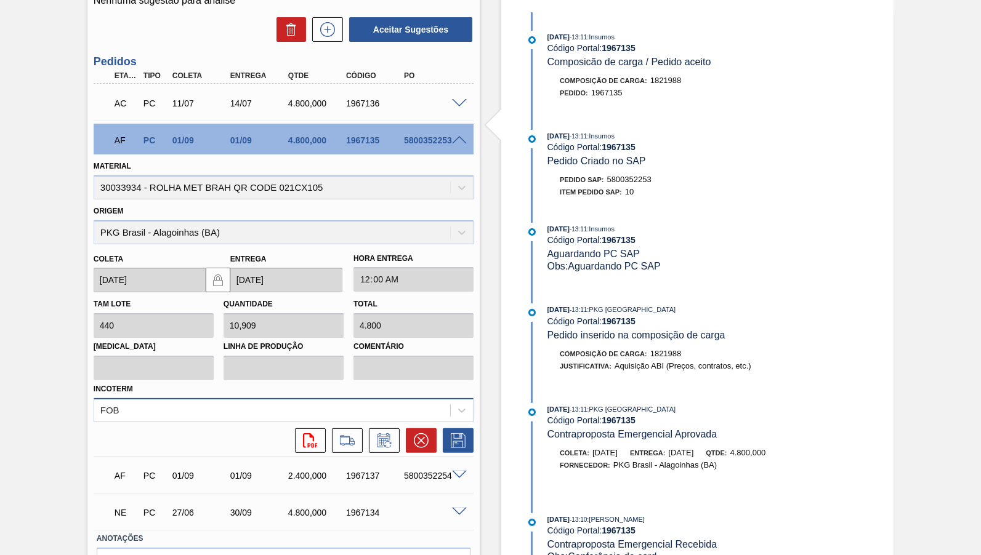
scroll to position [251, 0]
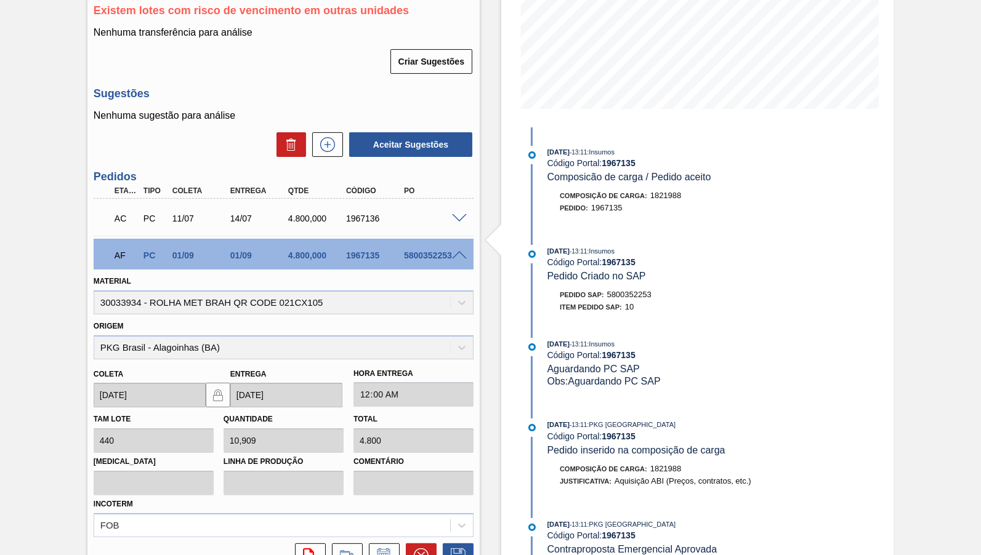
click at [467, 253] on div "AF PC 01/09 01/09 4.800,000 1967135 5800352253" at bounding box center [284, 254] width 380 height 31
click at [459, 251] on span at bounding box center [459, 255] width 15 height 9
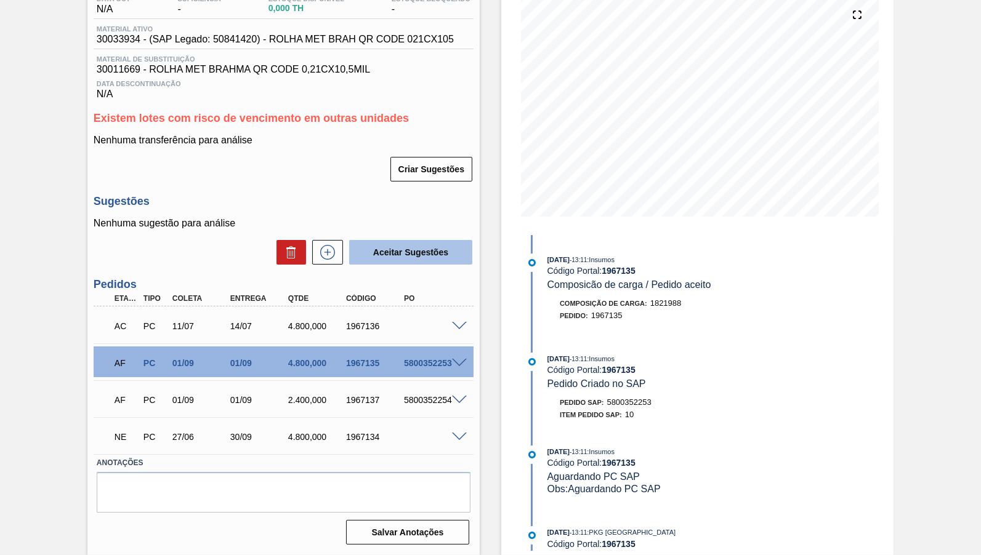
scroll to position [136, 0]
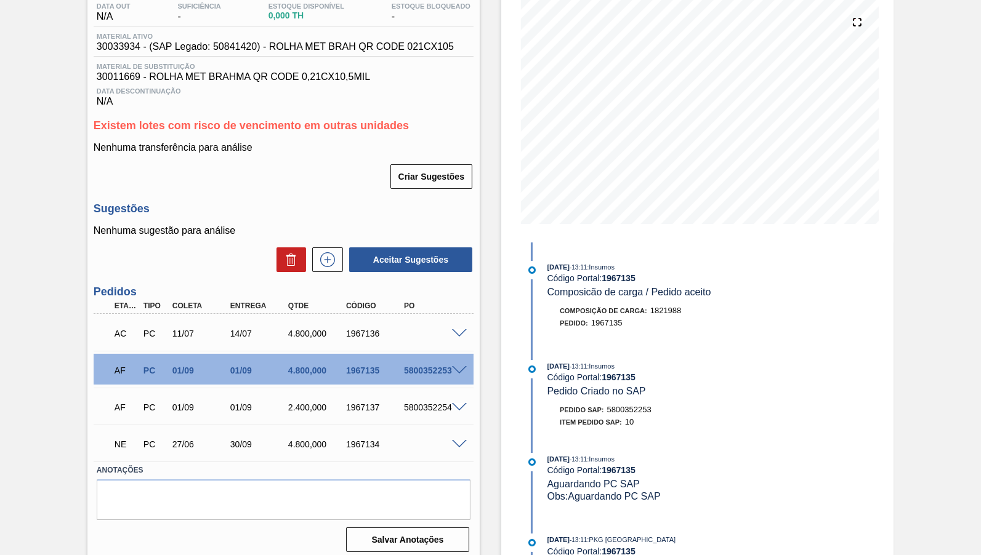
click at [459, 331] on span at bounding box center [459, 333] width 15 height 9
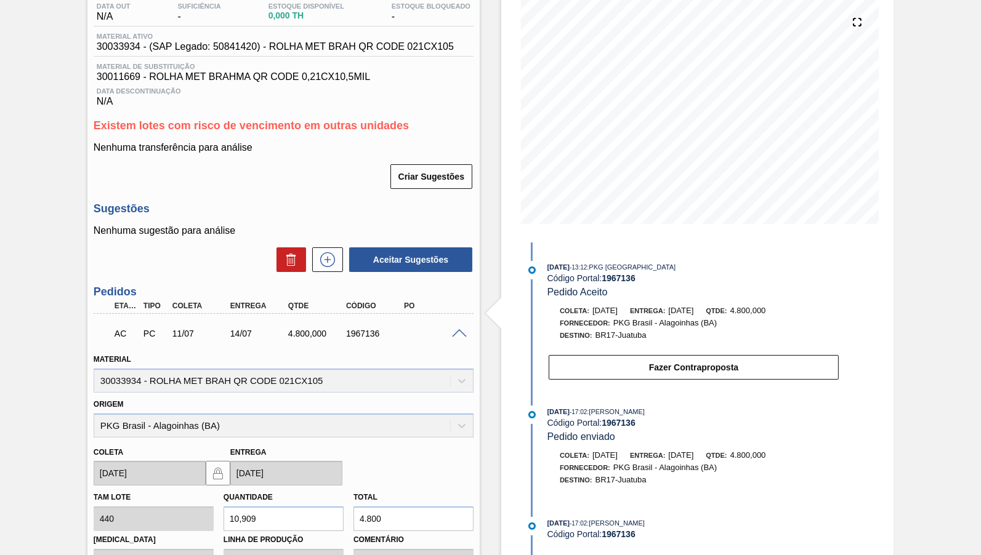
scroll to position [0, 0]
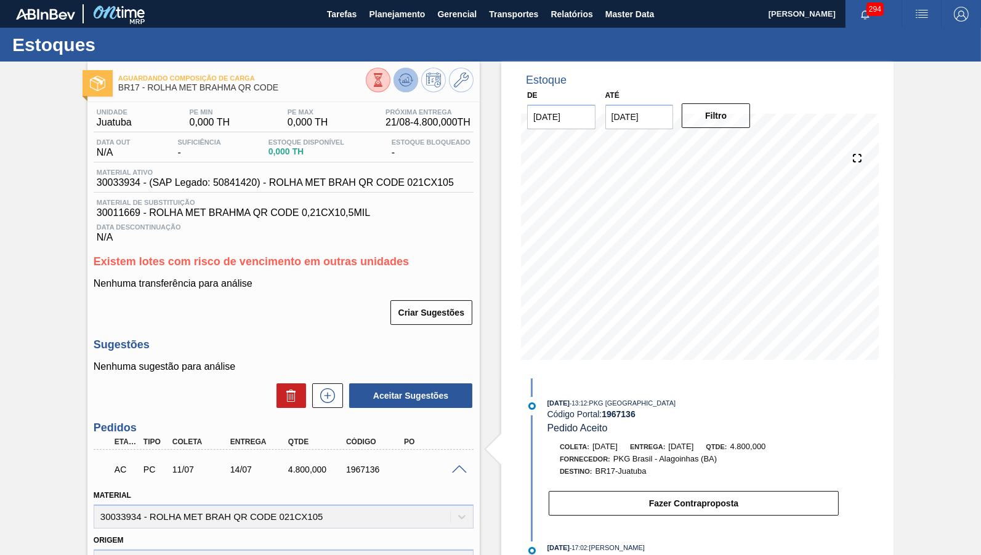
click at [385, 84] on icon at bounding box center [378, 80] width 14 height 14
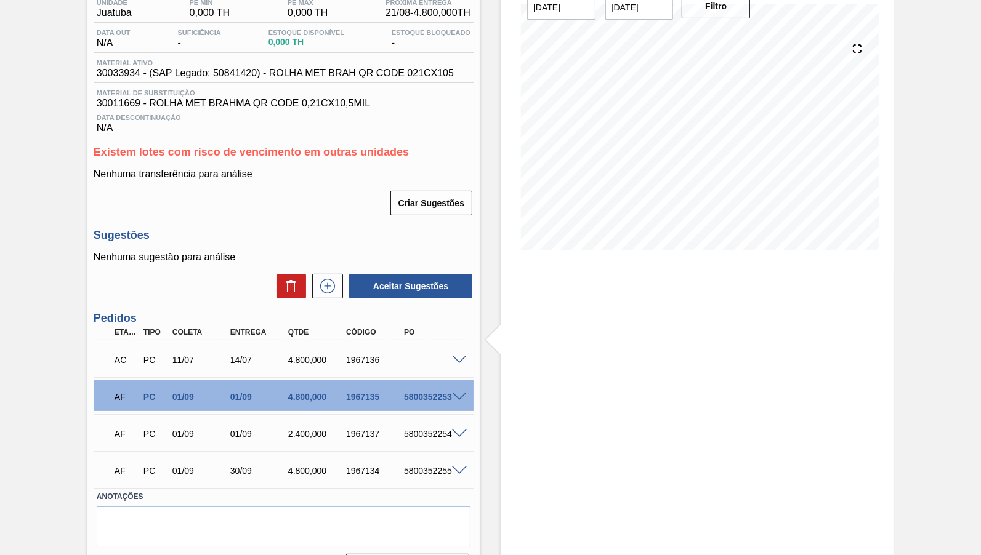
scroll to position [136, 0]
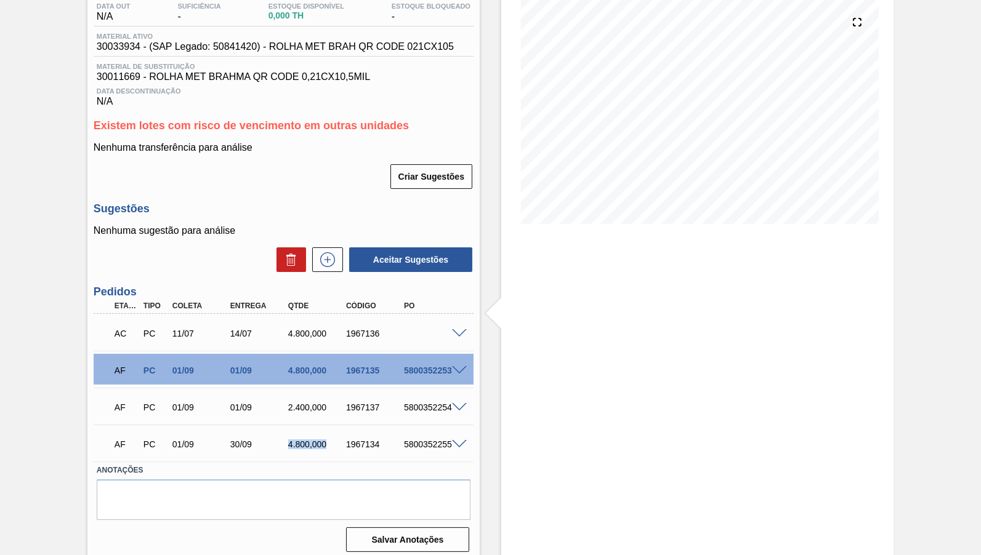
drag, startPoint x: 283, startPoint y: 446, endPoint x: 329, endPoint y: 443, distance: 46.2
click at [329, 443] on div "AF PC 01/09 30/09 4.800,000 1967134 5800352255" at bounding box center [280, 443] width 347 height 25
drag, startPoint x: 343, startPoint y: 322, endPoint x: 425, endPoint y: 325, distance: 81.9
click at [425, 325] on div "AC PC 11/07 14/07 4.800,000 1967136" at bounding box center [280, 332] width 347 height 25
click at [316, 320] on div "AC PC 11/07 14/07 4.800,000 1967136" at bounding box center [280, 332] width 347 height 25
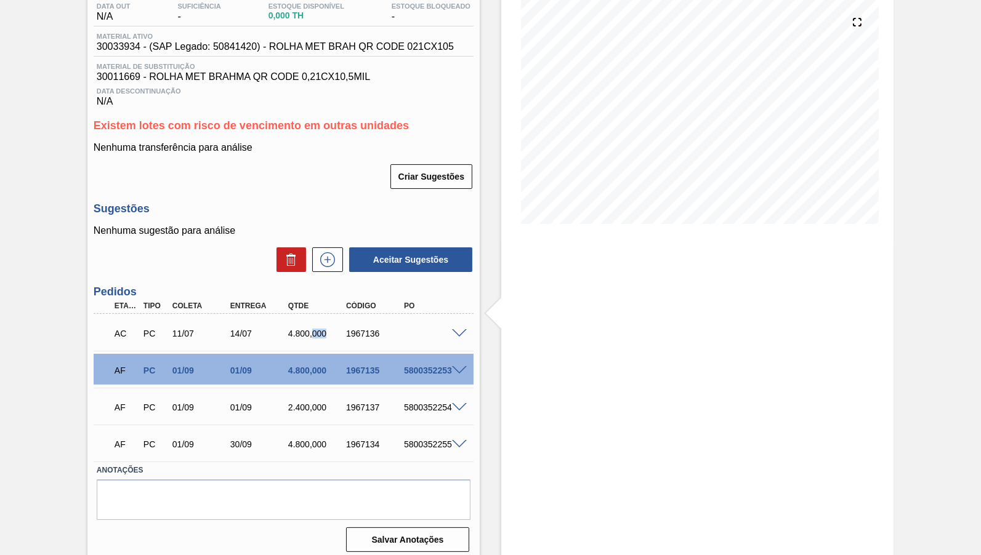
click at [316, 320] on div "AC PC 11/07 14/07 4.800,000 1967136" at bounding box center [280, 332] width 347 height 25
click at [329, 252] on icon at bounding box center [328, 259] width 20 height 15
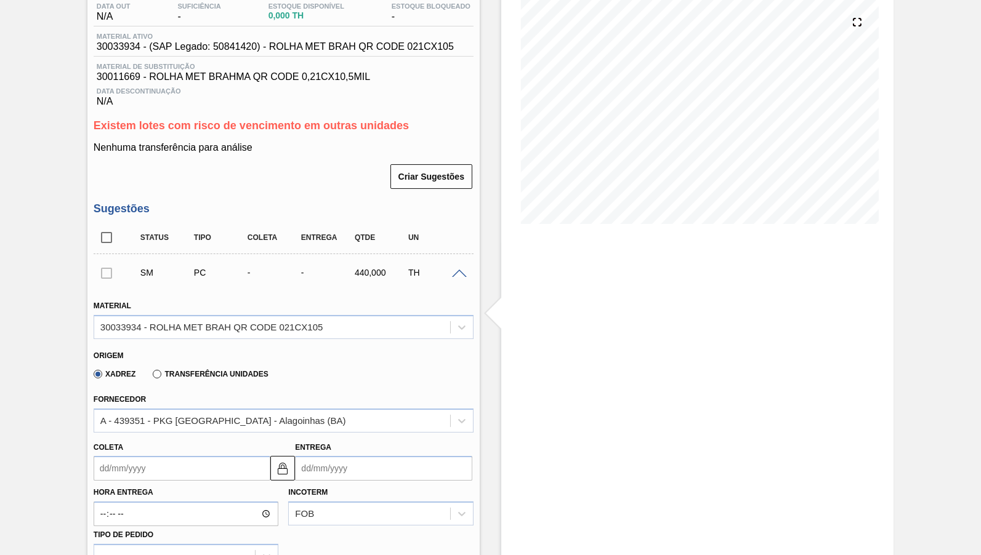
scroll to position [366, 0]
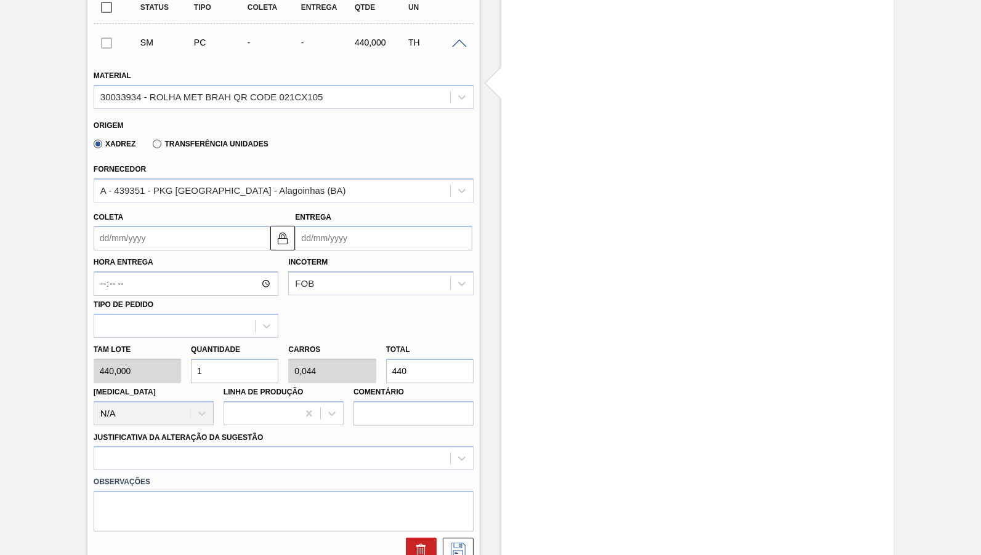
click at [205, 209] on div "Coleta" at bounding box center [182, 230] width 177 height 42
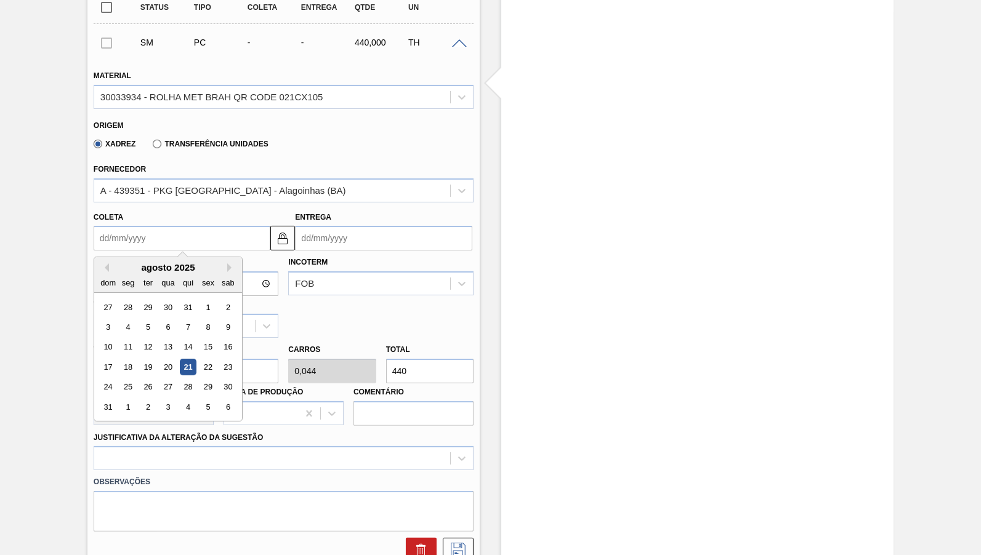
click at [183, 227] on input "Coleta" at bounding box center [182, 238] width 177 height 25
click at [124, 399] on div "1" at bounding box center [127, 407] width 17 height 17
type input "[DATE]"
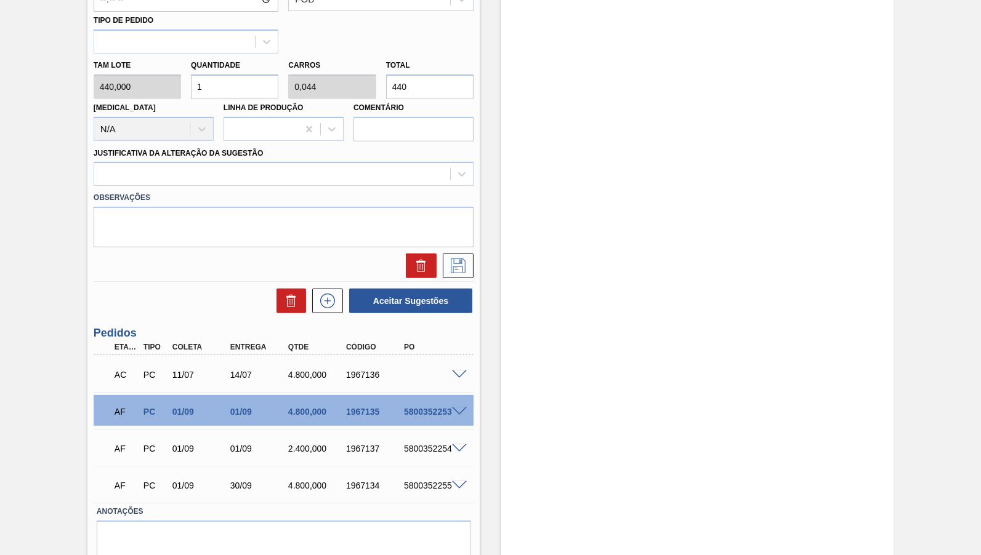
scroll to position [654, 0]
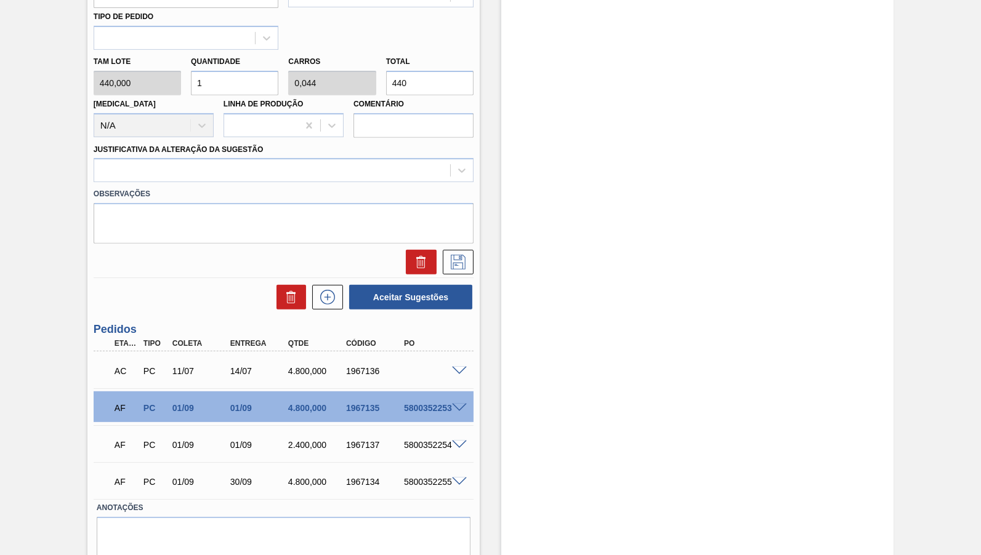
click at [376, 355] on div "AC PC 11/07 14/07 4.800,000 1967136" at bounding box center [284, 370] width 380 height 31
click at [364, 366] on div "1967136" at bounding box center [375, 371] width 64 height 10
click at [464, 355] on div "AC PC 11/07 14/07 4.800,000 1967136" at bounding box center [284, 370] width 380 height 31
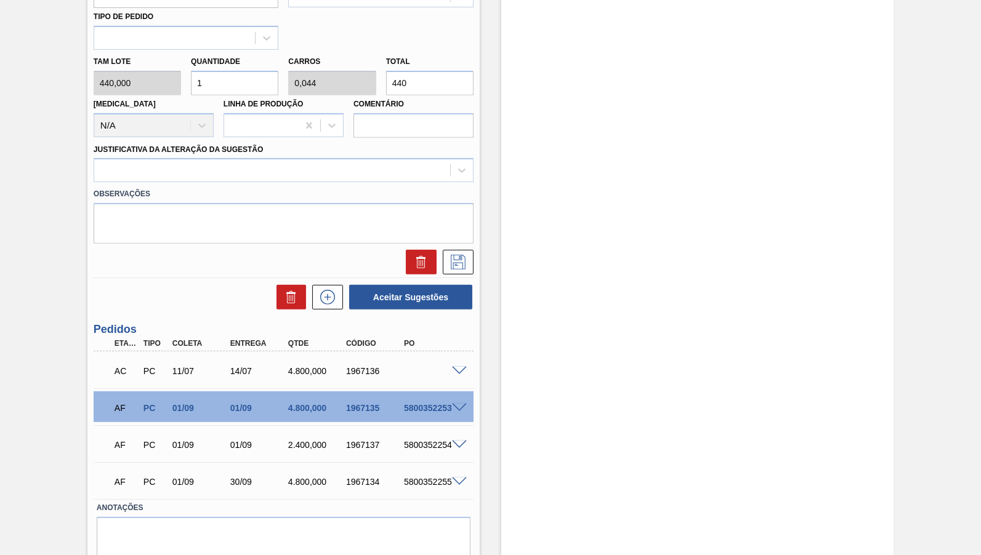
click at [458, 367] on span at bounding box center [459, 371] width 15 height 9
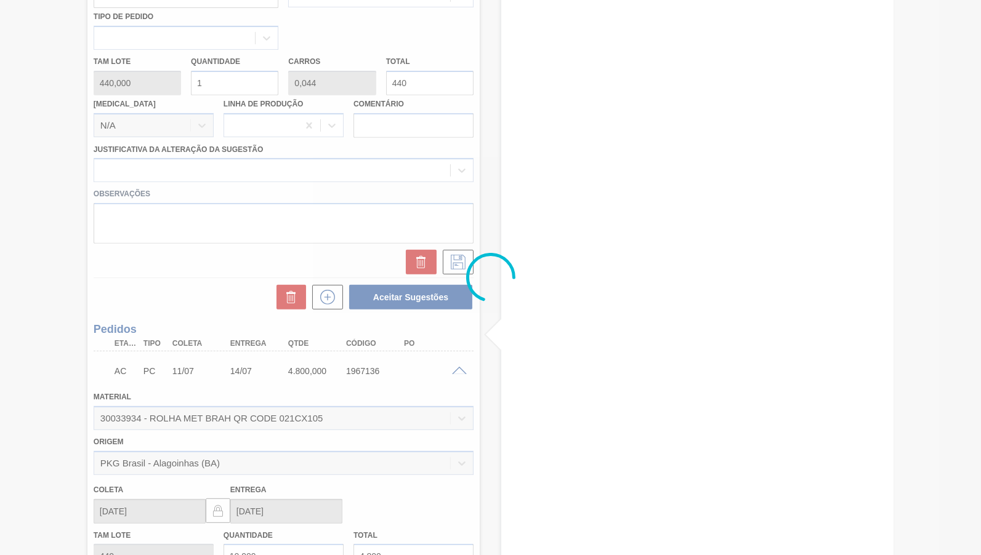
click at [219, 215] on div at bounding box center [490, 277] width 981 height 555
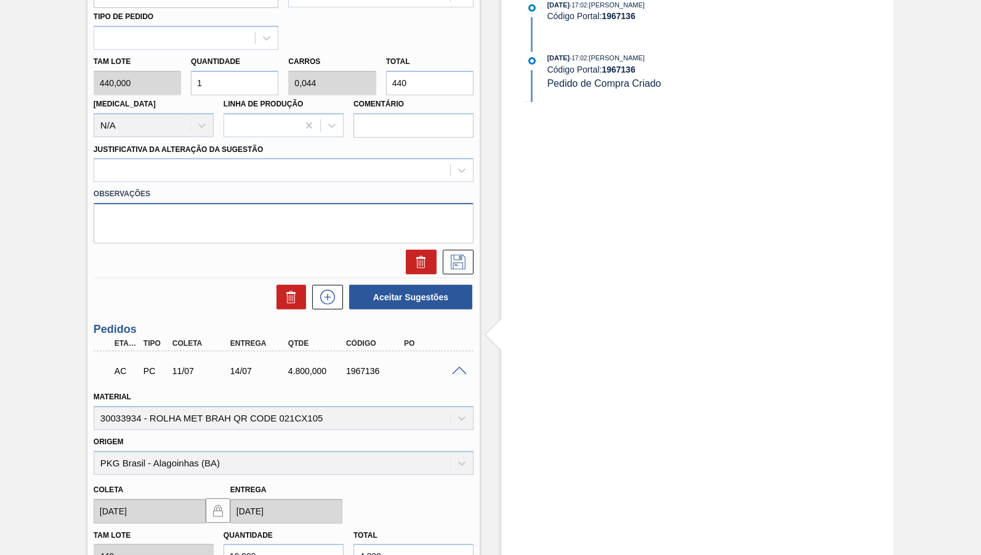
click at [201, 205] on textarea at bounding box center [284, 223] width 380 height 41
paste textarea "1967136"
click at [123, 203] on textarea "Substiuição do card 1967136" at bounding box center [284, 223] width 380 height 41
type textarea "Substituição do card 1967136"
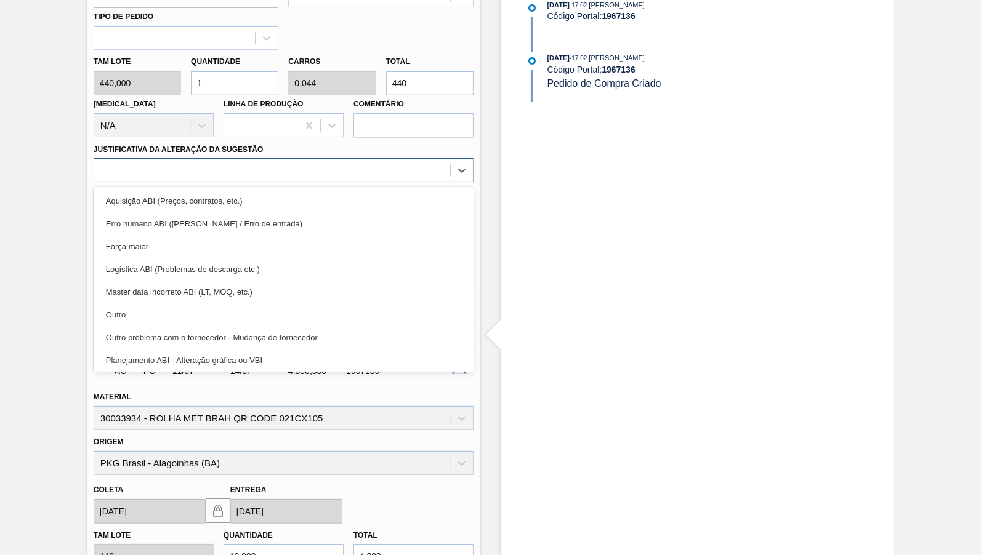
click at [219, 162] on div at bounding box center [272, 171] width 356 height 18
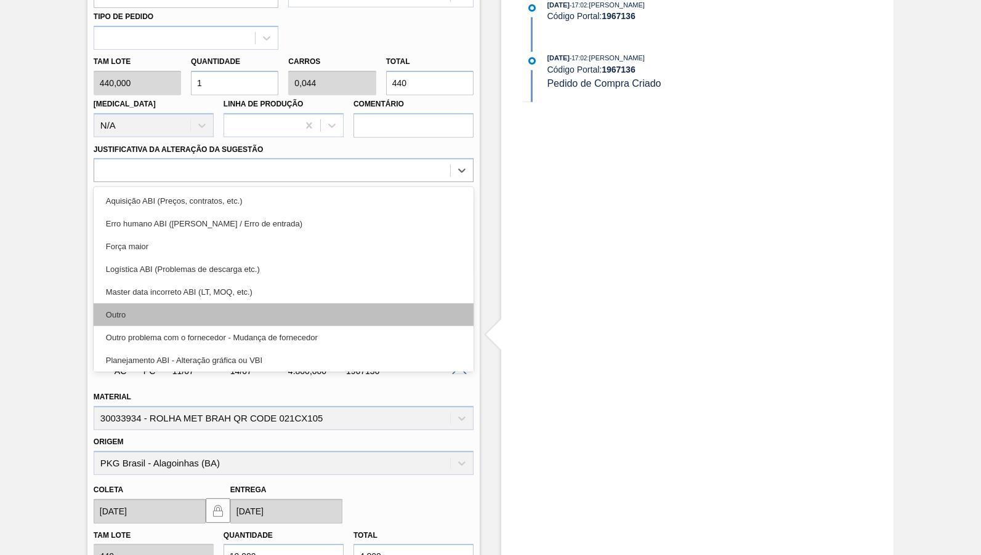
drag, startPoint x: 215, startPoint y: 279, endPoint x: 273, endPoint y: 298, distance: 61.5
click at [273, 298] on div "Aquisição ABI (Preços, contratos, etc.) Erro humano ABI (Cálculo / Erro de entr…" at bounding box center [284, 279] width 380 height 185
click at [315, 304] on div "Outro" at bounding box center [284, 315] width 380 height 23
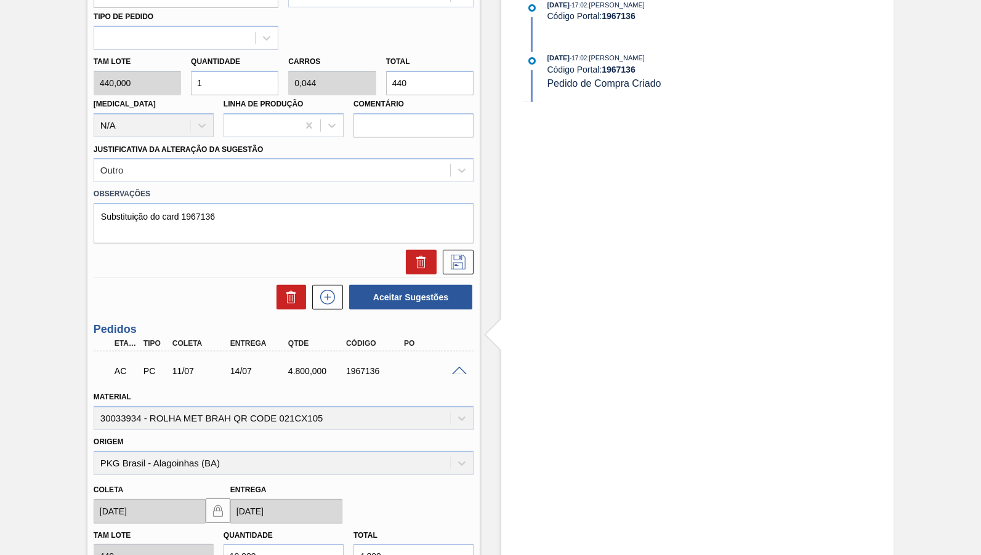
click at [304, 366] on div "4.800,000" at bounding box center [317, 371] width 64 height 10
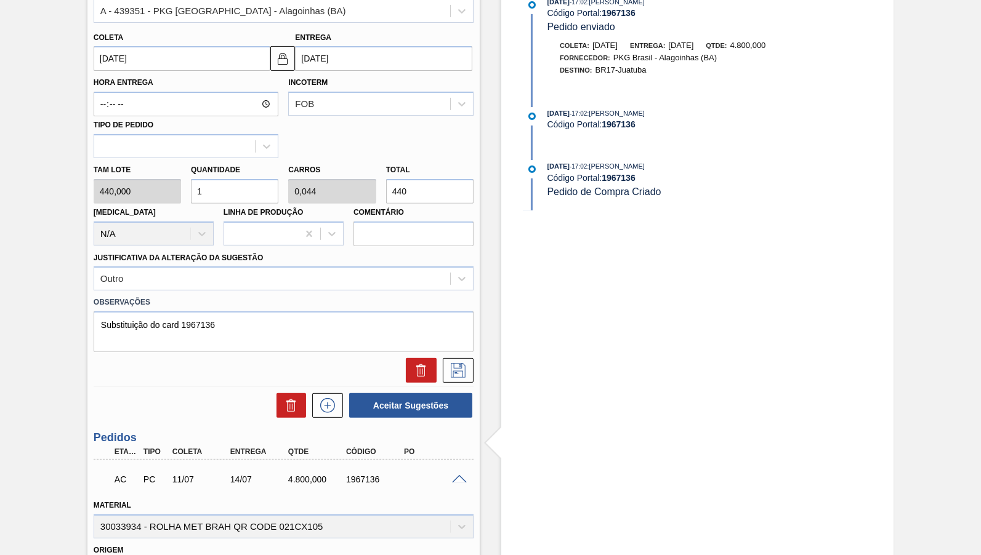
scroll to position [539, 0]
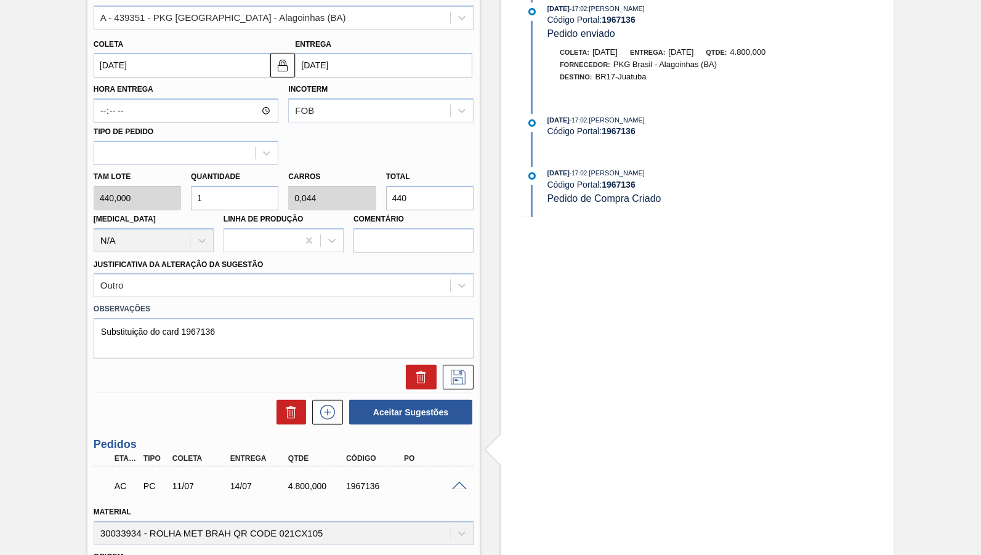
drag, startPoint x: 392, startPoint y: 180, endPoint x: 374, endPoint y: 178, distance: 17.9
click at [386, 186] on input "440" at bounding box center [429, 198] width 87 height 25
paste input ".800,00"
type input "10,909"
type input "0,48"
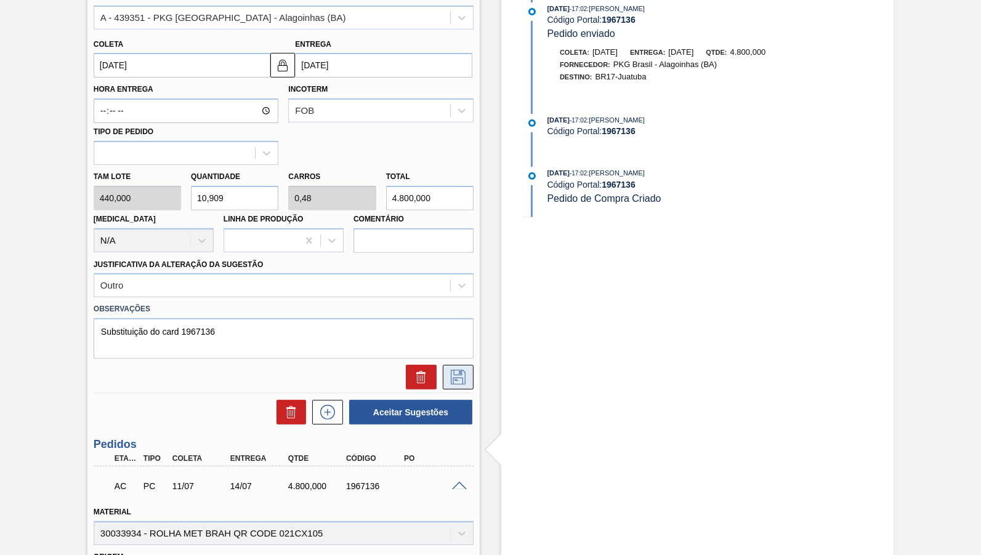
type input "4.800,000"
click at [451, 370] on icon at bounding box center [458, 377] width 20 height 15
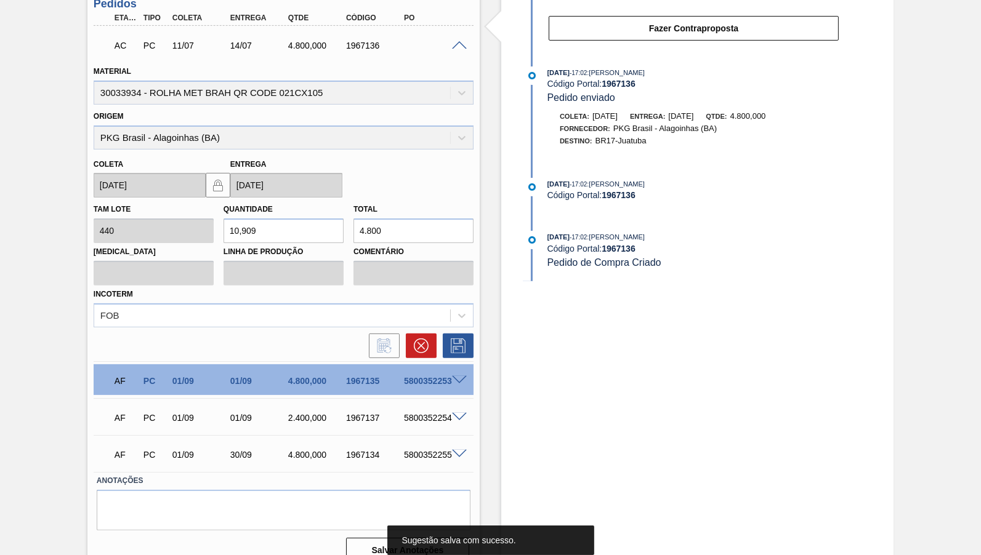
scroll to position [189, 0]
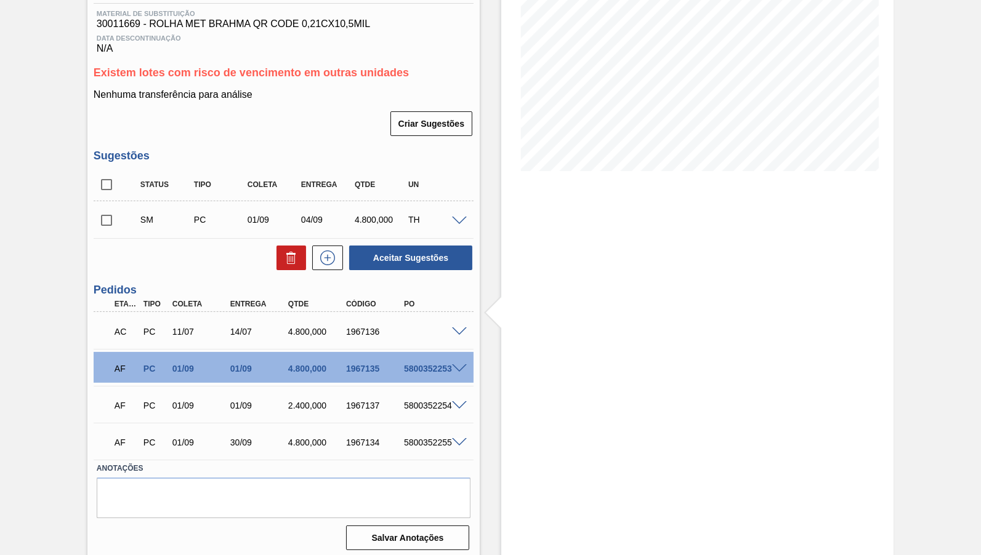
click at [112, 214] on input "checkbox" at bounding box center [107, 220] width 26 height 26
click at [411, 261] on button "Aceitar Sugestões" at bounding box center [410, 258] width 123 height 25
checkbox input "false"
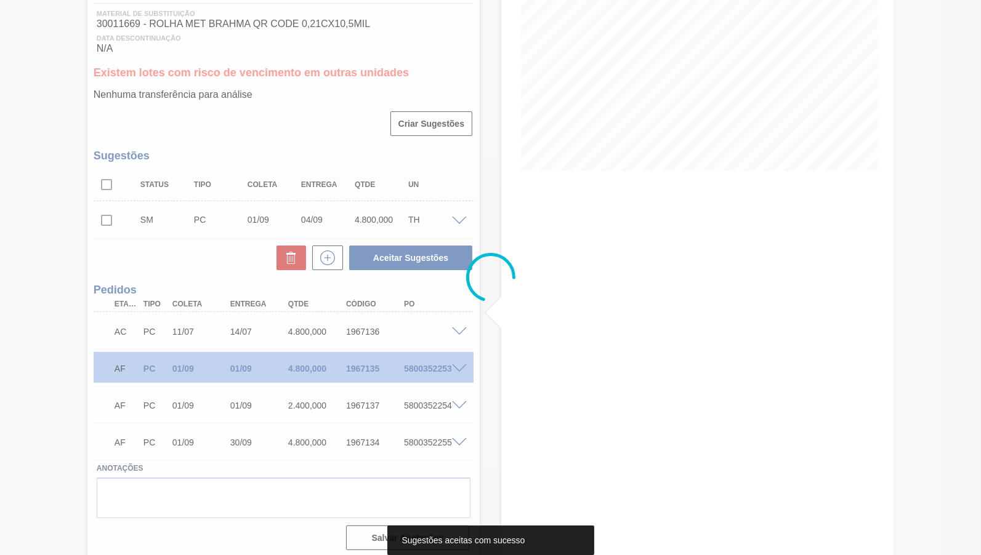
scroll to position [174, 0]
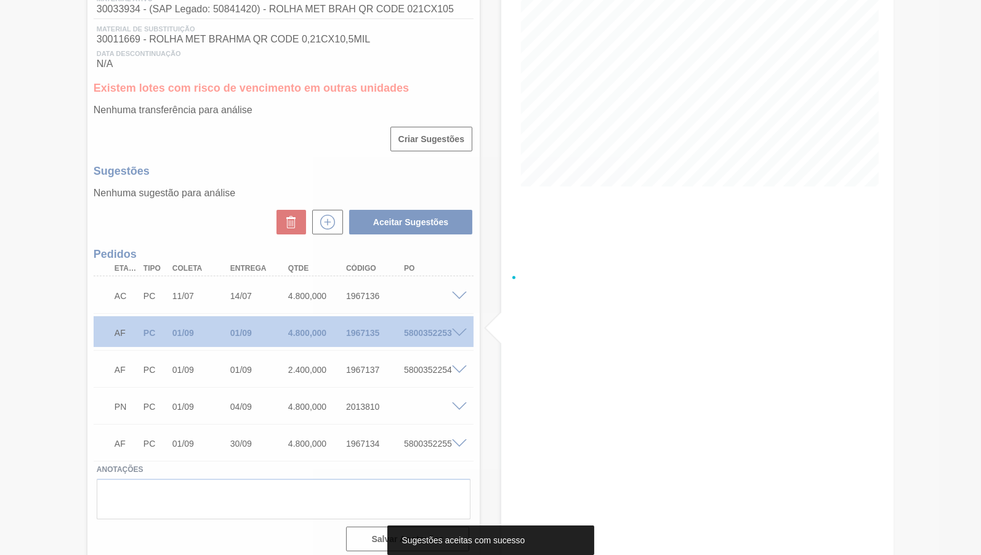
click at [358, 281] on div at bounding box center [490, 277] width 981 height 555
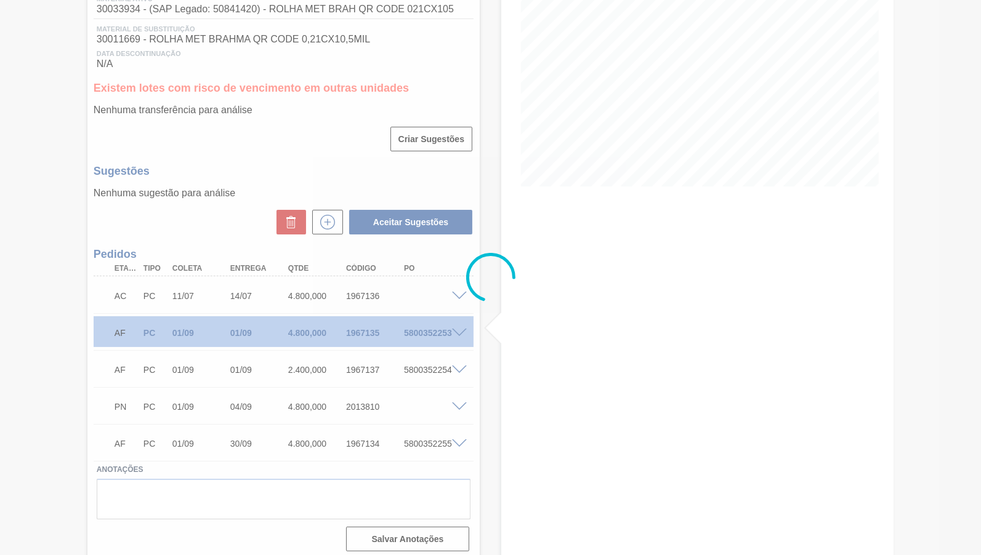
click at [358, 281] on div at bounding box center [490, 277] width 981 height 555
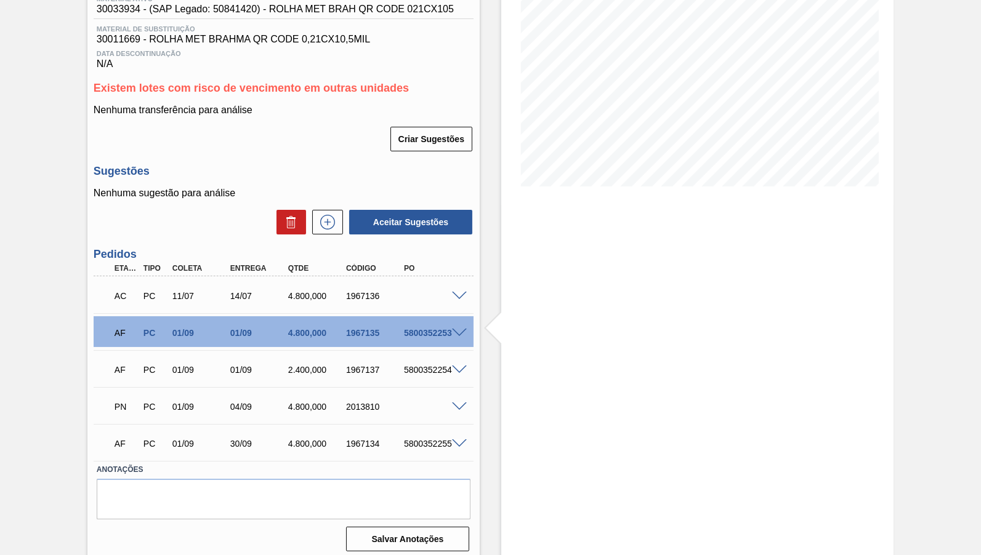
click at [356, 291] on div "1967136" at bounding box center [375, 296] width 64 height 10
click at [462, 403] on span at bounding box center [459, 407] width 15 height 9
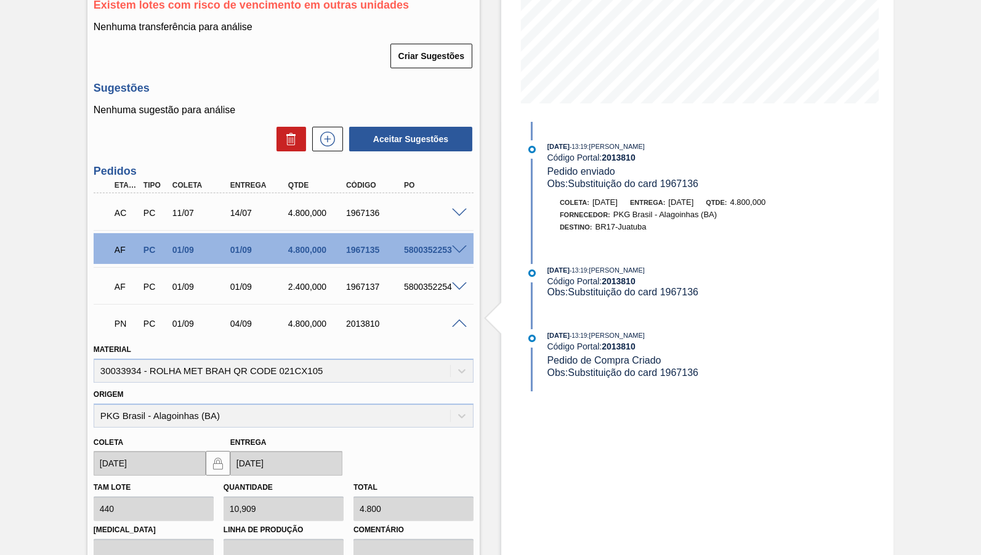
scroll to position [346, 0]
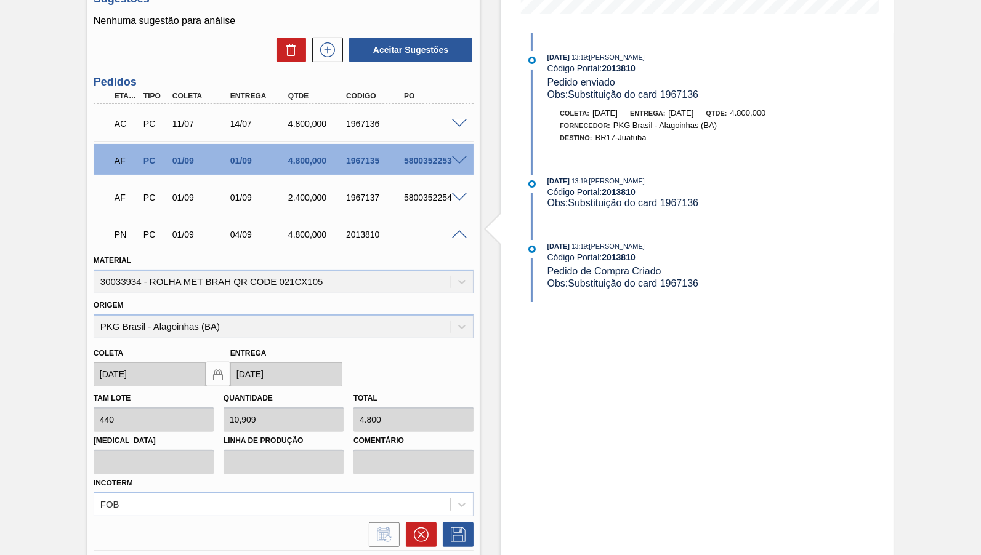
click at [363, 235] on div "PN PC 01/09 04/09 4.800,000 2013810" at bounding box center [280, 233] width 347 height 25
copy div "2013810"
click at [365, 119] on div "1967136" at bounding box center [375, 124] width 64 height 10
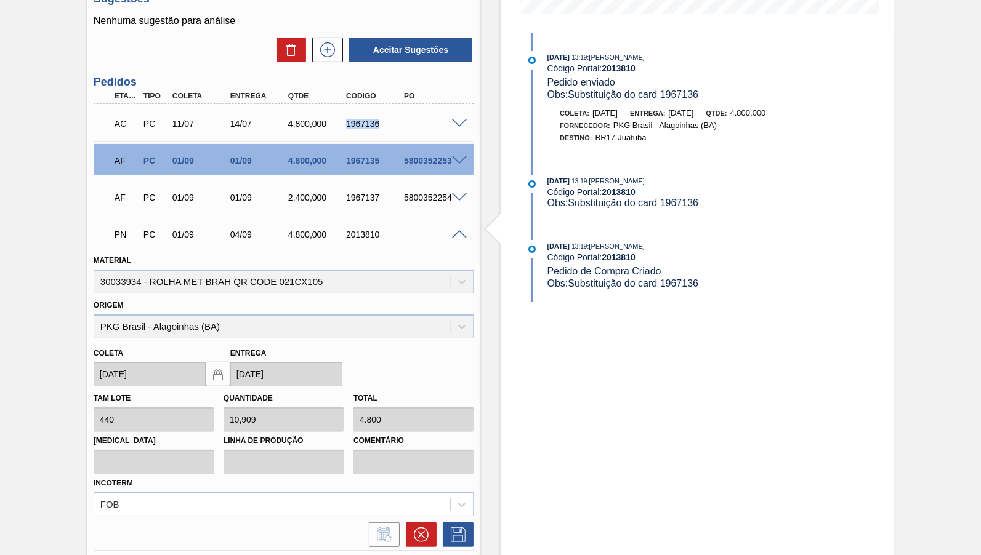
copy div "1967136"
click at [457, 121] on div "AC PC 11/07 14/07 4.800,000 1967136" at bounding box center [284, 122] width 380 height 31
click at [354, 230] on div "2013810" at bounding box center [375, 235] width 64 height 10
copy div "2013810"
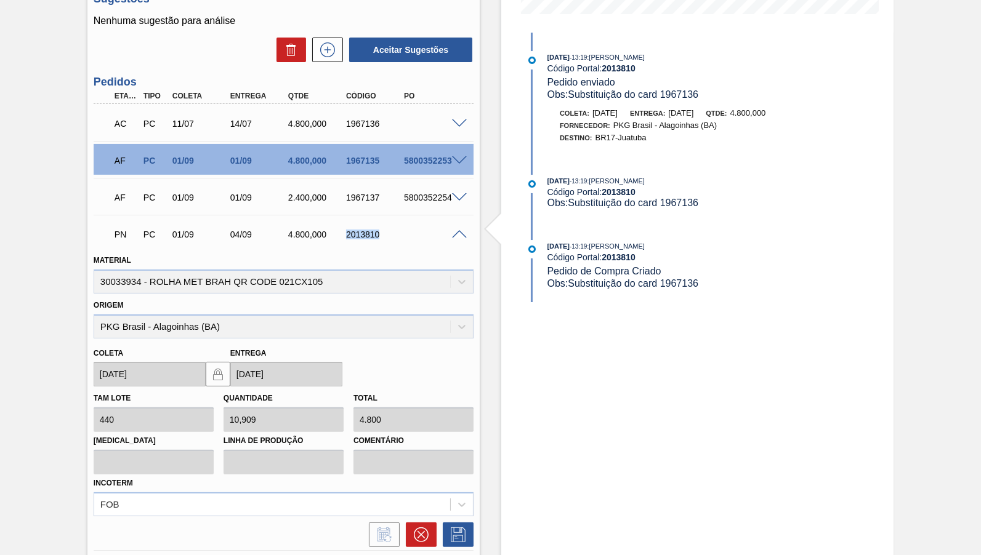
click at [454, 119] on span at bounding box center [459, 123] width 15 height 9
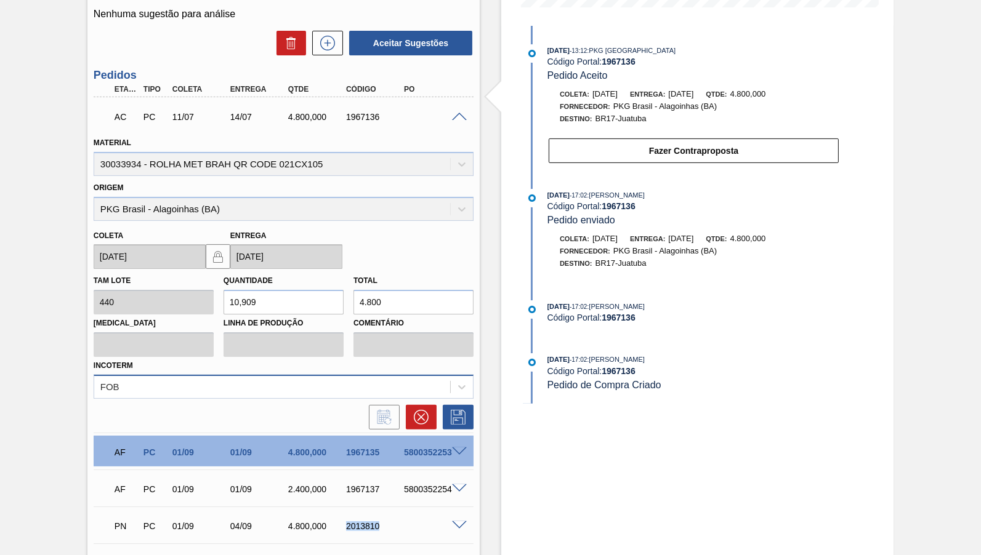
scroll to position [345, 0]
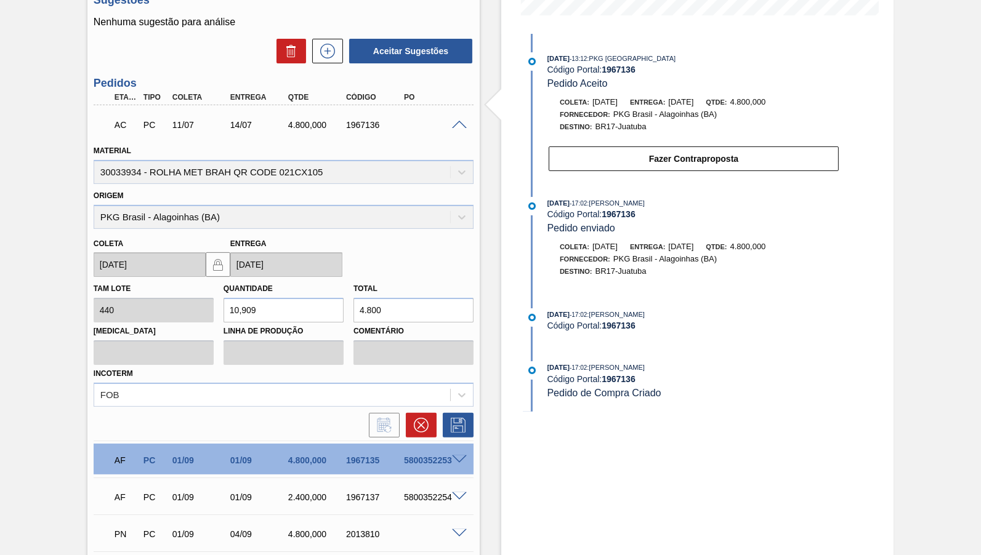
click at [360, 120] on div "1967136" at bounding box center [375, 125] width 64 height 10
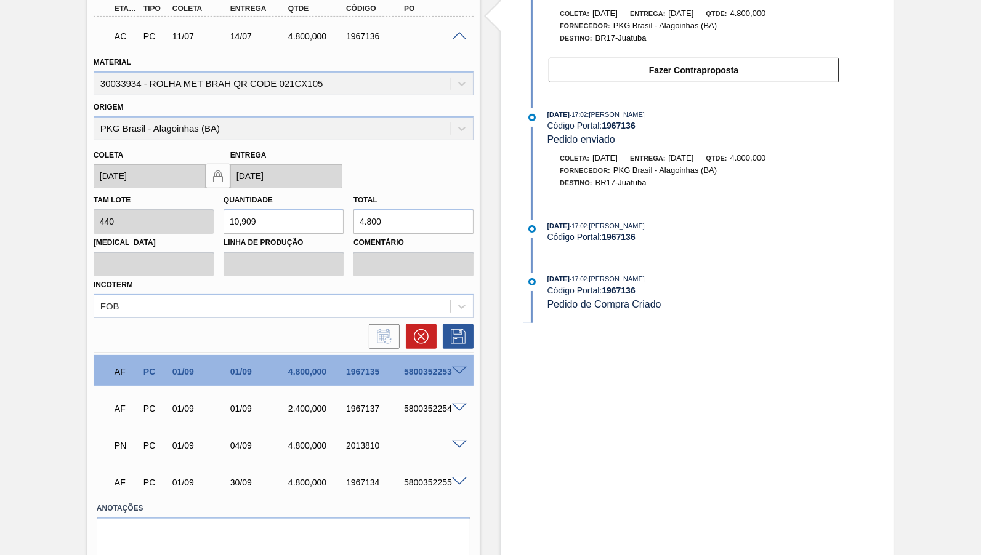
scroll to position [460, 0]
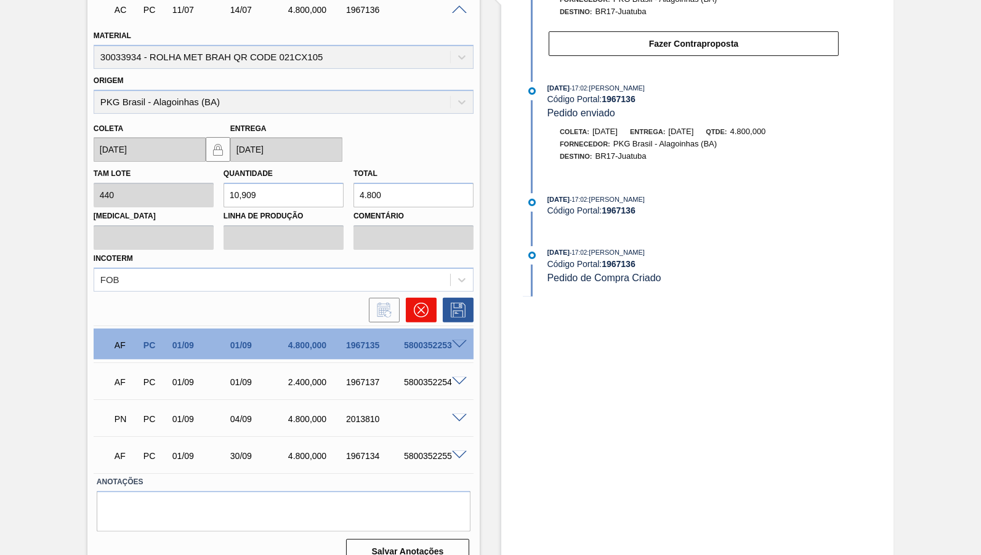
click at [418, 303] on icon at bounding box center [421, 310] width 15 height 15
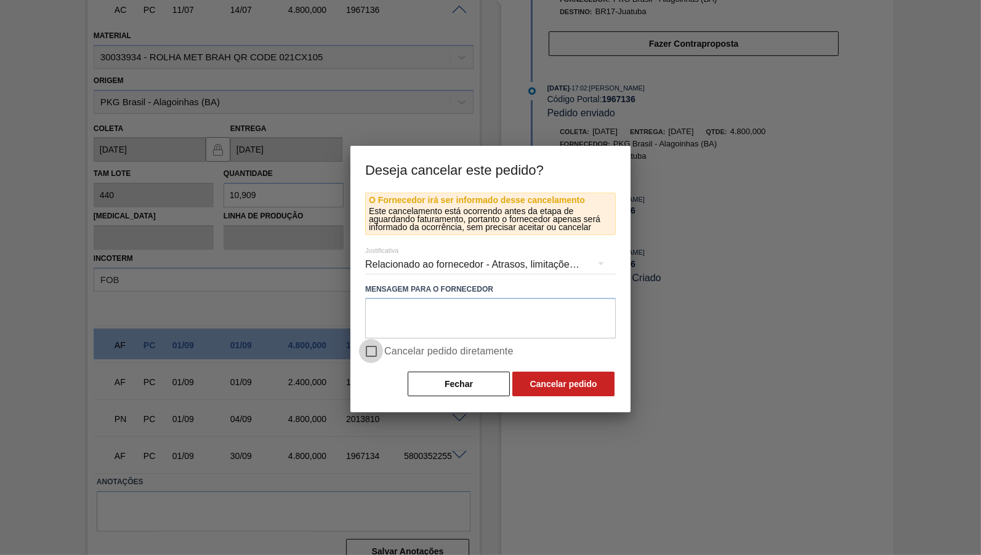
click at [366, 354] on input "Cancelar pedido diretamente" at bounding box center [371, 352] width 26 height 26
checkbox input "true"
click at [427, 306] on textarea at bounding box center [490, 318] width 251 height 41
paste textarea "1967136"
click at [441, 259] on div "Relacionado ao fornecedor - Atrasos, limitações de capacidade, etc." at bounding box center [490, 264] width 251 height 34
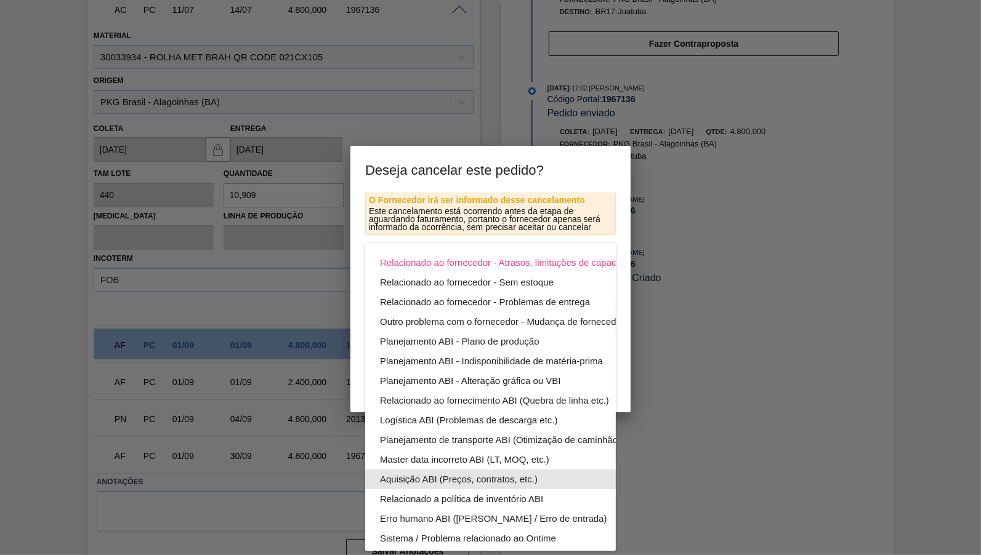
scroll to position [66, 0]
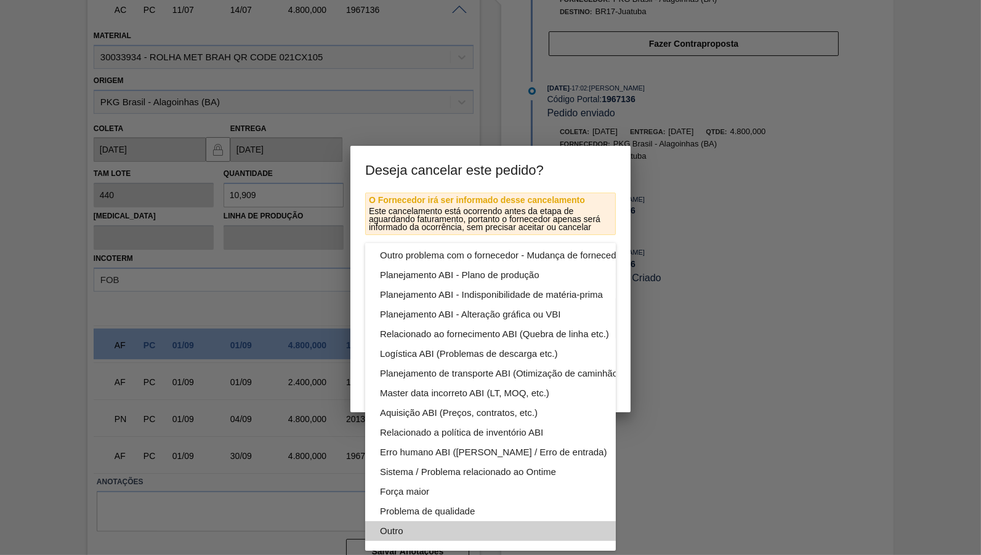
click at [436, 537] on div "Outro" at bounding box center [519, 531] width 279 height 20
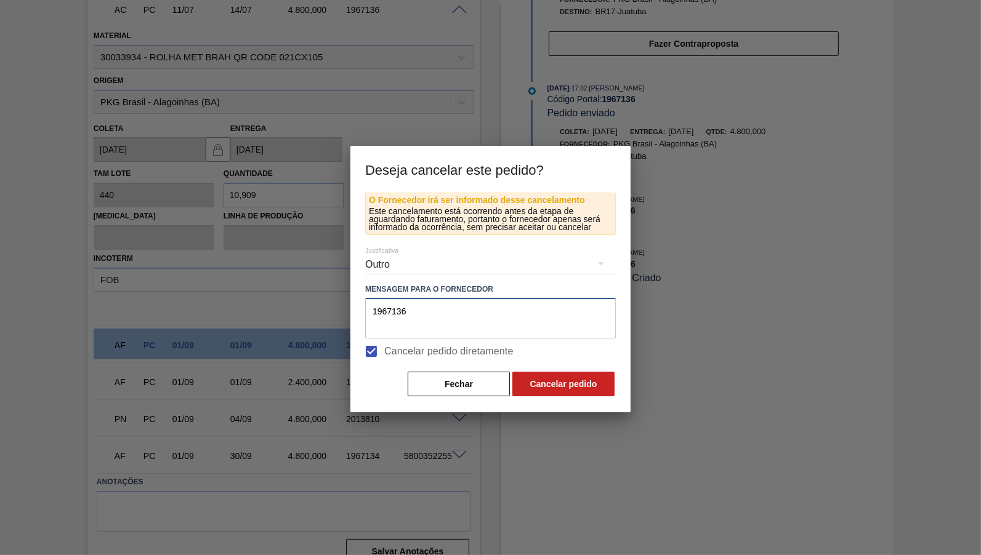
click at [506, 323] on textarea "1967136" at bounding box center [490, 318] width 251 height 41
paste textarea "2013810"
type textarea "1967136 virado para o card 2013810"
click at [566, 372] on button "Cancelar pedido" at bounding box center [563, 384] width 102 height 25
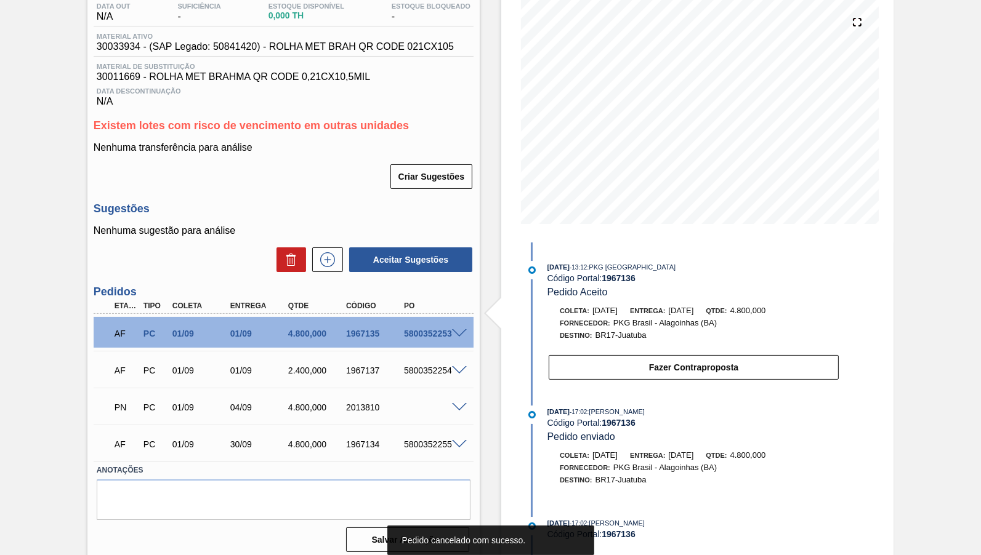
scroll to position [0, 0]
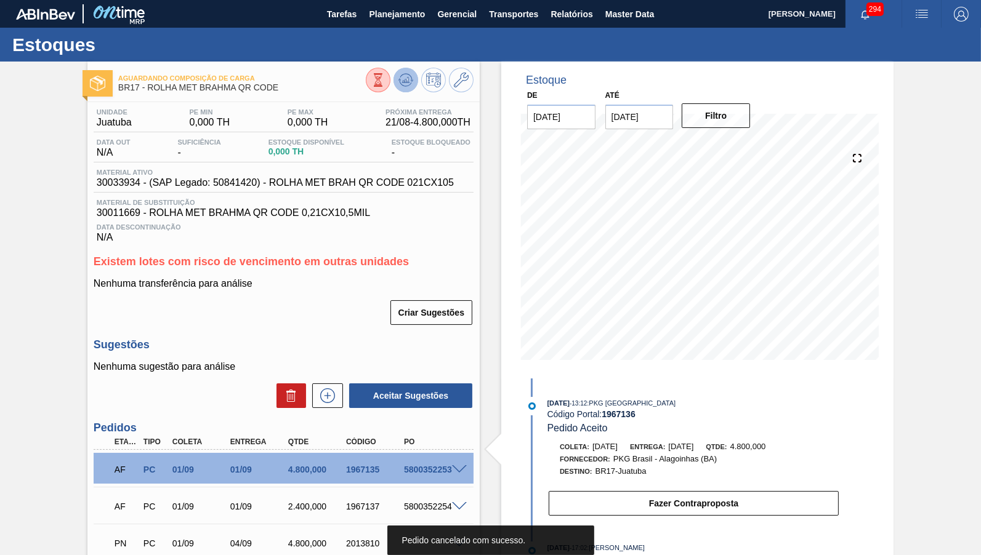
click at [408, 88] on button at bounding box center [405, 80] width 25 height 25
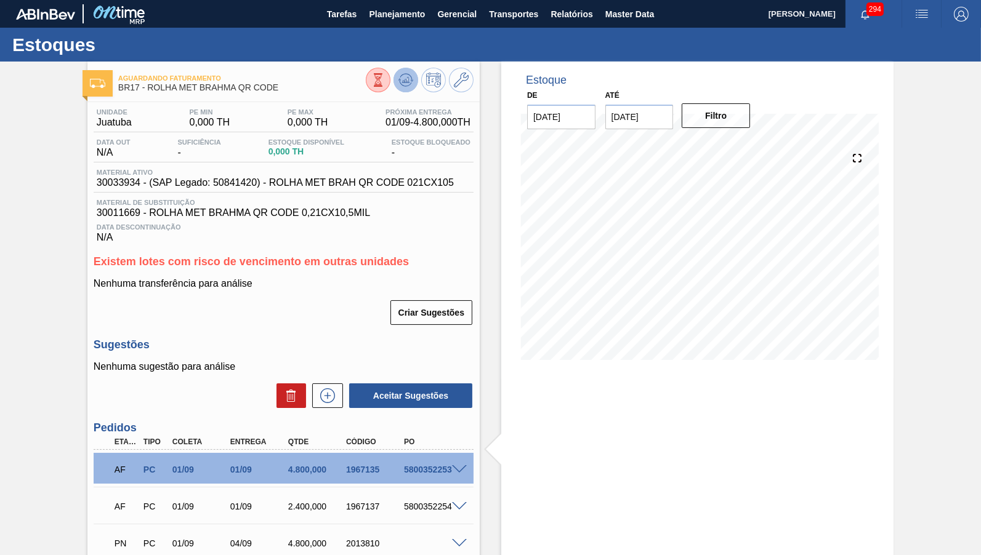
click at [385, 85] on icon at bounding box center [378, 80] width 14 height 14
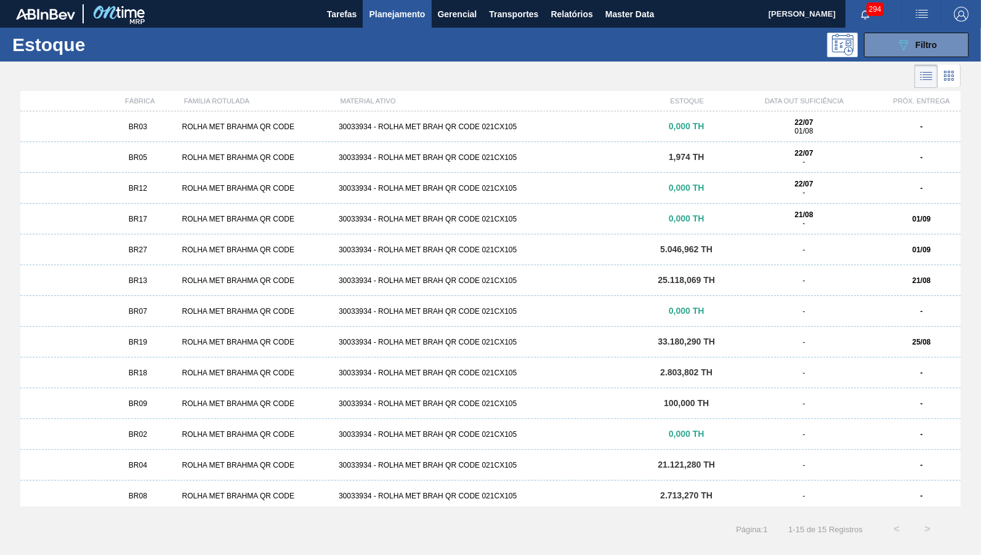
scroll to position [66, 0]
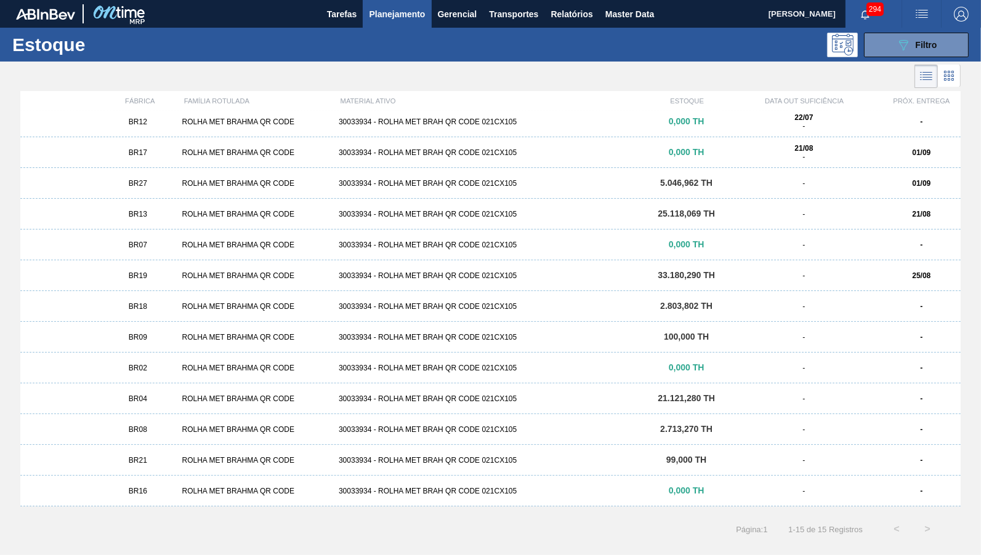
click at [244, 273] on div "ROLHA MET BRAHMA QR CODE" at bounding box center [255, 275] width 157 height 9
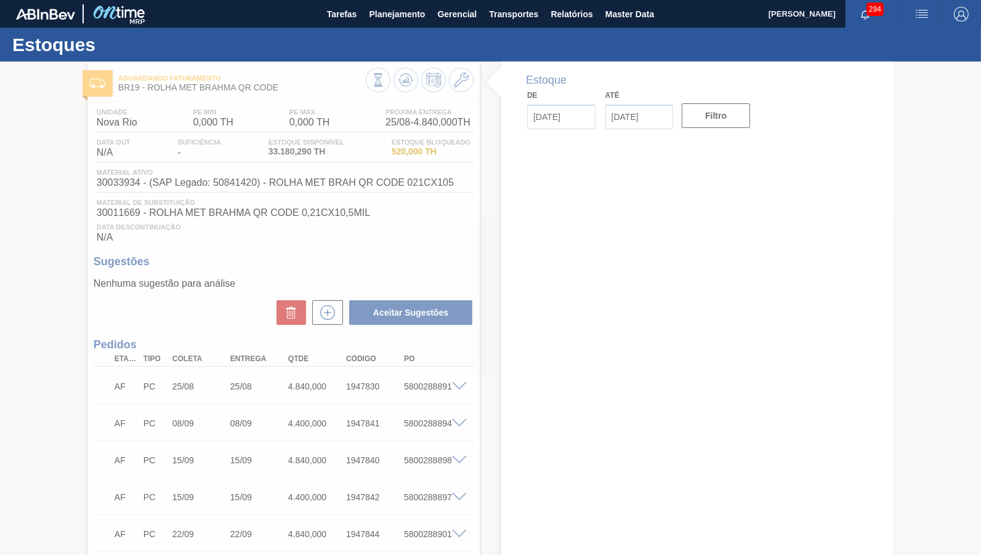
type input "[DATE]"
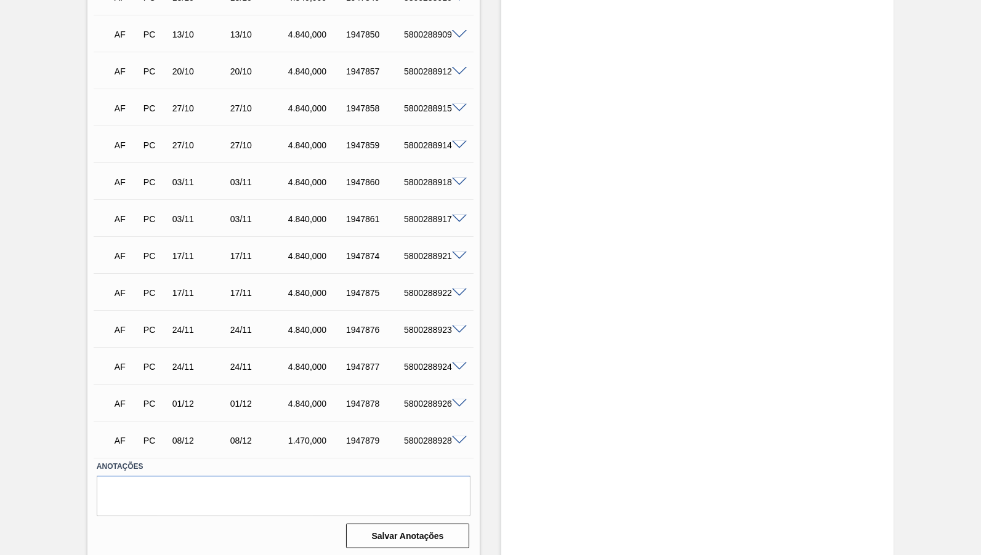
scroll to position [302, 0]
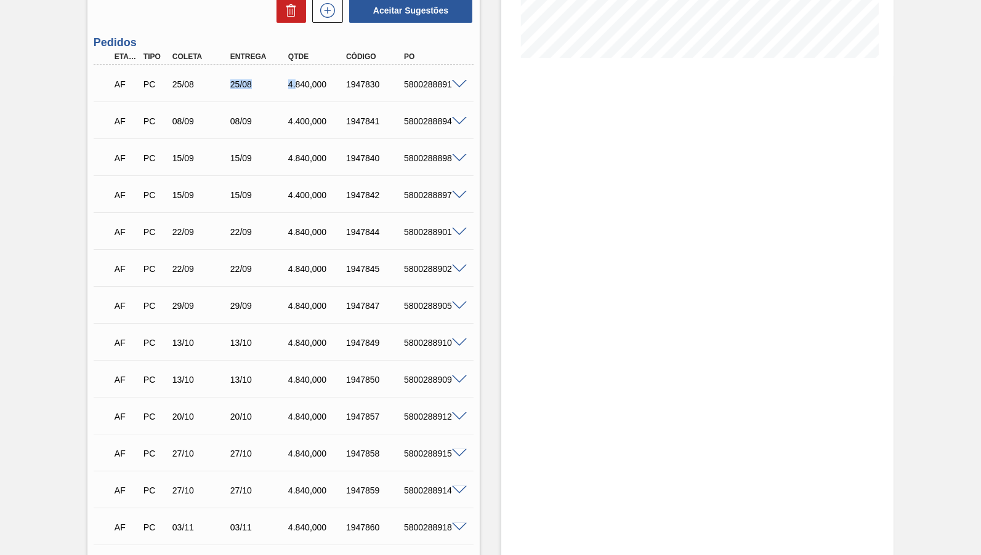
drag, startPoint x: 222, startPoint y: 76, endPoint x: 294, endPoint y: 81, distance: 72.8
click at [294, 81] on div "AF PC 25/08 25/08 4.840,000 1947830 5800288891" at bounding box center [280, 83] width 347 height 25
click at [246, 92] on div "AF PC 25/08 25/08 4.840,000 1947830 5800288891" at bounding box center [280, 83] width 347 height 25
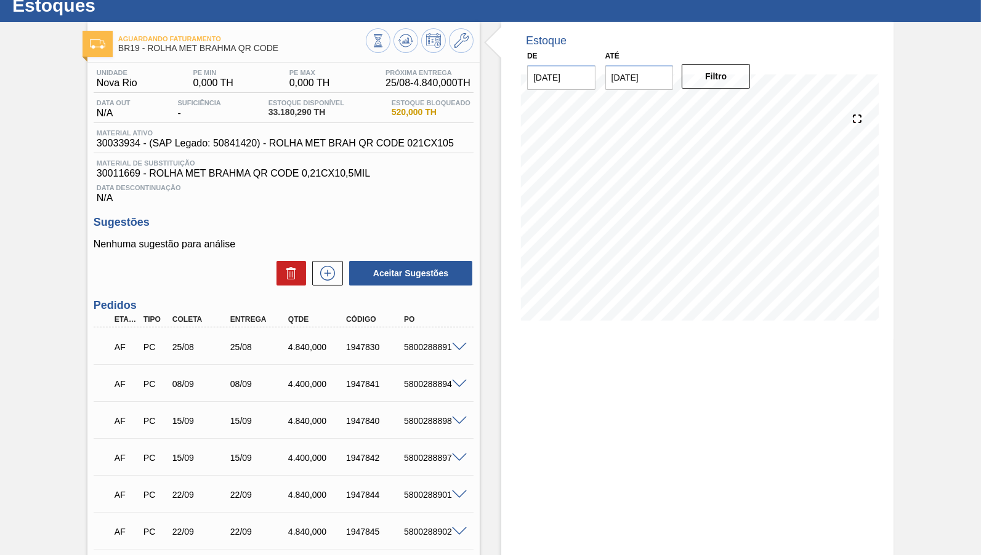
scroll to position [14, 0]
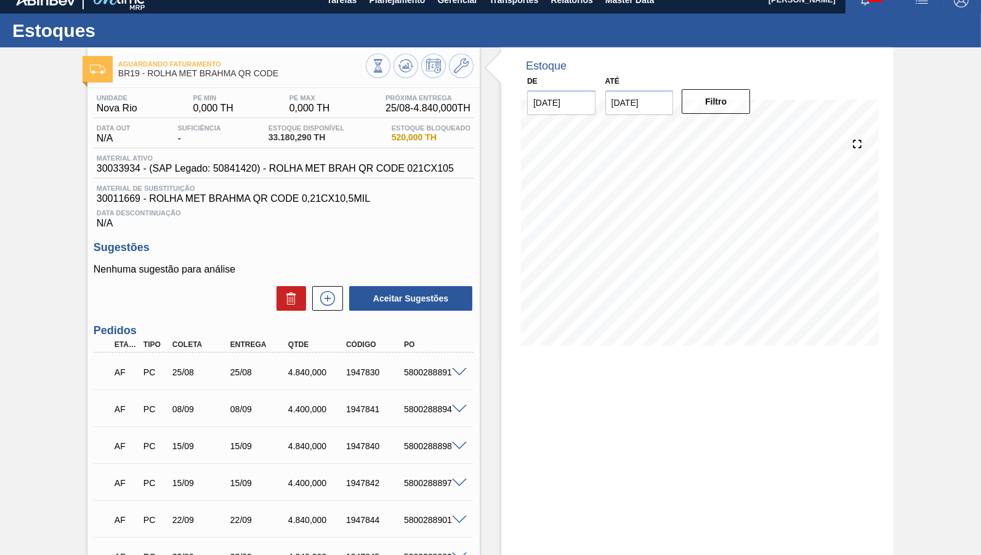
click at [304, 373] on div "4.840,000" at bounding box center [317, 373] width 64 height 10
drag, startPoint x: 143, startPoint y: 109, endPoint x: 89, endPoint y: 97, distance: 55.4
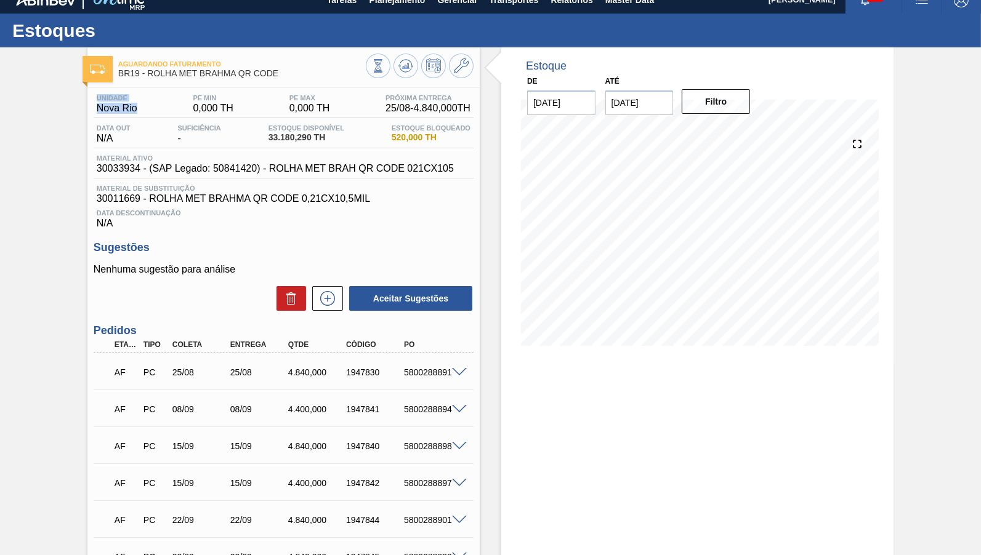
scroll to position [129, 0]
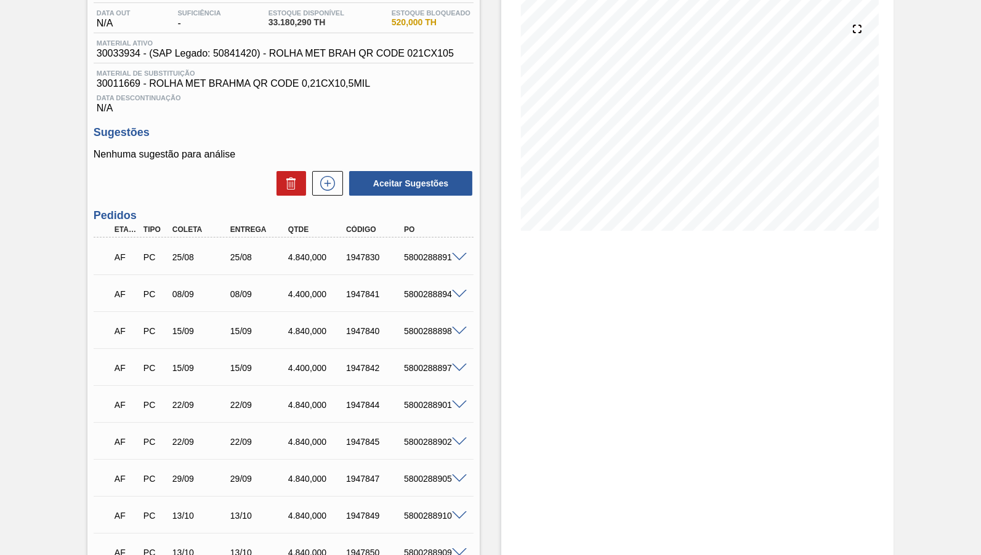
click at [302, 252] on div "4.840,000" at bounding box center [317, 257] width 64 height 10
click at [393, 259] on div "1947830" at bounding box center [375, 257] width 64 height 10
click at [410, 260] on div "5800288891" at bounding box center [433, 257] width 64 height 10
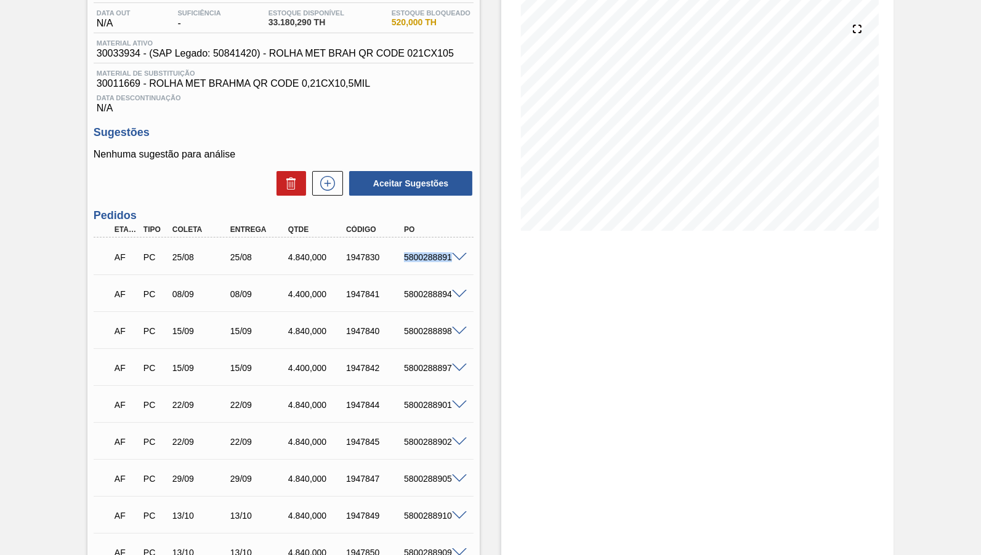
click at [410, 260] on div "5800288891" at bounding box center [433, 257] width 64 height 10
click at [757, 300] on div "Estoque De [DATE] Até [DATE] Filtro 24/08 Projeção de Estoque 39,435.549 [DOMAI…" at bounding box center [697, 504] width 392 height 1145
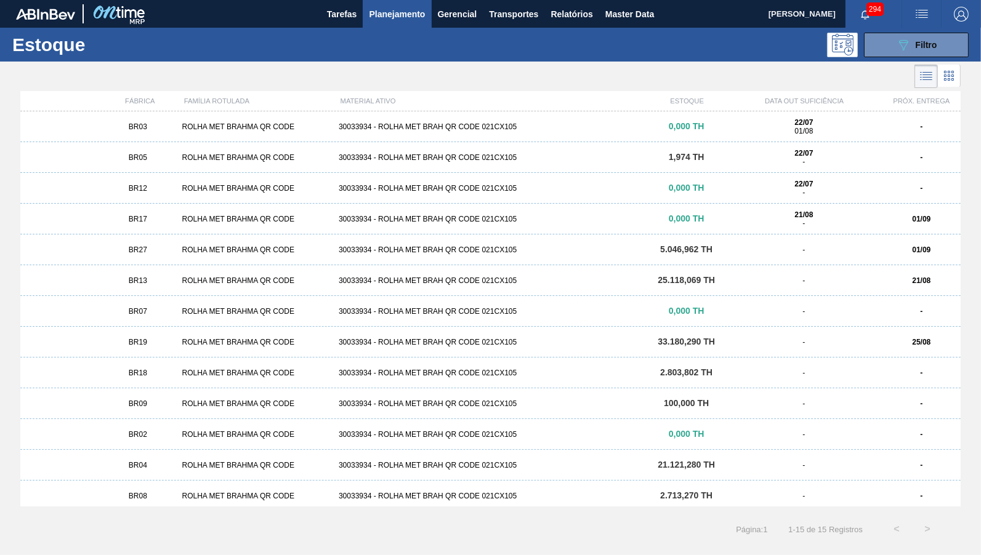
scroll to position [66, 0]
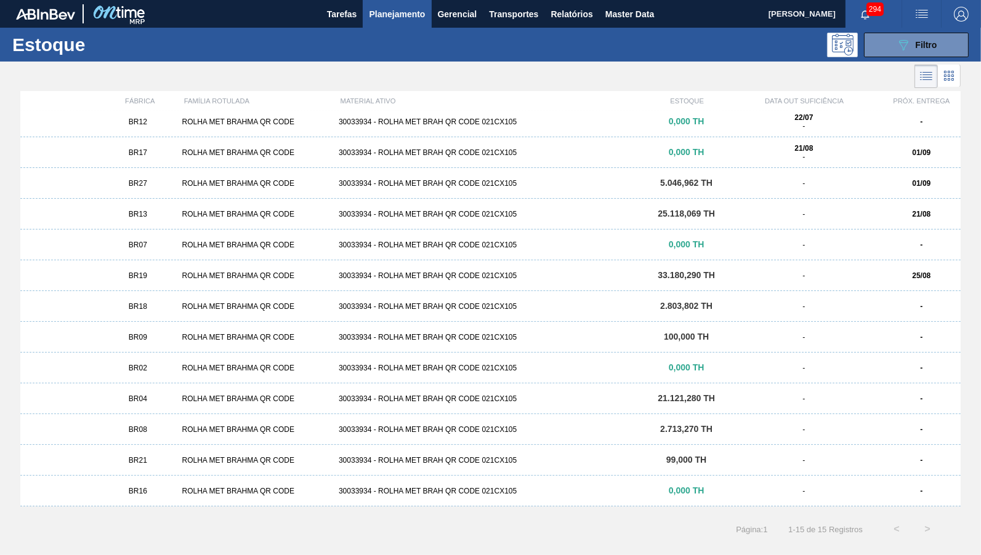
click at [149, 459] on div "BR21" at bounding box center [138, 460] width 78 height 9
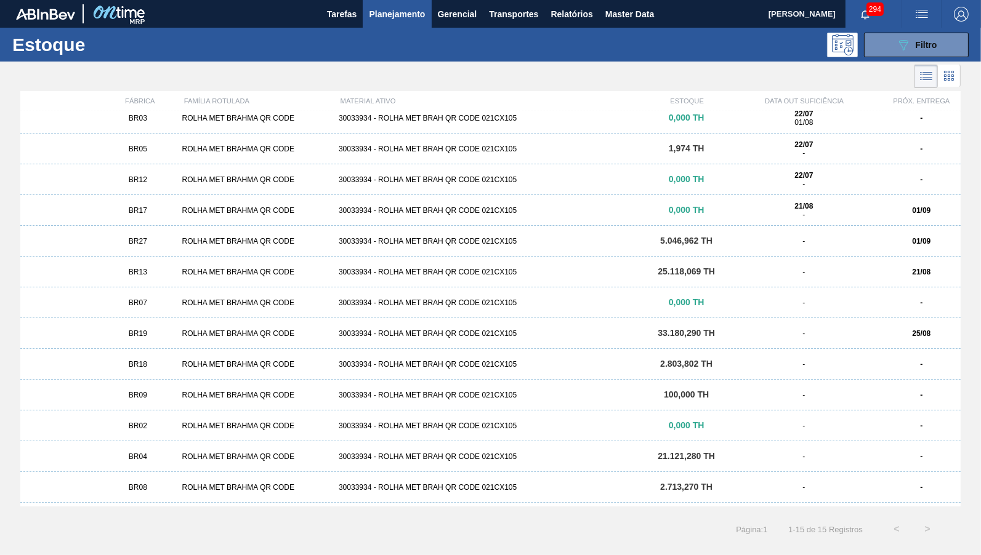
click at [198, 210] on div "ROLHA MET BRAHMA QR CODE" at bounding box center [255, 210] width 157 height 9
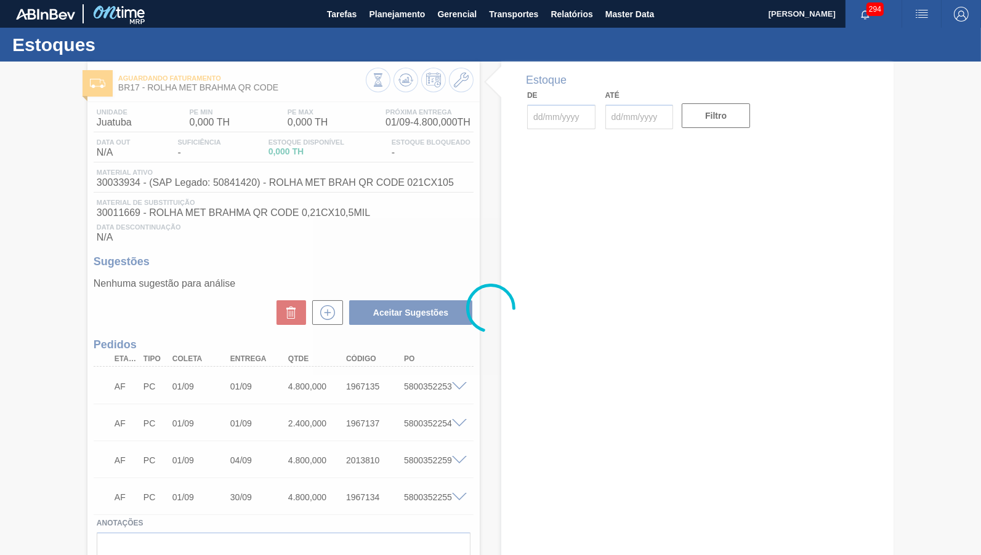
type input "[DATE]"
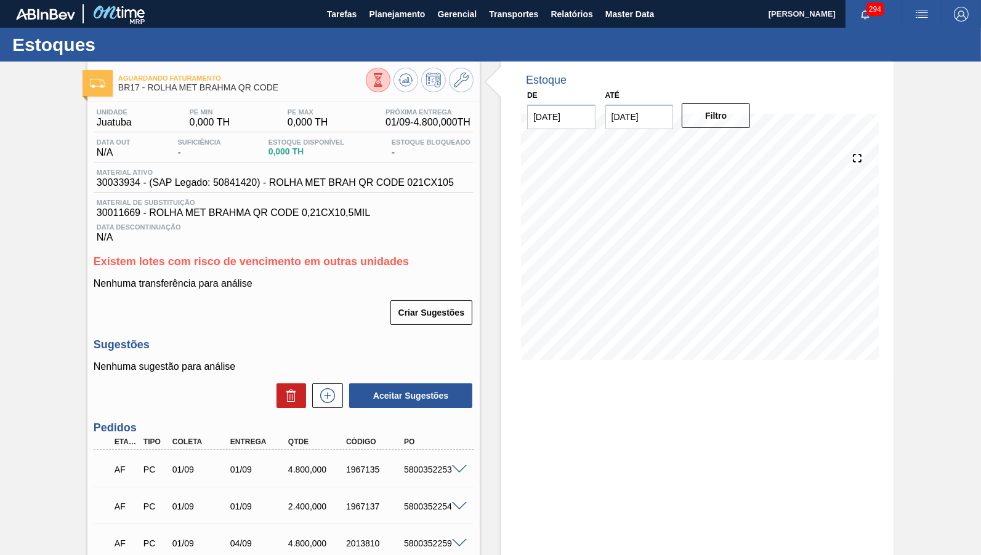
scroll to position [136, 0]
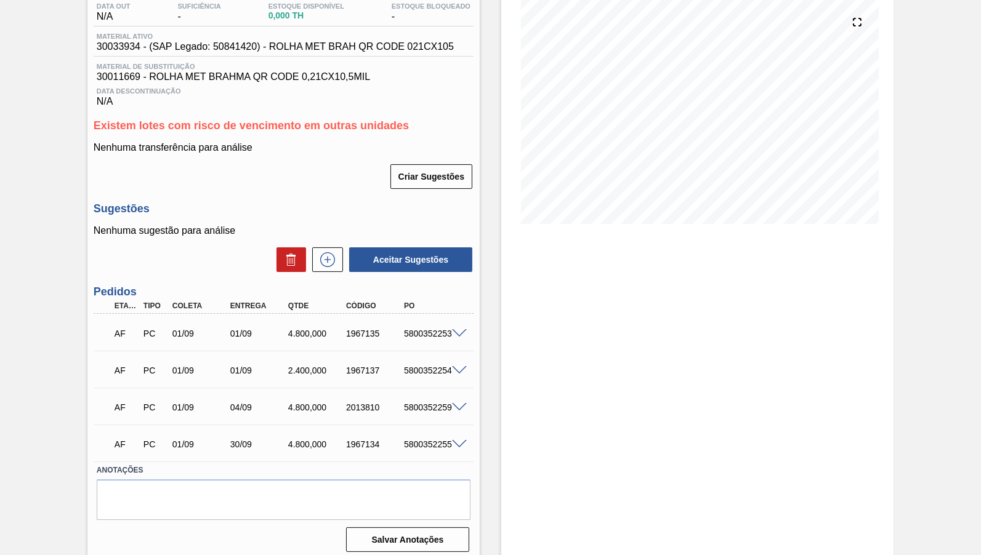
click at [398, 331] on div "5800352253" at bounding box center [425, 334] width 58 height 10
copy div "5800352253"
drag, startPoint x: 701, startPoint y: 458, endPoint x: 540, endPoint y: 323, distance: 210.6
click at [701, 458] on div "Estoque De [DATE] Até [DATE] Filtro" at bounding box center [697, 244] width 392 height 637
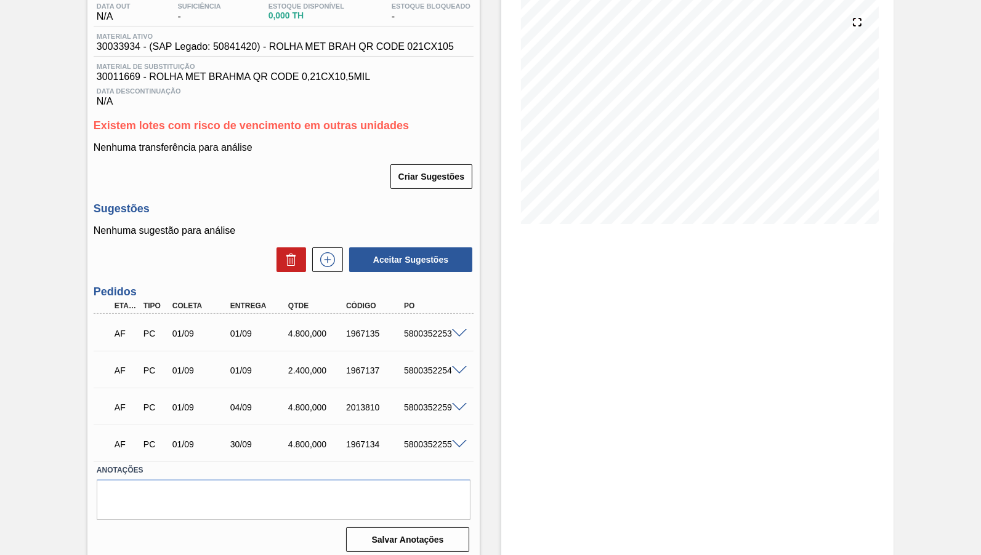
click at [428, 357] on div "AF PC 01/09 01/09 2.400,000 1967137 5800352254" at bounding box center [280, 369] width 347 height 25
copy div "5800352254"
click at [426, 404] on div "5800352259" at bounding box center [433, 408] width 64 height 10
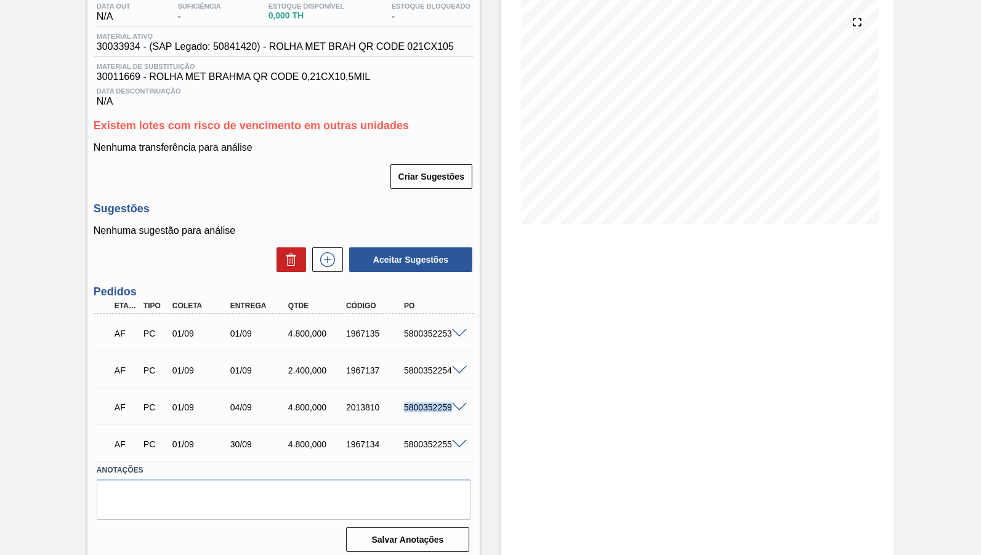
copy div "5800352259"
click at [568, 265] on div "Estoque De [DATE] Até [DATE] Filtro" at bounding box center [697, 244] width 392 height 637
click at [428, 431] on div "AF PC 01/09 30/09 4.800,000 1967134 5800352255" at bounding box center [280, 443] width 347 height 25
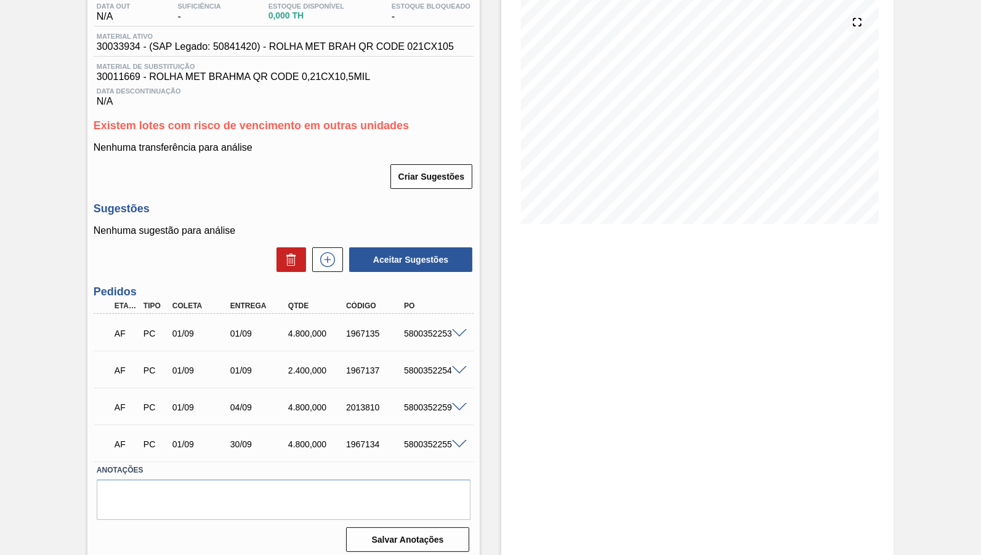
click at [605, 361] on div "Estoque De [DATE] Até [DATE] Filtro" at bounding box center [697, 244] width 392 height 637
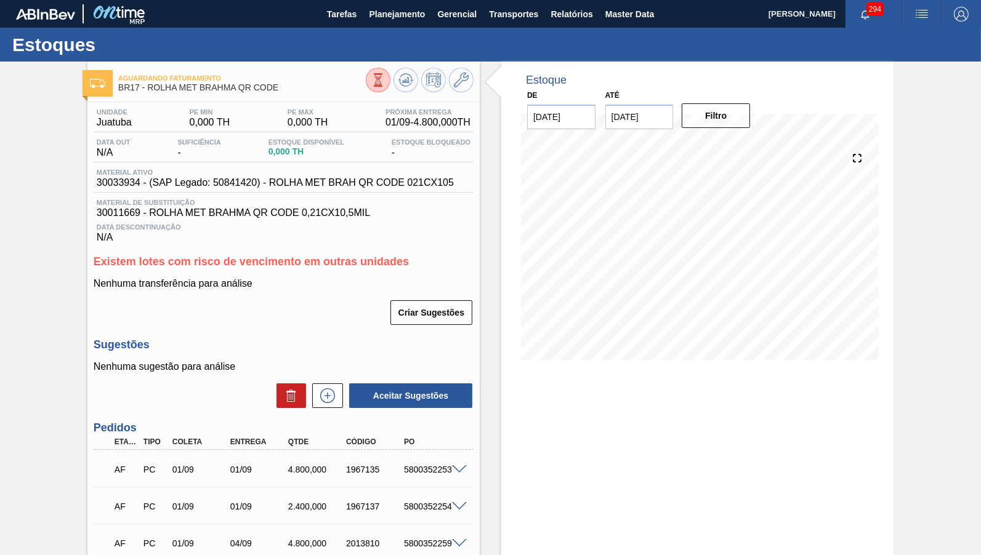
click at [489, 504] on div "Estoque De [DATE] Até [DATE] Filtro 10/10 Projeção de Estoque 16,800 [DOMAIN_NA…" at bounding box center [687, 380] width 414 height 637
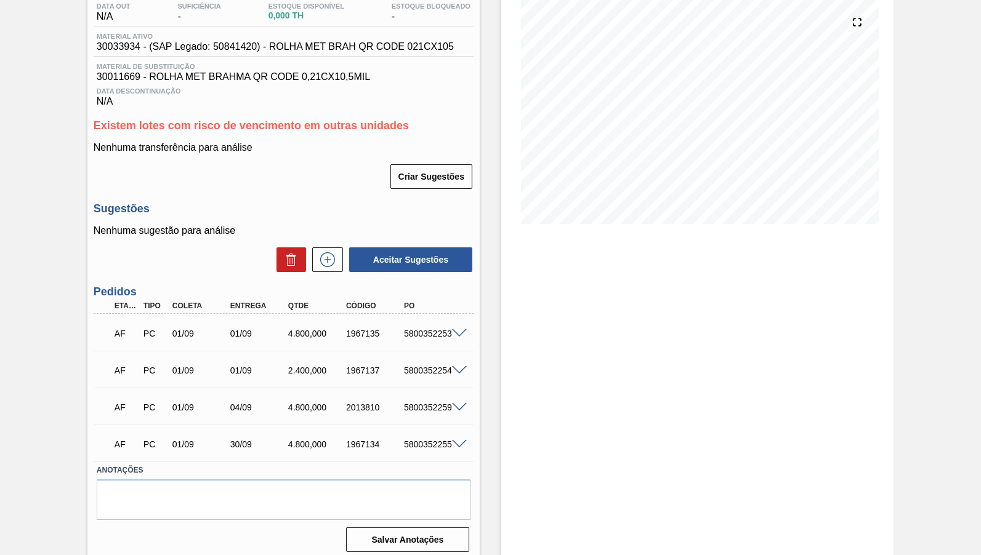
click at [324, 333] on div "AF PC 01/09 01/09 4.800,000 1967135 5800352253" at bounding box center [280, 332] width 347 height 25
click at [305, 321] on div "AF PC 01/09 01/09 4.800,000 1967135 5800352253" at bounding box center [280, 332] width 347 height 25
click at [721, 313] on div "Estoque De [DATE] Até [DATE] Filtro 10/10 Projeção de Estoque 16,800 [DOMAIN_NA…" at bounding box center [697, 244] width 392 height 637
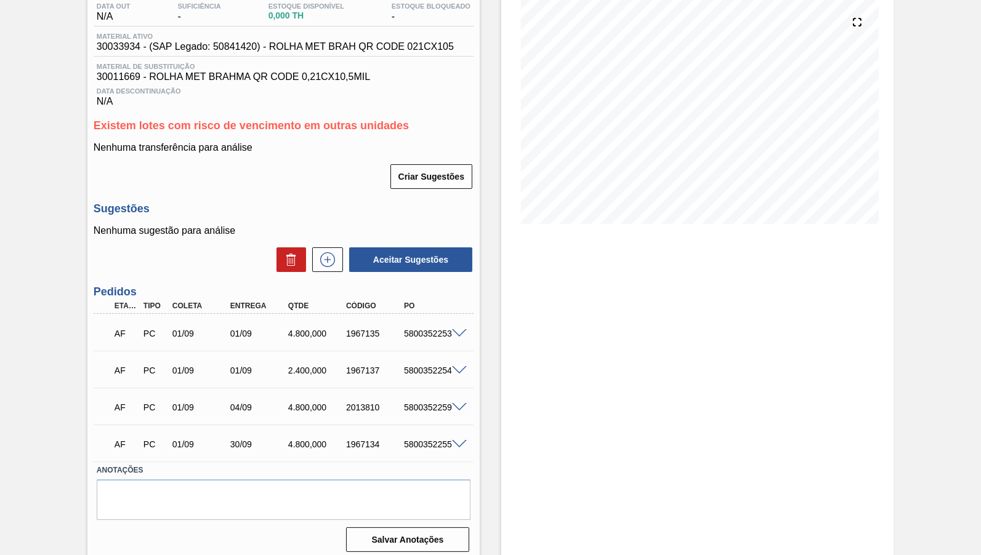
click at [300, 395] on div "AF PC 01/09 04/09 4.800,000 2013810 5800352259" at bounding box center [280, 406] width 347 height 25
click at [348, 444] on div "AF PC 01/09 30/09 4.800,000 1967134 5800352255" at bounding box center [280, 443] width 347 height 25
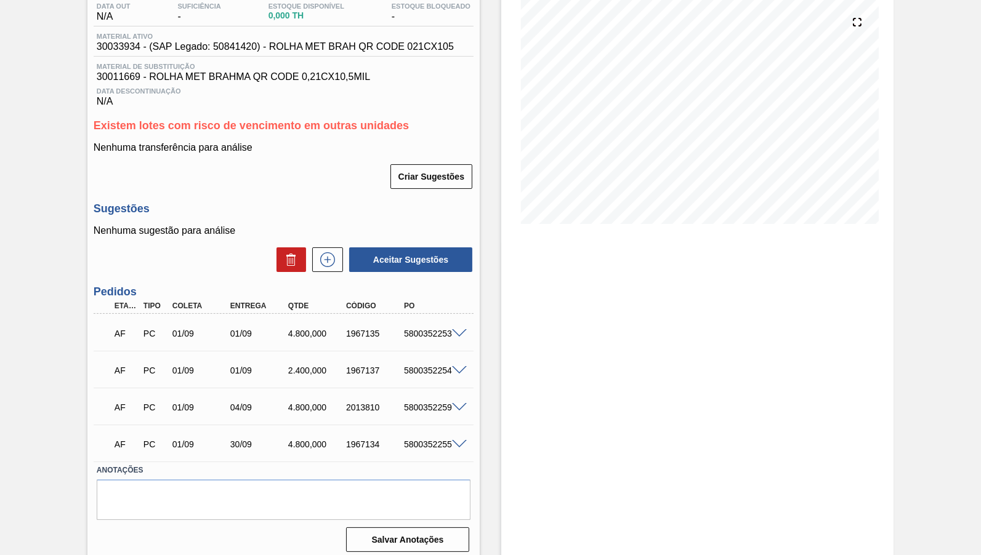
click at [559, 373] on div "Estoque De [DATE] Até [DATE] Filtro 10/10 Projeção de Estoque 16,800 [DOMAIN_NA…" at bounding box center [697, 244] width 392 height 637
click at [702, 315] on div "Estoque De [DATE] Até [DATE] Filtro 10/10 Projeção de Estoque 16,800 [DOMAIN_NA…" at bounding box center [697, 244] width 392 height 637
click at [348, 428] on div "AF PC 01/09 30/09 4.800,000 1967134 5800352255" at bounding box center [284, 443] width 380 height 31
click at [348, 366] on div "1967137" at bounding box center [375, 371] width 64 height 10
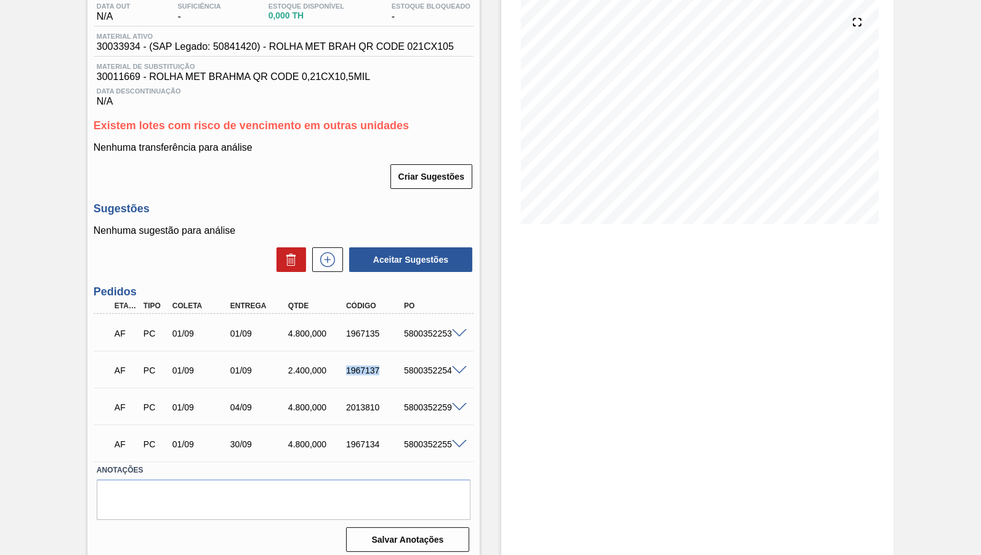
copy div "1967137"
click at [348, 366] on div "1967137" at bounding box center [375, 371] width 64 height 10
click at [543, 324] on div "Estoque De [DATE] Até [DATE] Filtro 10/10 Projeção de Estoque 16,800 [DOMAIN_NA…" at bounding box center [697, 244] width 392 height 637
click at [356, 321] on div "AF PC 01/09 01/09 4.800,000 1967135 5800352253" at bounding box center [280, 332] width 347 height 25
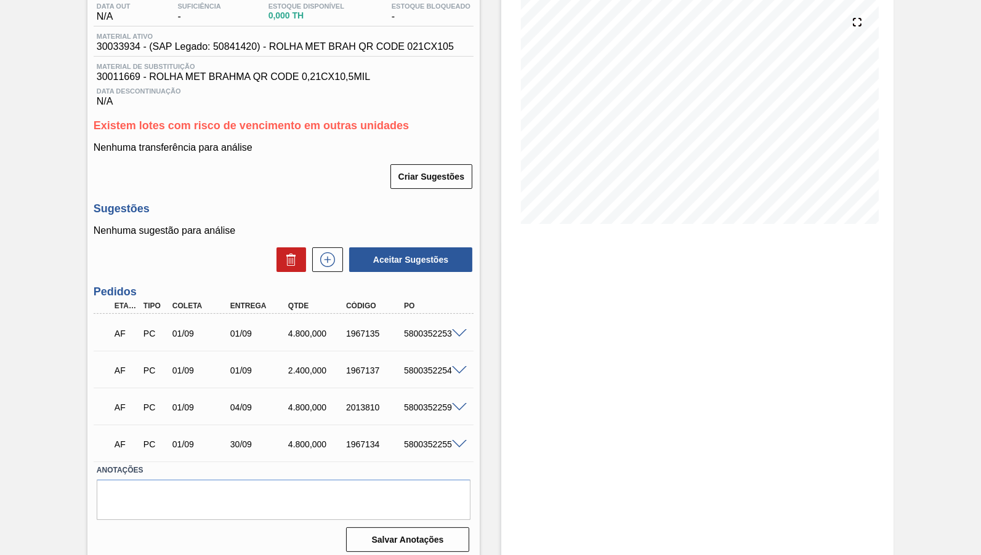
click at [356, 321] on div "AF PC 01/09 01/09 4.800,000 1967135 5800352253" at bounding box center [280, 332] width 347 height 25
click at [378, 444] on div "AF PC 01/09 30/09 4.800,000 1967134 5800352255" at bounding box center [280, 443] width 347 height 25
click at [377, 444] on div "AF PC 01/09 30/09 4.800,000 1967134 5800352255" at bounding box center [280, 443] width 347 height 25
copy div "1967134"
click at [735, 412] on div "Estoque De [DATE] Até [DATE] Filtro 10/10 Projeção de Estoque 16,800 [DOMAIN_NA…" at bounding box center [697, 244] width 392 height 637
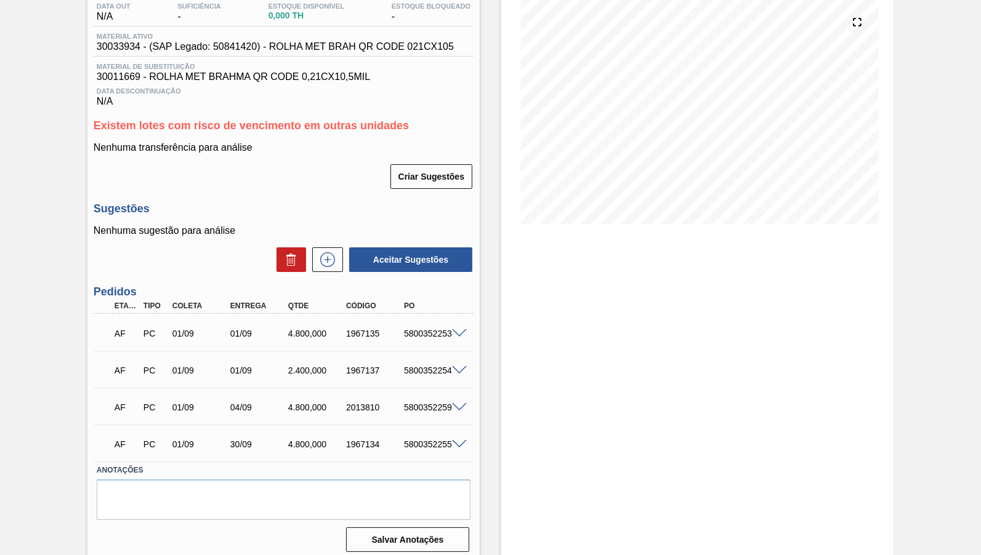
click at [359, 394] on div "AF PC 01/09 04/09 4.800,000 2013810 5800352259" at bounding box center [280, 406] width 347 height 25
click at [638, 300] on div "Estoque De [DATE] Até [DATE] Filtro 16/10 Projeção de Estoque 16,800 [DOMAIN_NA…" at bounding box center [697, 244] width 392 height 637
click at [698, 314] on div "Estoque De [DATE] Até [DATE] Filtro 10/09 Projeção de Estoque 12,000 [DOMAIN_NA…" at bounding box center [697, 244] width 392 height 637
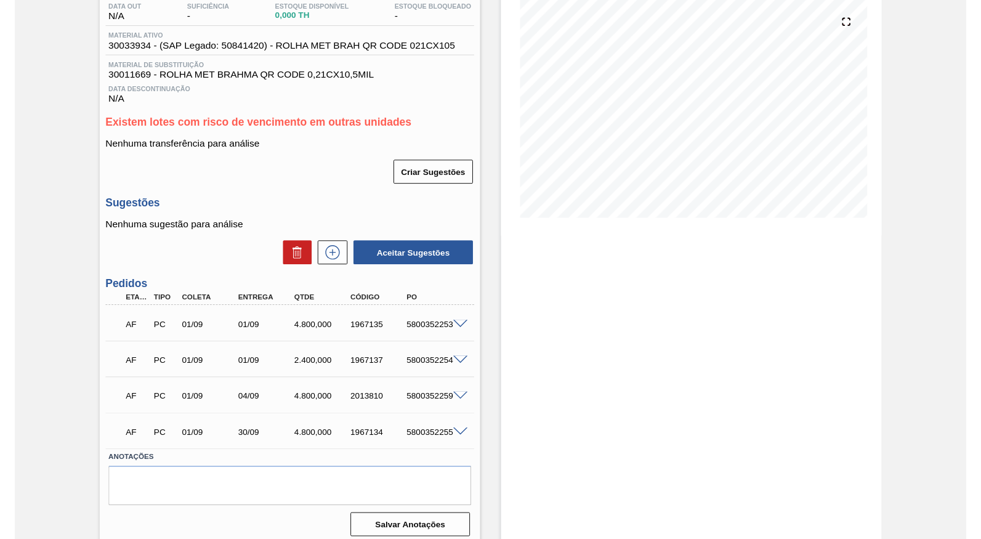
scroll to position [0, 0]
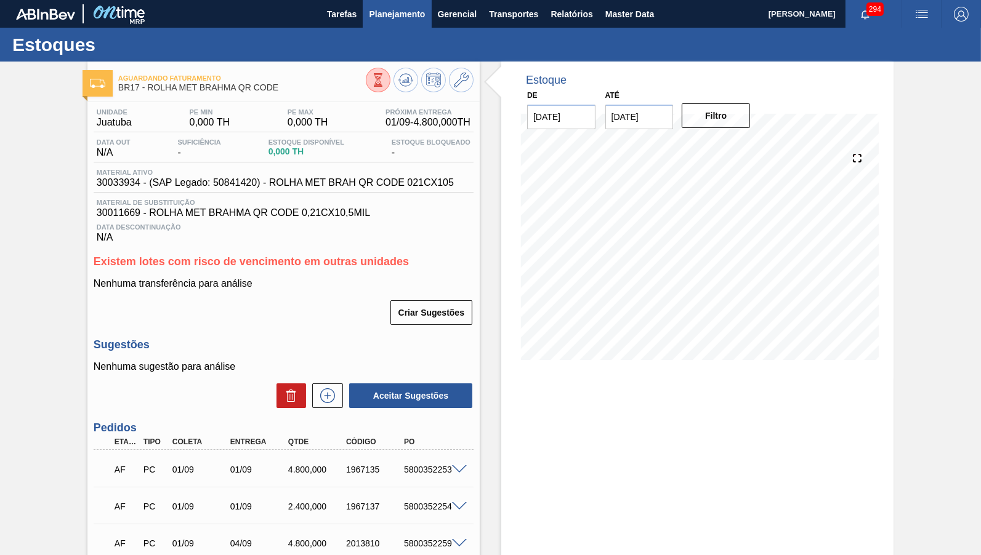
click at [398, 12] on span "Planejamento" at bounding box center [397, 14] width 56 height 15
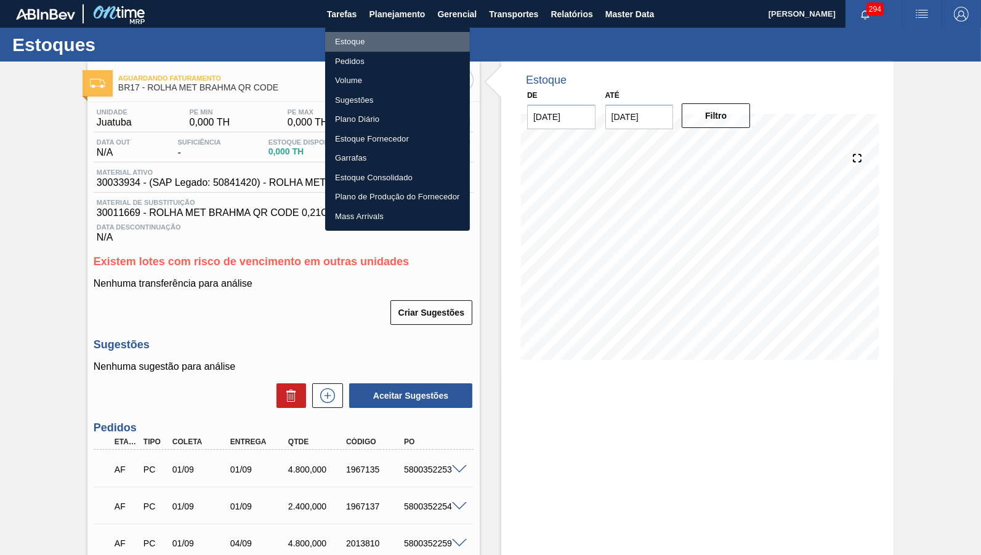
click at [364, 38] on li "Estoque" at bounding box center [397, 42] width 145 height 20
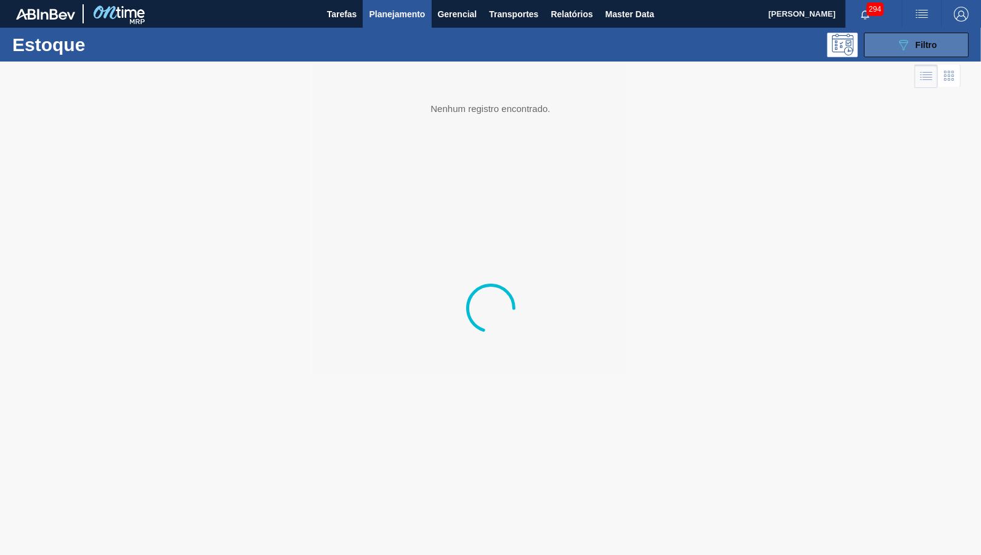
click at [930, 46] on span "Filtro" at bounding box center [926, 45] width 22 height 10
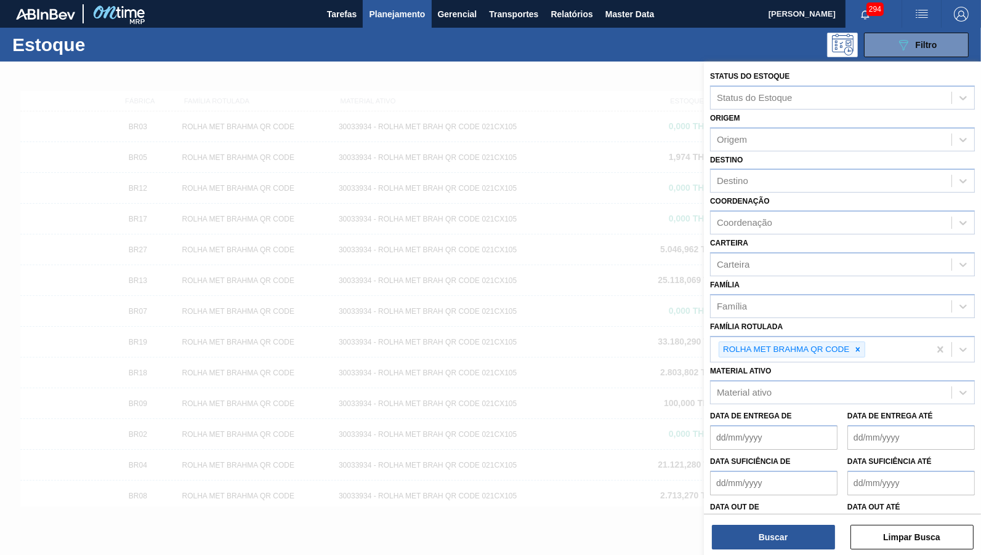
click at [859, 345] on icon at bounding box center [857, 349] width 9 height 9
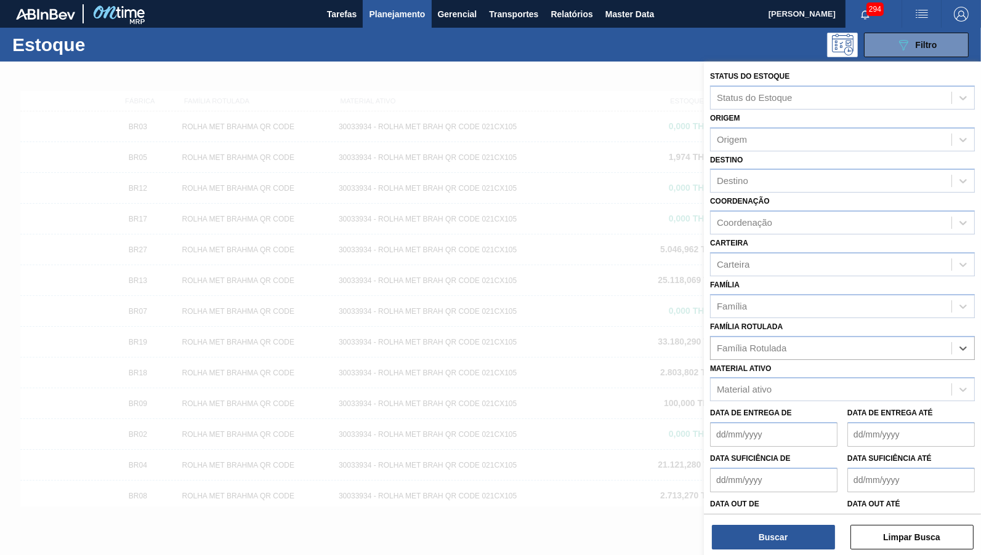
paste Rotulada "FILME BC 350ML MP C/12"
type Rotulada "FILME BC 350ML MP C/12"
click at [723, 339] on div "FILME BC 350ML MP C/12" at bounding box center [830, 348] width 241 height 18
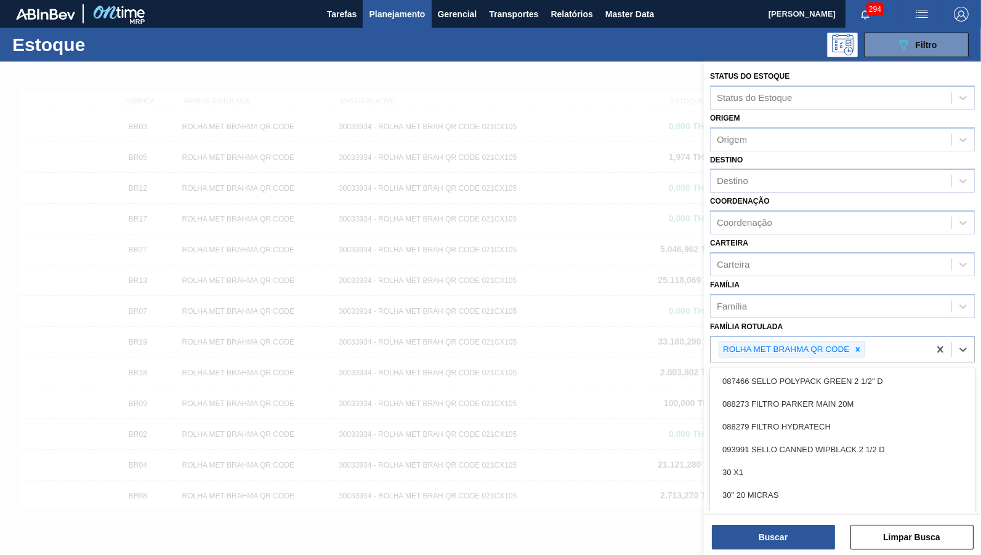
click at [722, 342] on div "ROLHA MET BRAHMA QR CODE" at bounding box center [785, 349] width 132 height 15
paste Rotulada "FILME BC 350ML MP C/12"
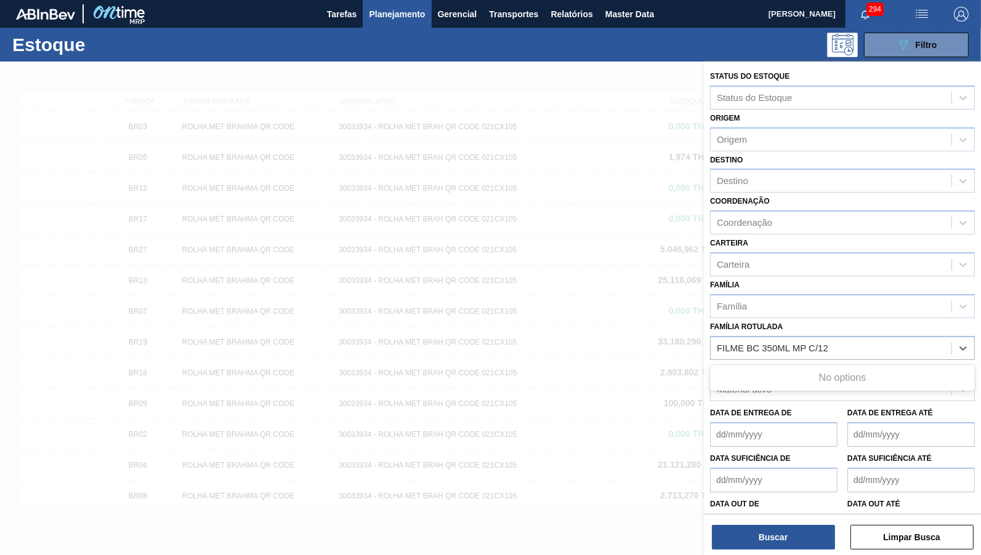
type Rotulada "FILME BC 350ML MP C/12"
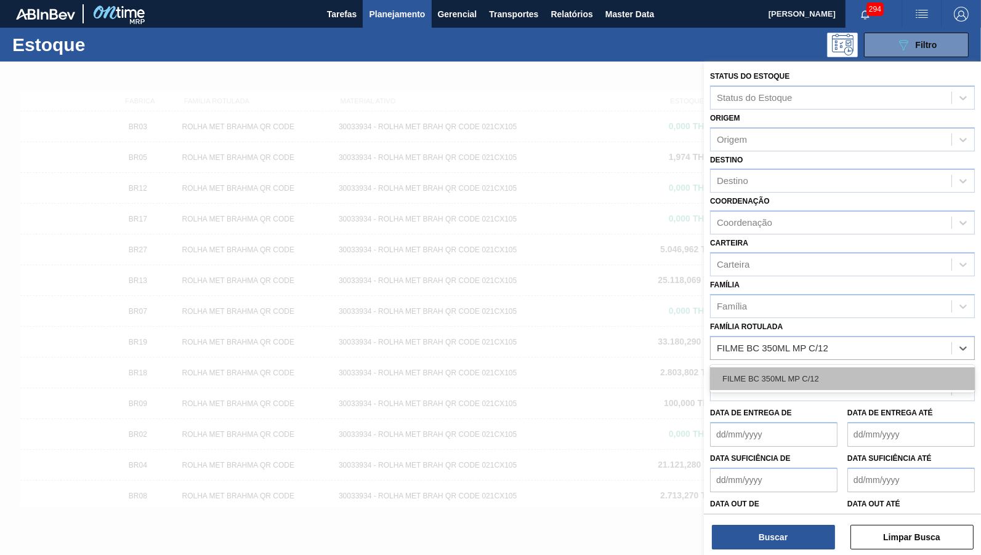
click at [866, 368] on div "FILME BC 350ML MP C/12" at bounding box center [842, 379] width 265 height 23
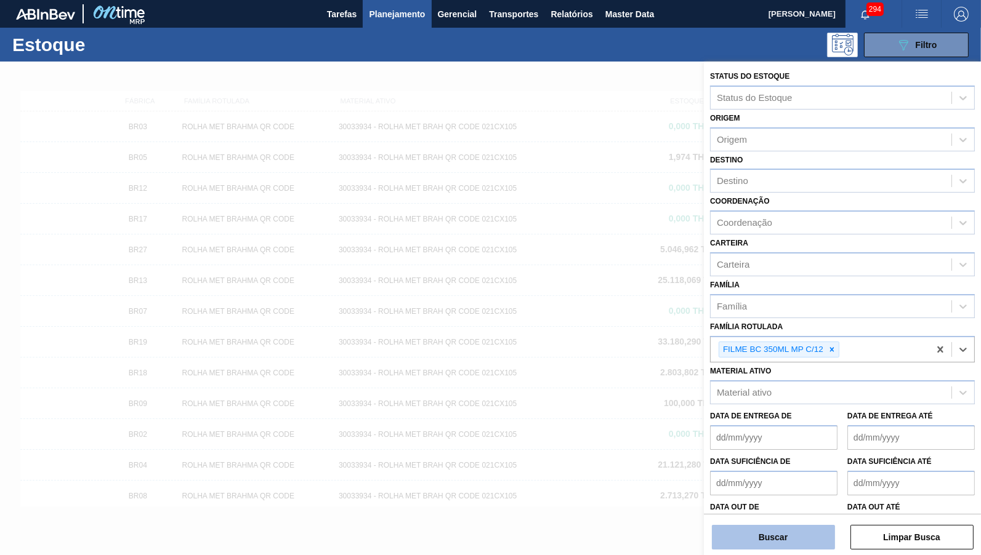
click at [762, 529] on button "Buscar" at bounding box center [773, 537] width 123 height 25
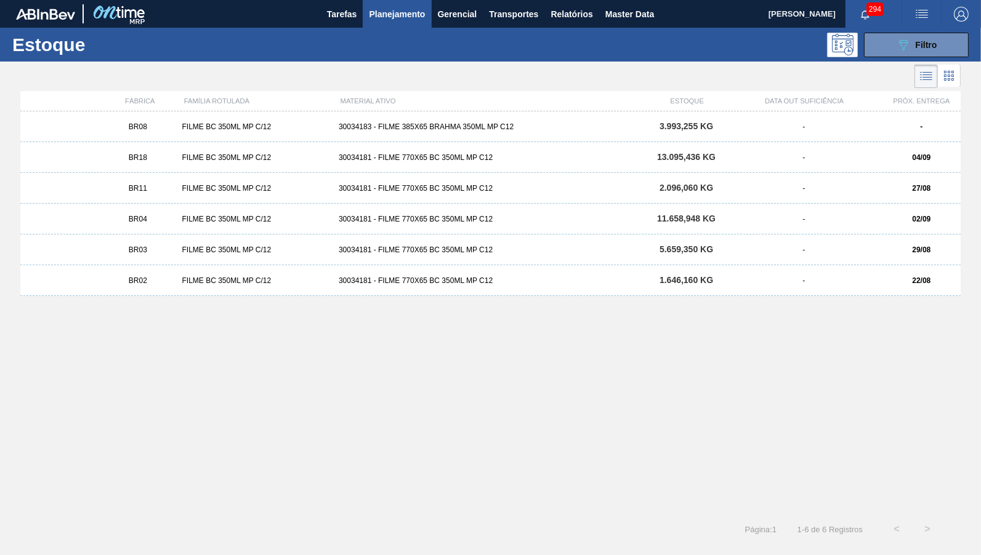
click at [341, 485] on div "BR08 FILME BC 350ML MP C/12 30034183 - FILME 385X65 BRAHMA 350ML MP C12 3.993,2…" at bounding box center [490, 308] width 940 height 395
click at [686, 480] on div "BR08 FILME BC 350ML MP C/12 30034183 - FILME 385X65 BRAHMA 350ML MP C12 3.993,2…" at bounding box center [490, 308] width 940 height 395
click at [667, 507] on div "BR08 FILME BC 350ML MP C/12 30034183 - FILME 385X65 BRAHMA 350ML MP C12 3.993,2…" at bounding box center [490, 308] width 940 height 395
click at [383, 421] on div "BR08 FILME BC 350ML MP C/12 30034183 - FILME 385X65 BRAHMA 350ML MP C12 3.993,2…" at bounding box center [490, 308] width 940 height 395
click at [737, 304] on div "BR08 FILME BC 350ML MP C/12 30034183 - FILME 385X65 BRAHMA 350ML MP C12 3.993,2…" at bounding box center [490, 308] width 940 height 395
